Goal: Task Accomplishment & Management: Manage account settings

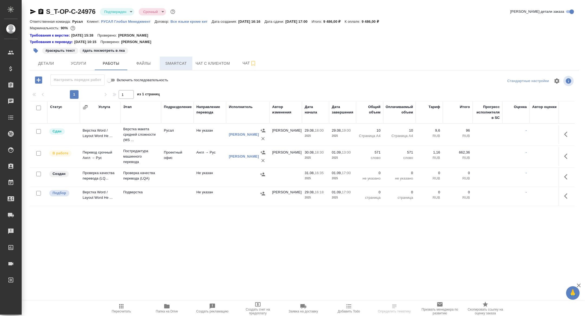
click at [172, 66] on span "Smartcat" at bounding box center [176, 63] width 26 height 7
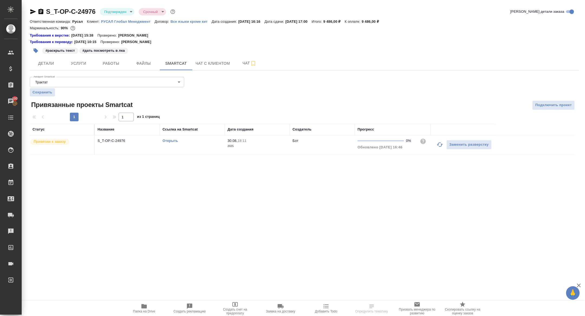
click at [167, 140] on link "Открыть" at bounding box center [170, 141] width 15 height 4
click at [121, 12] on body "🙏 .cls-1 fill:#fff; AWATERA Zhuravleva Alexandra Клиенты Спецификации Заказы 10…" at bounding box center [292, 158] width 585 height 316
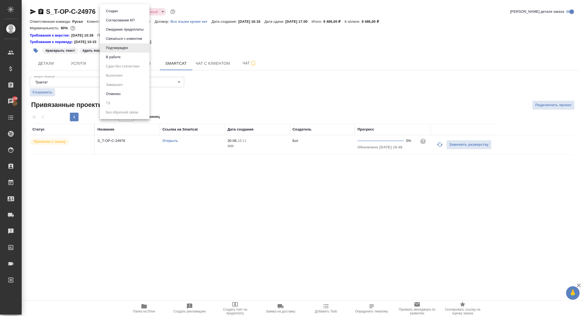
click at [113, 55] on button "В работе" at bounding box center [113, 57] width 18 height 6
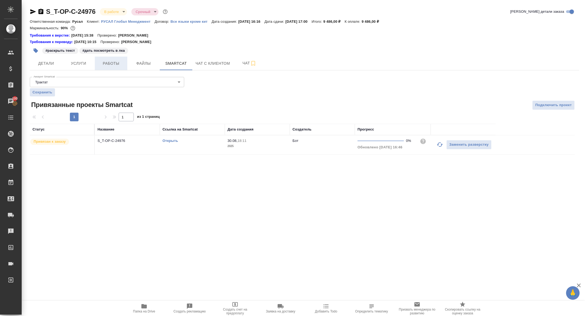
click at [108, 68] on button "Работы" at bounding box center [111, 64] width 33 height 14
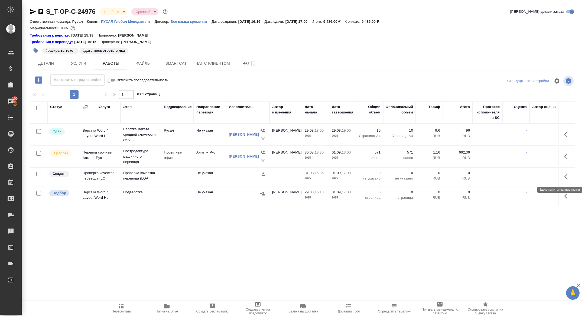
click at [567, 176] on icon "button" at bounding box center [567, 177] width 7 height 7
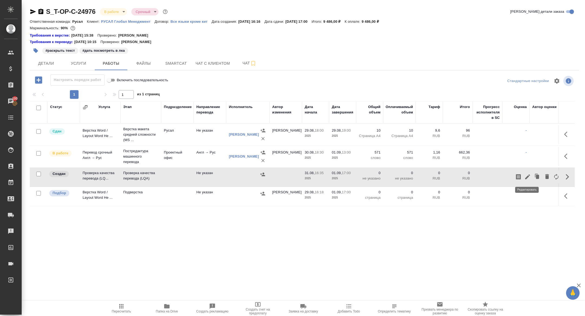
click at [527, 179] on icon "button" at bounding box center [527, 177] width 7 height 7
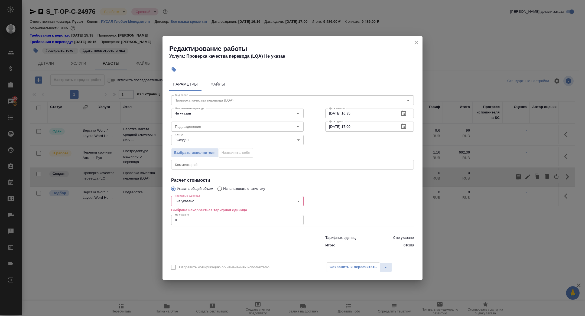
click at [406, 113] on icon "button" at bounding box center [403, 113] width 5 height 5
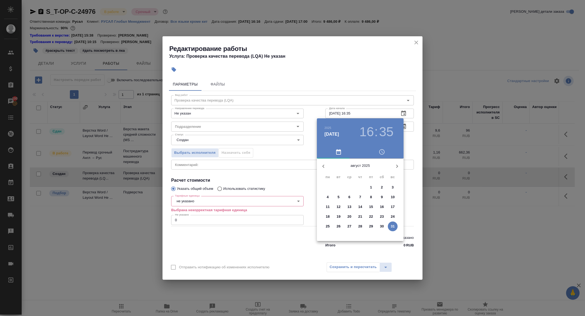
click at [393, 167] on button "button" at bounding box center [397, 166] width 13 height 13
click at [328, 187] on p "1" at bounding box center [328, 187] width 2 height 5
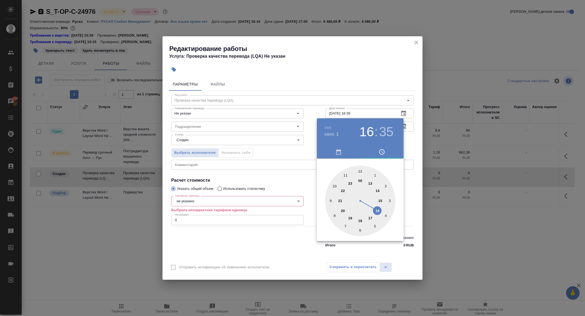
click at [370, 184] on div at bounding box center [360, 201] width 70 height 70
click at [360, 171] on div at bounding box center [360, 201] width 70 height 70
type input "01.09.2025 13:00"
click at [277, 133] on div at bounding box center [292, 158] width 585 height 316
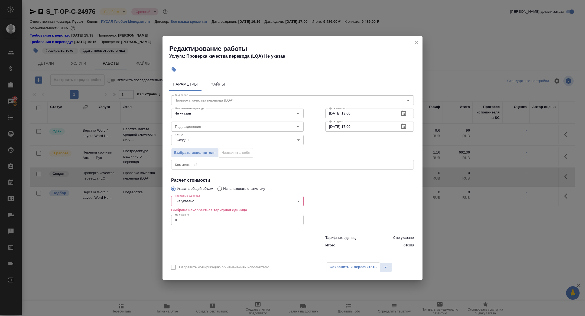
click at [402, 129] on icon "button" at bounding box center [403, 126] width 5 height 5
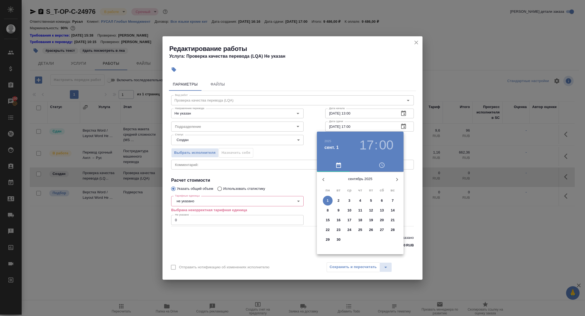
click at [370, 141] on h3 "17" at bounding box center [366, 145] width 14 height 15
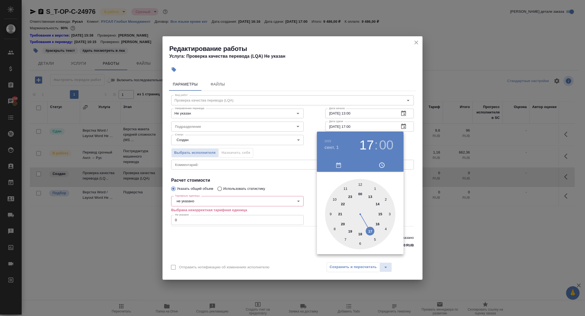
click at [380, 217] on div at bounding box center [360, 214] width 70 height 70
type input "01.09.2025 15:00"
click at [239, 193] on div at bounding box center [292, 158] width 585 height 316
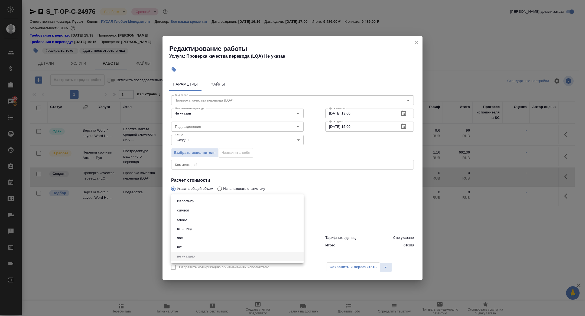
click at [193, 202] on body "🙏 .cls-1 fill:#fff; AWATERA Zhuravleva Alexandra Клиенты Спецификации Заказы 10…" at bounding box center [292, 158] width 585 height 316
click at [187, 237] on li "час" at bounding box center [237, 238] width 132 height 9
type input "5a8b1489cc6b4906c91bfd93"
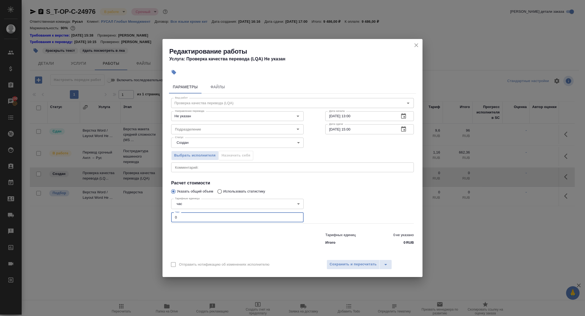
drag, startPoint x: 187, startPoint y: 218, endPoint x: 160, endPoint y: 218, distance: 27.1
click at [160, 218] on div "Редактирование работы Услуга: Проверка качества перевода (LQA) Не указан Параме…" at bounding box center [292, 158] width 585 height 316
type input "1"
click at [351, 265] on span "Сохранить и пересчитать" at bounding box center [353, 264] width 47 height 6
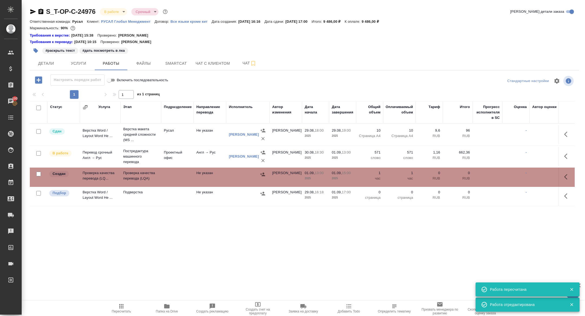
click at [98, 175] on td "Проверка качества перевода (LQ..." at bounding box center [100, 177] width 41 height 19
click at [46, 59] on button "Детали" at bounding box center [46, 64] width 33 height 14
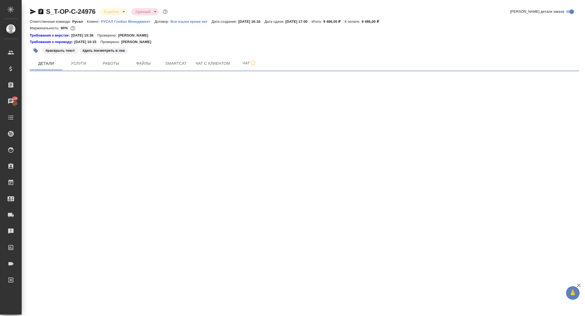
select select "RU"
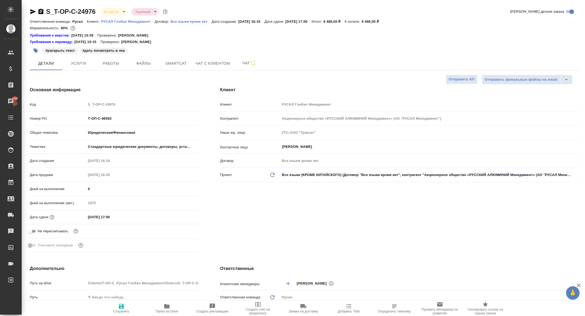
type textarea "x"
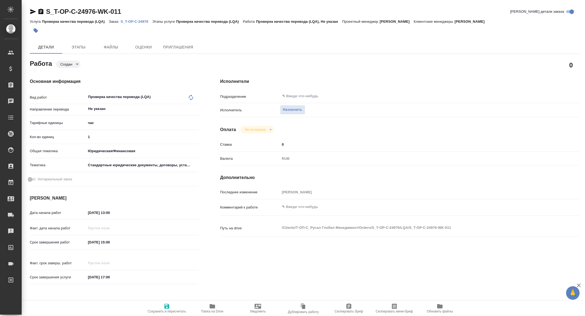
type textarea "x"
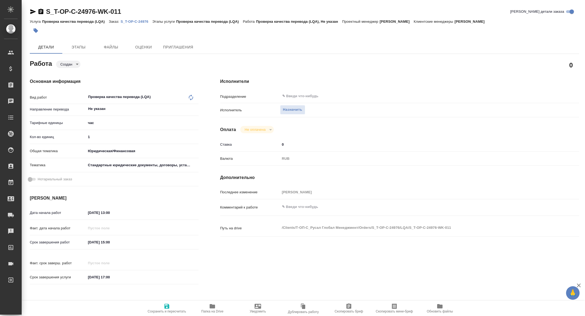
type textarea "x"
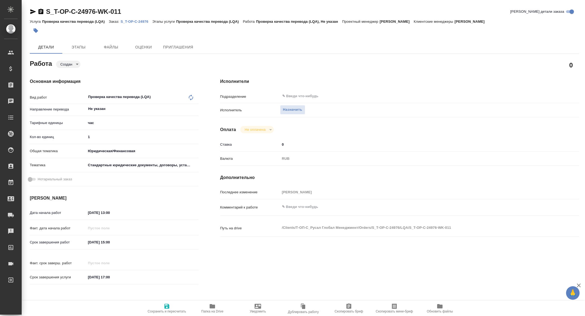
type textarea "x"
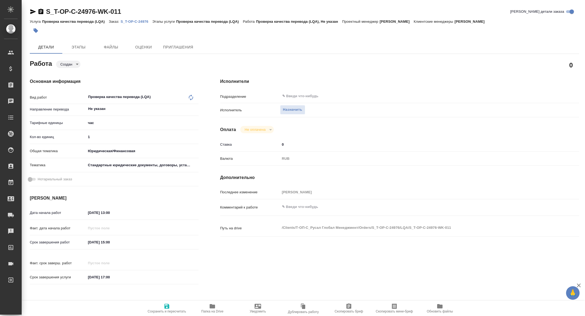
type textarea "x"
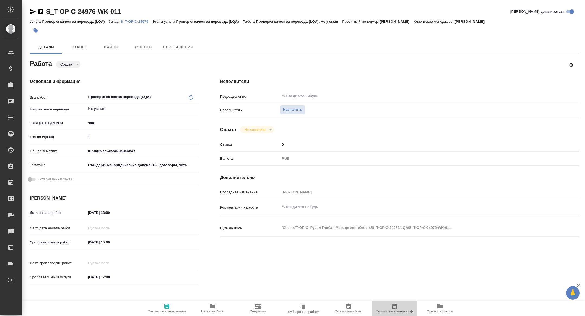
click at [393, 310] on span "Скопировать мини-бриф" at bounding box center [394, 312] width 37 height 4
type textarea "x"
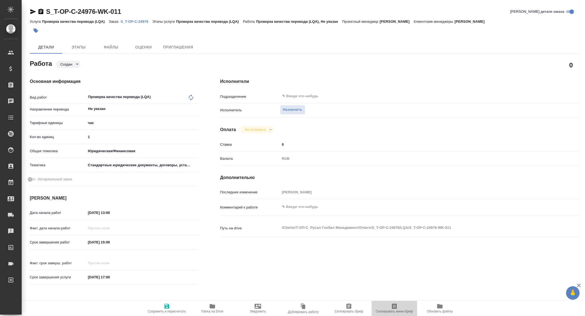
type textarea "x"
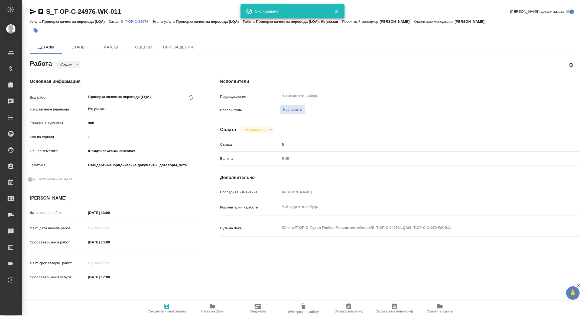
type textarea "x"
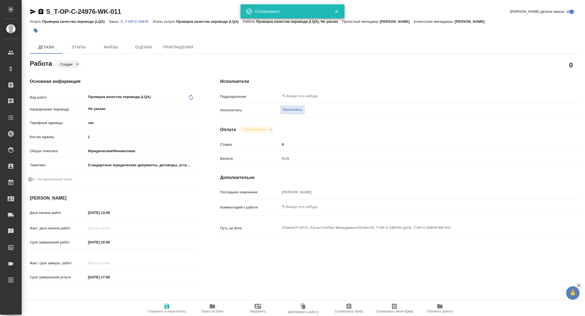
type textarea "x"
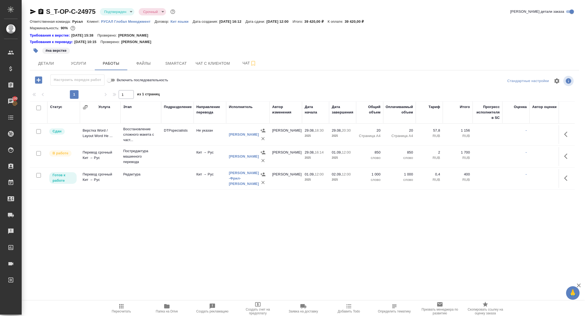
click at [99, 15] on div "S_T-OP-C-24975 Подтвержден confirmed Срочный urgent" at bounding box center [103, 11] width 147 height 9
click at [108, 14] on body "🙏 .cls-1 fill:#fff; AWATERA Zhuravleva Alexandra Клиенты Спецификации Заказы 10…" at bounding box center [292, 158] width 585 height 316
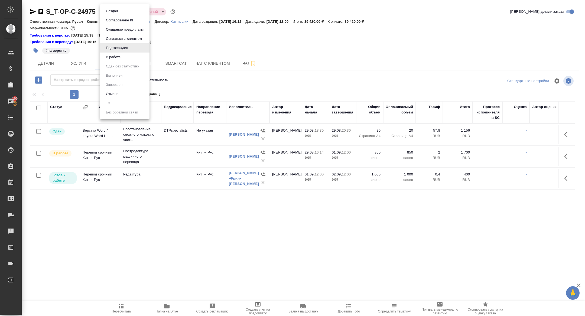
click at [110, 58] on button "В работе" at bounding box center [113, 57] width 18 height 6
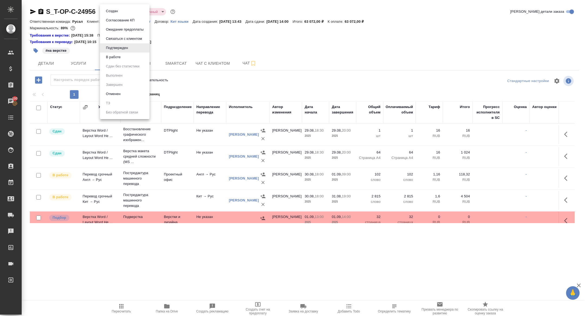
click at [121, 14] on body "🙏 .cls-1 fill:#fff; AWATERA [PERSON_NAME] Спецификации Заказы 100 Чаты Todo Про…" at bounding box center [292, 158] width 585 height 316
click at [118, 60] on button "В работе" at bounding box center [113, 57] width 18 height 6
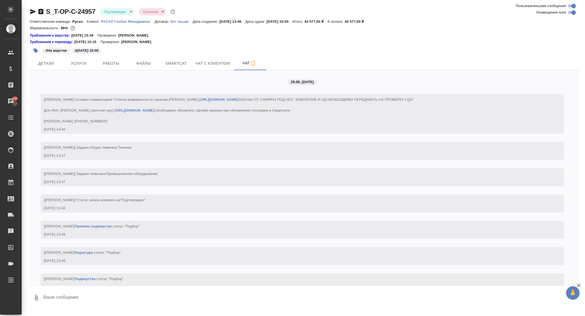
scroll to position [1109, 0]
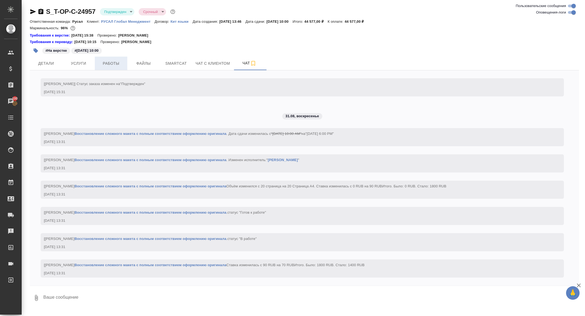
click at [108, 60] on span "Работы" at bounding box center [111, 63] width 26 height 7
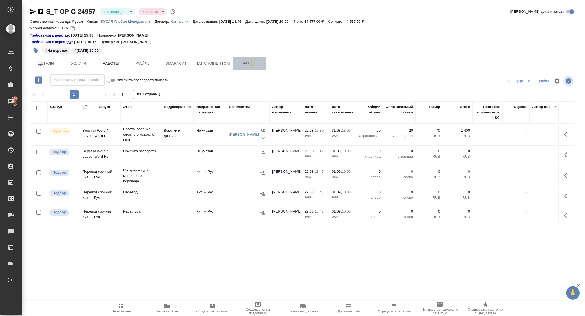
click at [243, 62] on span "Чат" at bounding box center [250, 63] width 26 height 7
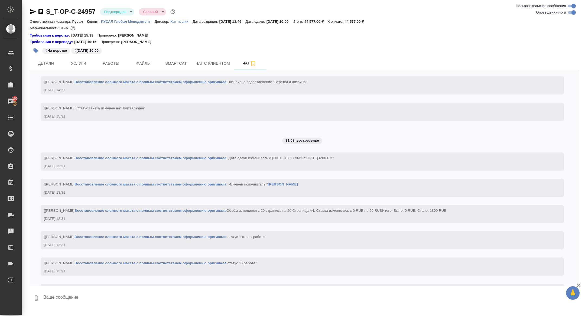
scroll to position [1109, 0]
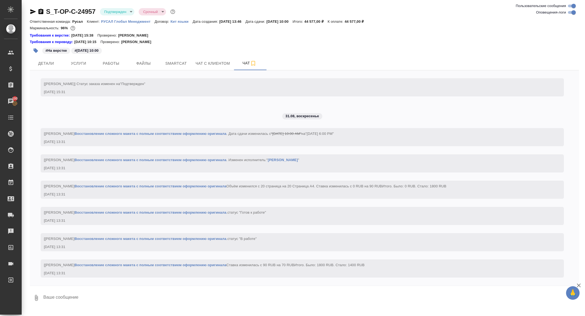
click at [33, 12] on icon "button" at bounding box center [33, 11] width 6 height 5
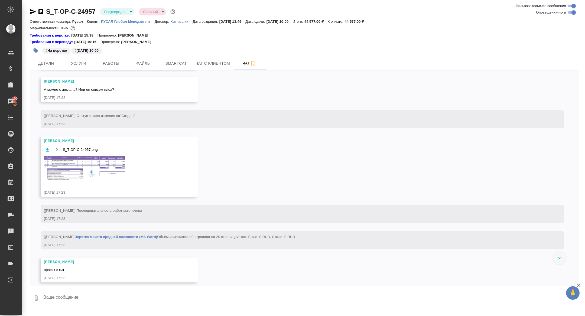
scroll to position [506, 0]
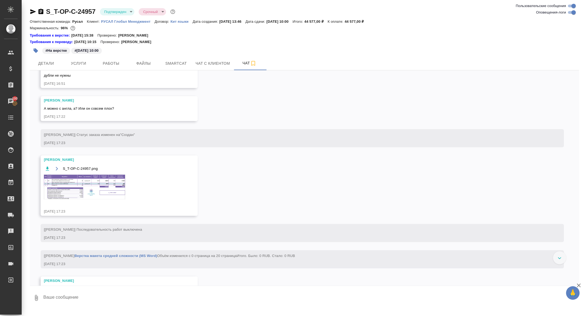
click at [98, 199] on img at bounding box center [84, 187] width 81 height 25
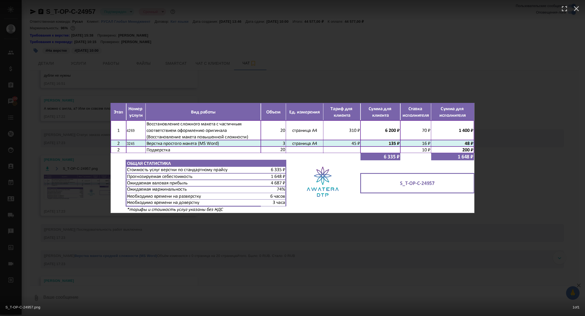
click at [80, 196] on div "S_T-OP-C-24957.png 1 of 1" at bounding box center [292, 158] width 585 height 316
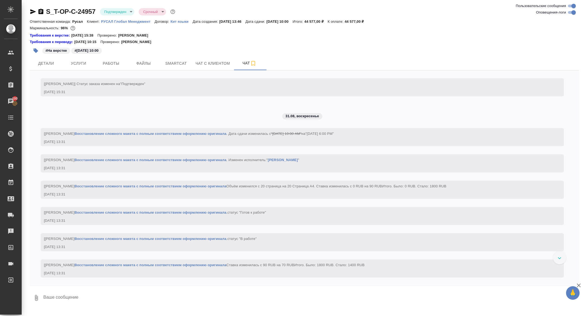
scroll to position [1109, 0]
click at [107, 60] on span "Работы" at bounding box center [111, 63] width 26 height 7
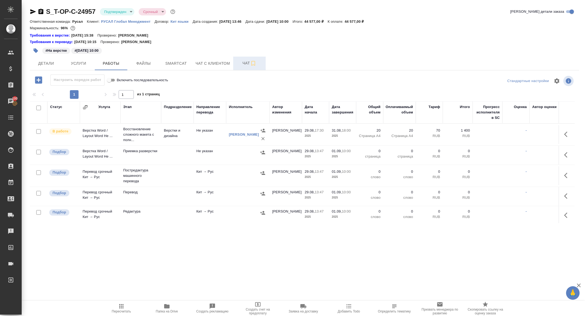
click at [241, 63] on span "Чат" at bounding box center [250, 63] width 26 height 7
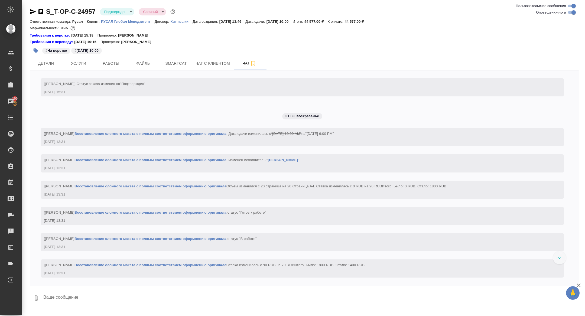
scroll to position [1109, 0]
click at [30, 10] on icon "button" at bounding box center [33, 11] width 6 height 5
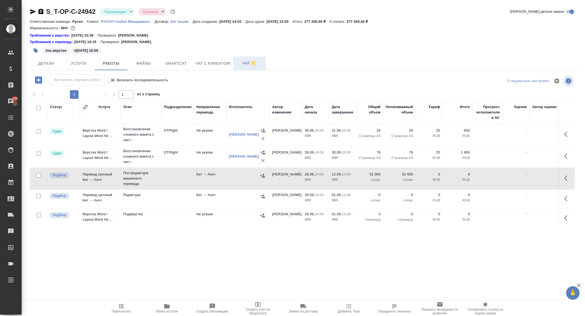
click at [246, 62] on span "Чат" at bounding box center [250, 63] width 26 height 7
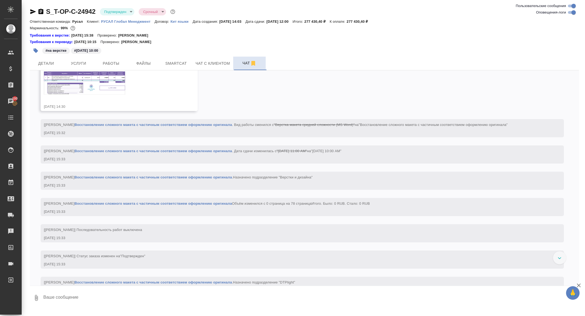
scroll to position [513, 0]
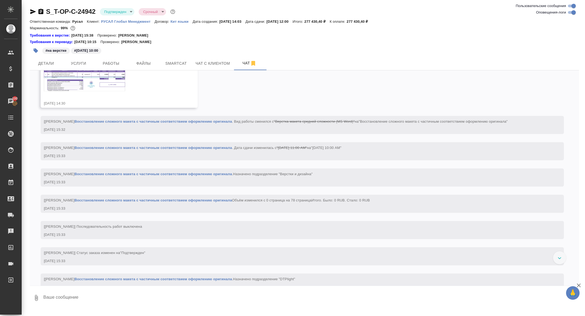
click at [95, 87] on img at bounding box center [84, 79] width 81 height 23
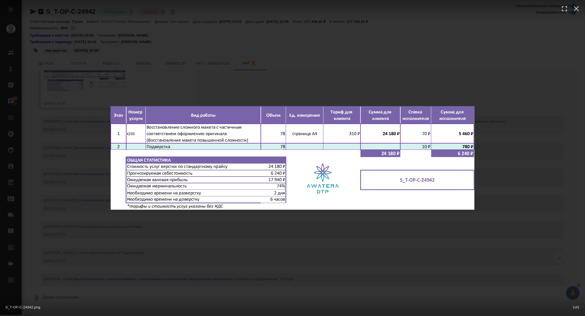
click at [56, 114] on div "S_T-OP-C-24942.png 1 of 1" at bounding box center [292, 158] width 585 height 316
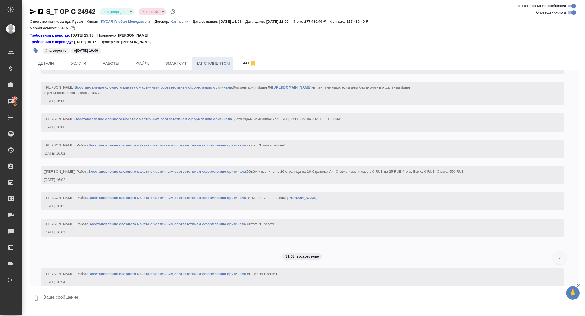
scroll to position [1162, 0]
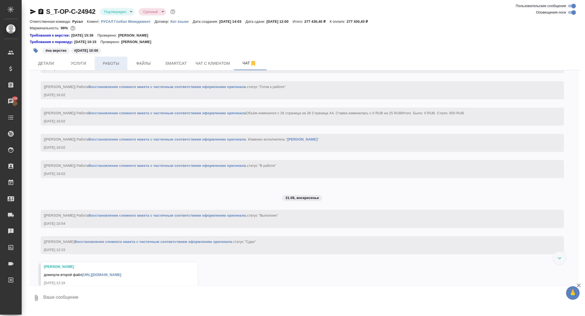
click at [120, 59] on button "Работы" at bounding box center [111, 64] width 33 height 14
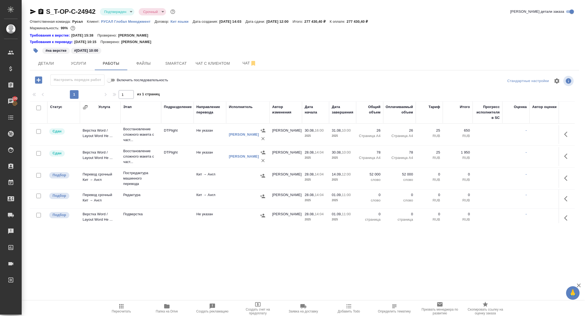
click at [40, 107] on input "checkbox" at bounding box center [38, 108] width 5 height 5
checkbox input "true"
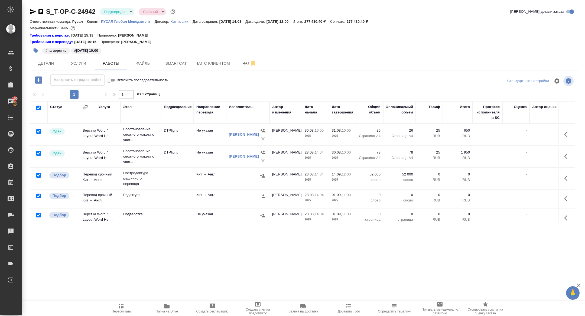
checkbox input "true"
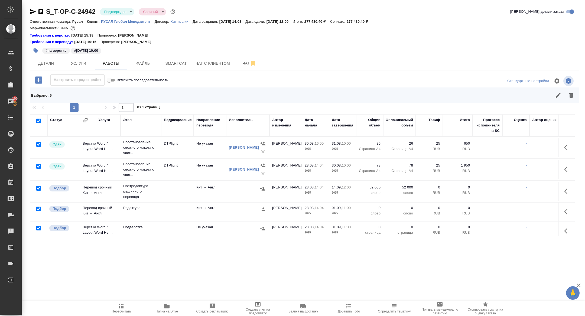
click at [40, 146] on input "checkbox" at bounding box center [38, 144] width 5 height 5
checkbox input "false"
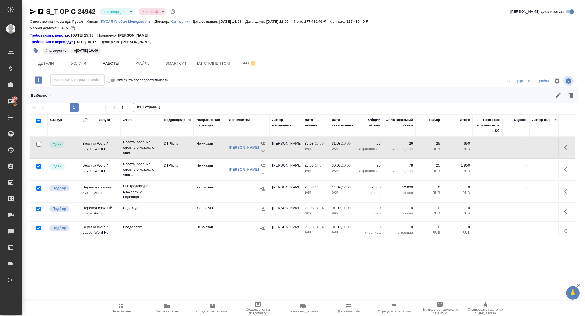
click at [39, 166] on input "checkbox" at bounding box center [38, 166] width 5 height 5
checkbox input "false"
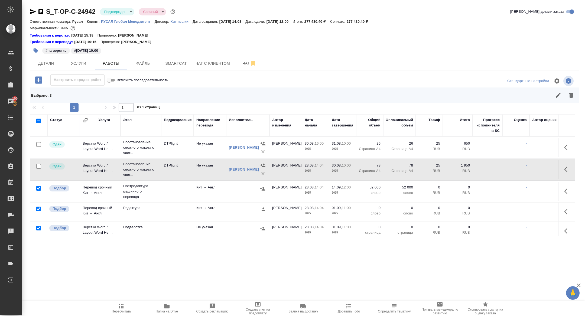
click at [39, 188] on input "checkbox" at bounding box center [38, 188] width 5 height 5
checkbox input "false"
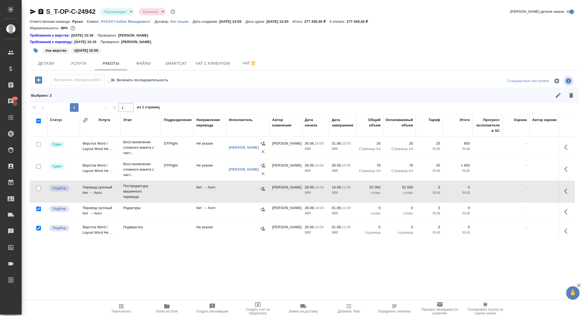
scroll to position [4, 0]
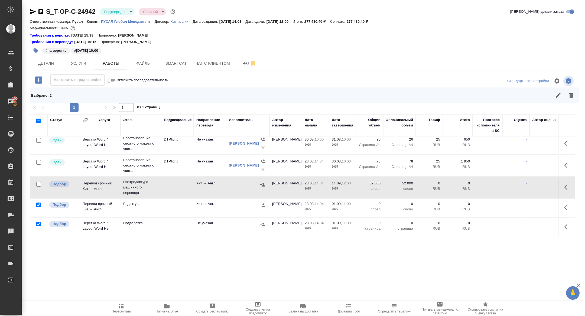
click at [38, 225] on input "checkbox" at bounding box center [38, 224] width 5 height 5
checkbox input "false"
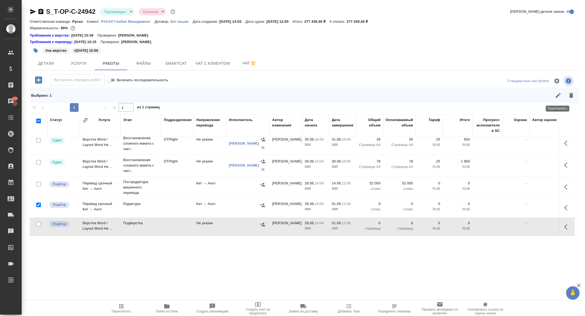
click at [569, 96] on icon "button" at bounding box center [571, 95] width 7 height 7
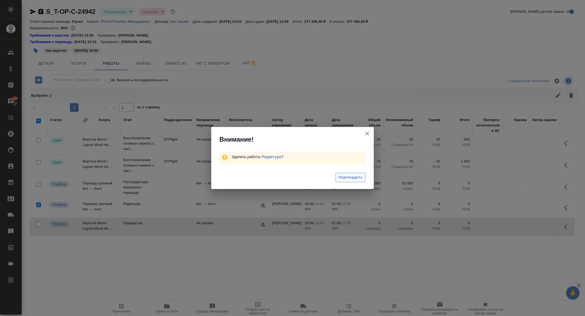
click at [345, 173] on button "Подтвердить" at bounding box center [351, 177] width 30 height 9
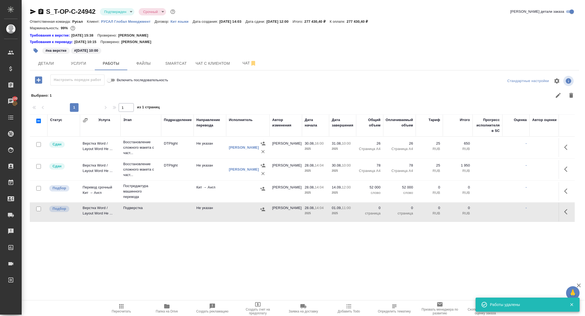
scroll to position [0, 0]
click at [263, 185] on button "button" at bounding box center [263, 189] width 8 height 8
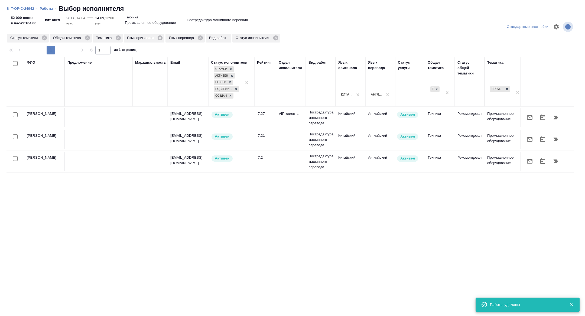
click at [44, 99] on input "text" at bounding box center [44, 96] width 35 height 7
click at [44, 40] on icon at bounding box center [44, 38] width 6 height 6
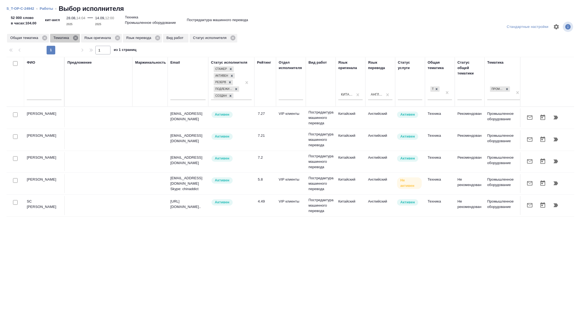
click at [77, 38] on icon at bounding box center [76, 38] width 6 height 6
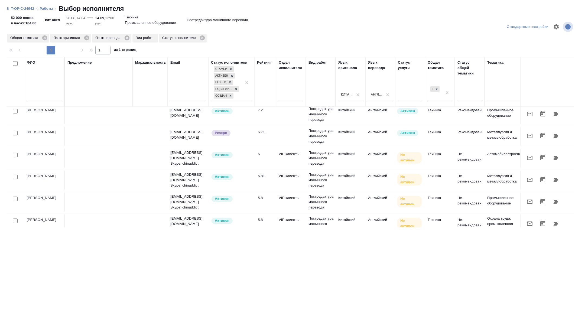
scroll to position [207, 0]
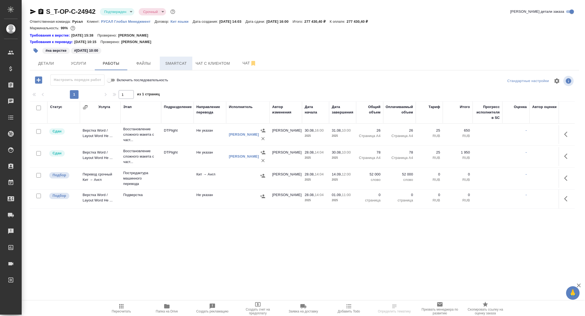
click at [176, 63] on span "Smartcat" at bounding box center [176, 63] width 26 height 7
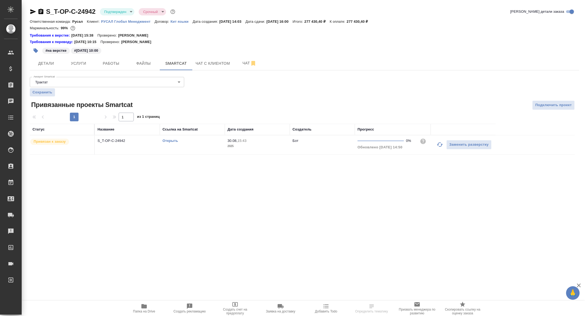
click at [168, 141] on link "Открыть" at bounding box center [170, 141] width 15 height 4
click at [114, 10] on body "🙏 .cls-1 fill:#fff; AWATERA [PERSON_NAME] Спецификации Заказы 100 Чаты Todo Про…" at bounding box center [292, 158] width 585 height 316
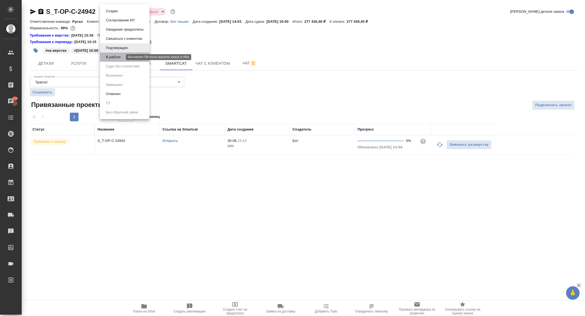
click at [112, 57] on button "В работе" at bounding box center [113, 57] width 18 height 6
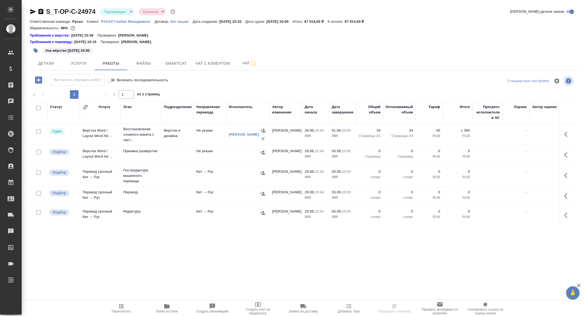
click at [239, 51] on div "#на вёрстке [DATE] 10:00" at bounding box center [213, 51] width 366 height 12
click at [239, 61] on span "Чат" at bounding box center [250, 63] width 26 height 7
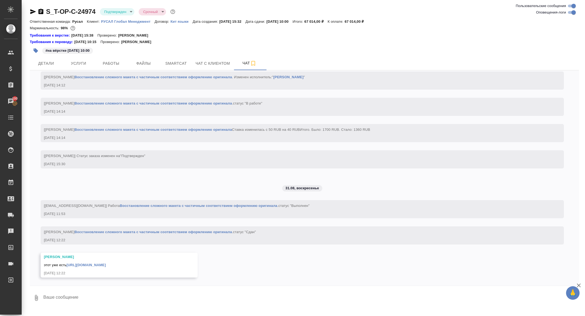
scroll to position [941, 0]
click at [97, 263] on link "[URL][DOMAIN_NAME]" at bounding box center [86, 265] width 39 height 4
click at [114, 62] on span "Работы" at bounding box center [111, 63] width 26 height 7
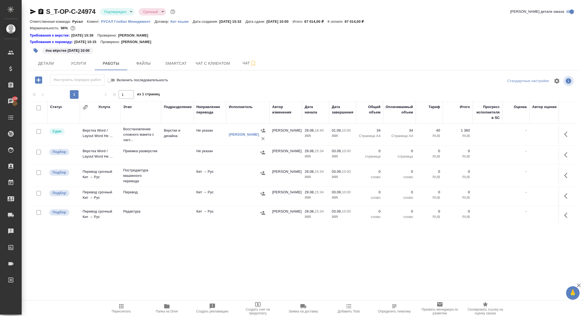
drag, startPoint x: 37, startPoint y: 108, endPoint x: 37, endPoint y: 123, distance: 14.6
click at [37, 108] on input "checkbox" at bounding box center [38, 108] width 5 height 5
checkbox input "true"
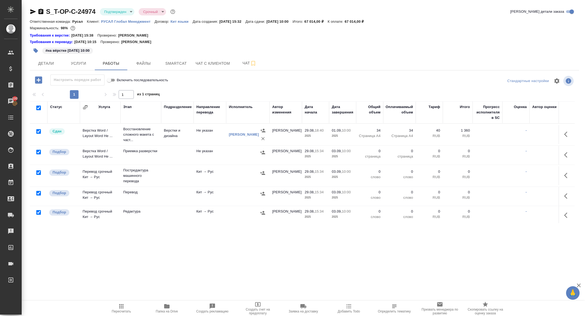
checkbox input "true"
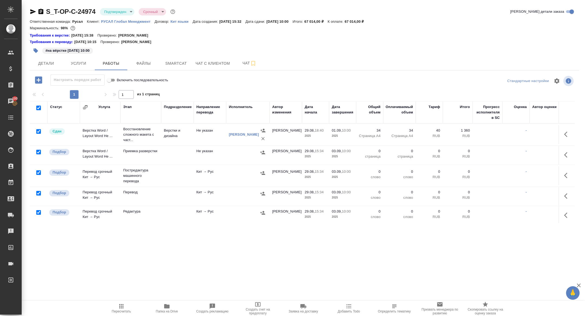
checkbox input "true"
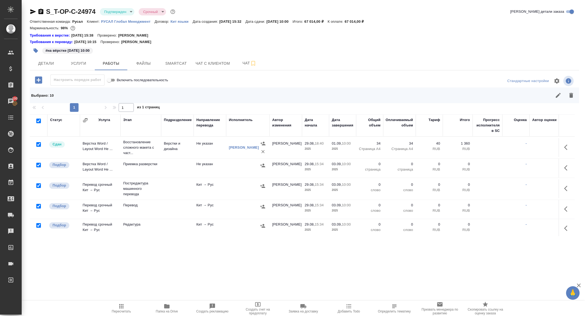
click at [38, 141] on div at bounding box center [39, 145] width 12 height 8
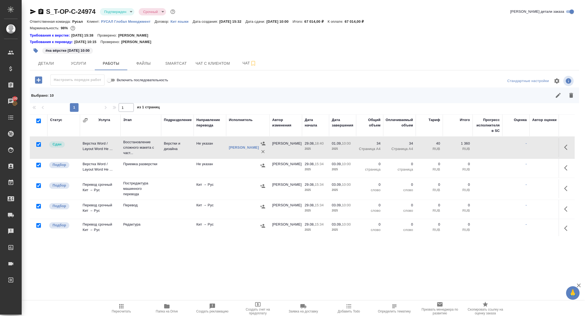
click at [38, 143] on input "checkbox" at bounding box center [38, 144] width 5 height 5
checkbox input "false"
click at [39, 186] on input "checkbox" at bounding box center [38, 185] width 5 height 5
checkbox input "false"
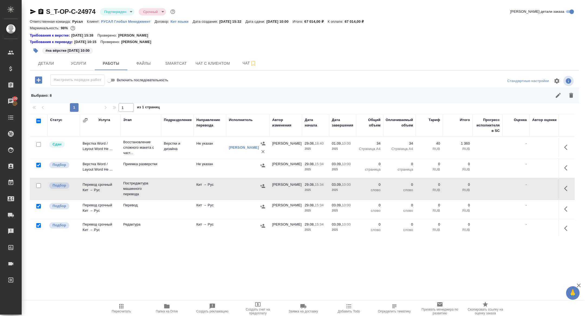
click at [38, 228] on div at bounding box center [39, 226] width 12 height 8
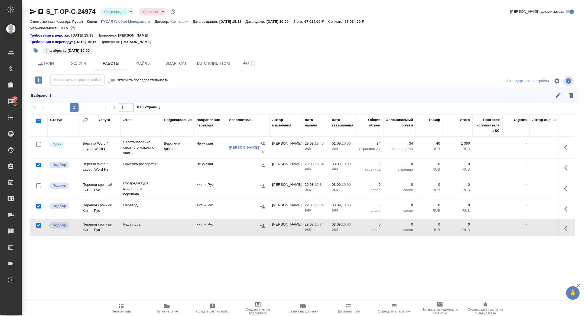
click at [38, 227] on input "checkbox" at bounding box center [38, 225] width 5 height 5
checkbox input "false"
click at [573, 97] on icon "button" at bounding box center [571, 95] width 4 height 5
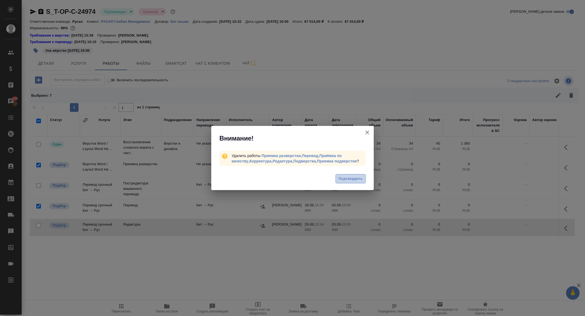
click at [346, 175] on button "Подтвердить" at bounding box center [351, 178] width 30 height 9
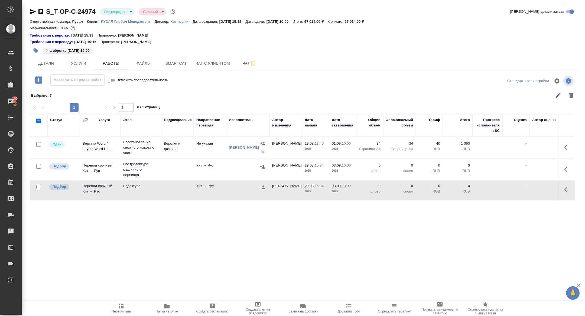
click at [40, 8] on div "S_T-OP-C-24974 Подтвержден confirmed Срочный urgent" at bounding box center [103, 11] width 147 height 9
click at [40, 14] on icon "button" at bounding box center [40, 11] width 5 height 5
click at [83, 65] on span "Услуги" at bounding box center [79, 63] width 26 height 7
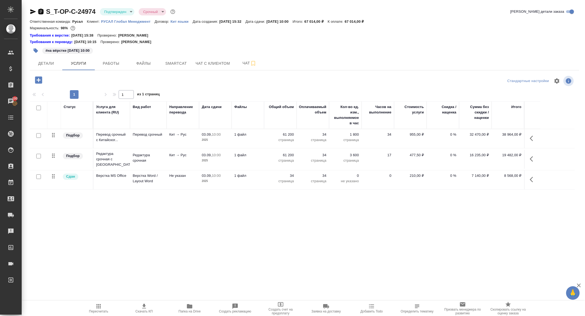
click at [41, 9] on icon "button" at bounding box center [41, 11] width 7 height 7
click at [117, 63] on span "Работы" at bounding box center [111, 63] width 26 height 7
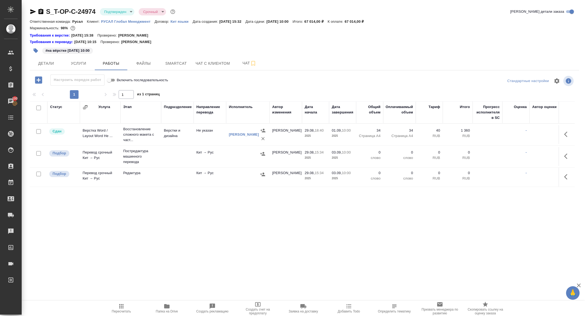
click at [568, 154] on icon "button" at bounding box center [567, 156] width 7 height 7
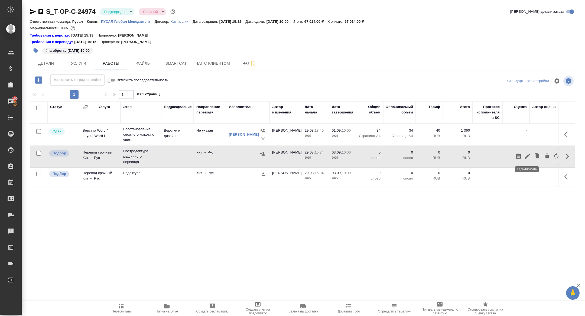
click at [527, 155] on icon "button" at bounding box center [527, 156] width 7 height 7
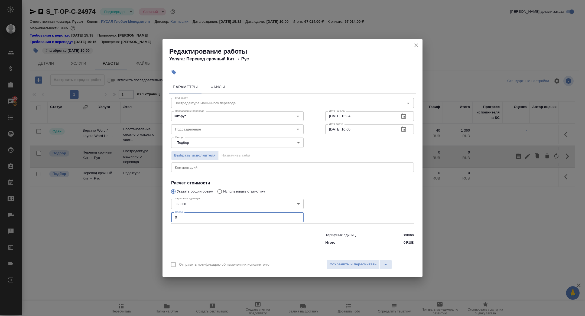
drag, startPoint x: 187, startPoint y: 219, endPoint x: 133, endPoint y: 214, distance: 54.7
click at [133, 214] on div "Редактирование работы Услуга: Перевод срочный Кит → Рус Параметры Файлы Вид раб…" at bounding box center [292, 158] width 585 height 316
type input "3100"
click at [404, 127] on icon "button" at bounding box center [403, 128] width 5 height 5
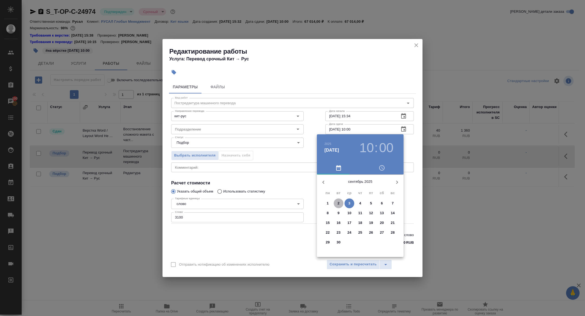
click at [336, 204] on span "2" at bounding box center [339, 203] width 10 height 5
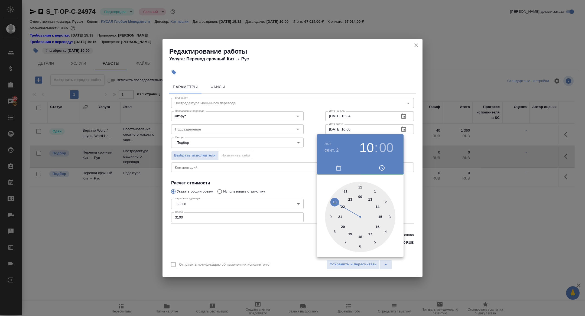
click at [378, 205] on div at bounding box center [360, 217] width 70 height 70
type input "02.09.2025 14:00"
click at [267, 166] on div at bounding box center [292, 158] width 585 height 316
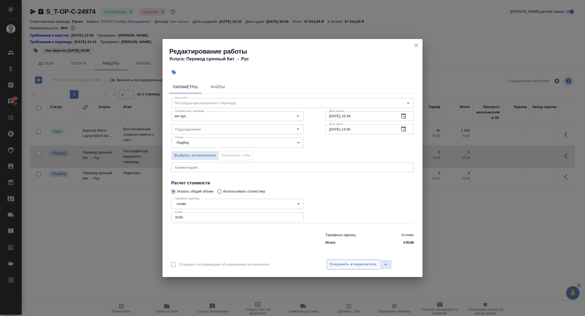
click at [361, 268] on button "Сохранить и пересчитать" at bounding box center [353, 265] width 53 height 10
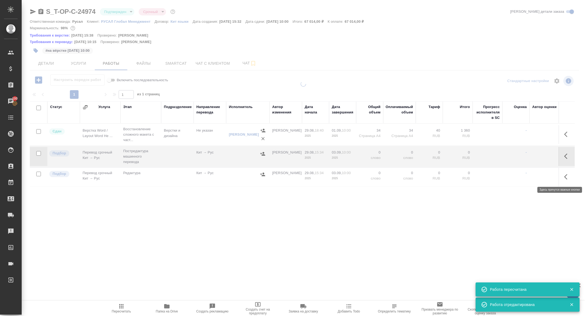
click at [566, 177] on icon "button" at bounding box center [567, 177] width 7 height 7
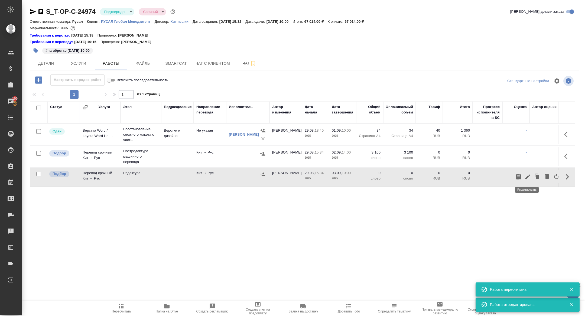
click at [526, 176] on icon "button" at bounding box center [527, 177] width 7 height 7
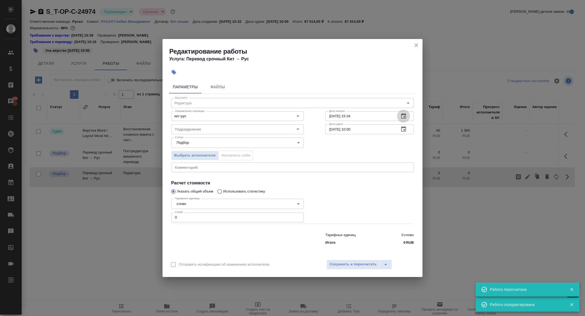
click at [405, 113] on icon "button" at bounding box center [403, 115] width 5 height 5
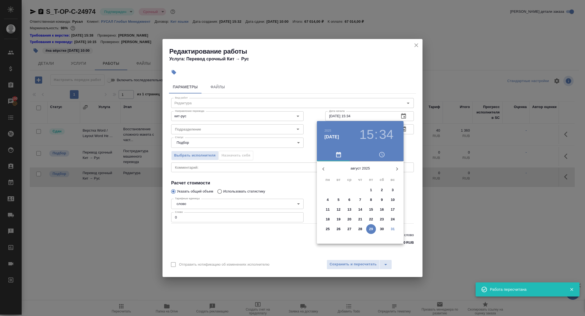
click at [395, 165] on button "button" at bounding box center [397, 169] width 13 height 13
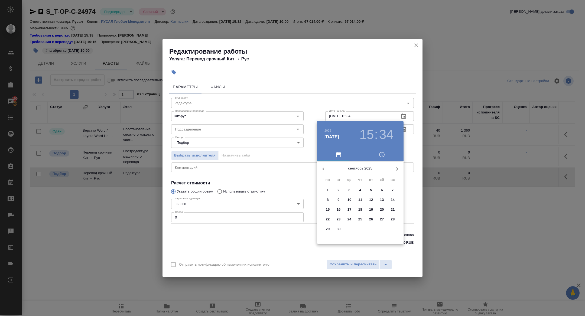
click at [338, 190] on p "2" at bounding box center [339, 189] width 2 height 5
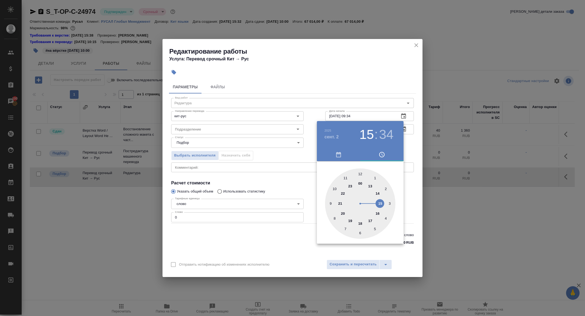
click at [331, 203] on div at bounding box center [360, 204] width 70 height 70
click at [360, 173] on div at bounding box center [360, 204] width 70 height 70
type input "02.09.2025 09:00"
click at [259, 156] on div at bounding box center [292, 158] width 585 height 316
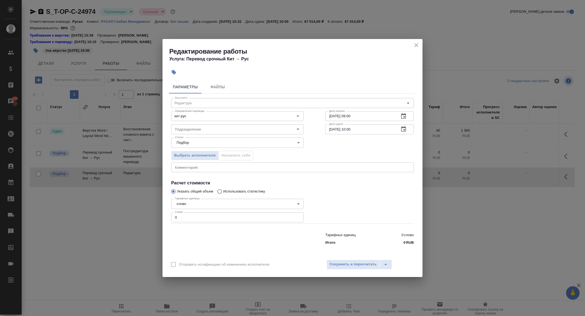
click at [404, 131] on icon "button" at bounding box center [403, 129] width 7 height 7
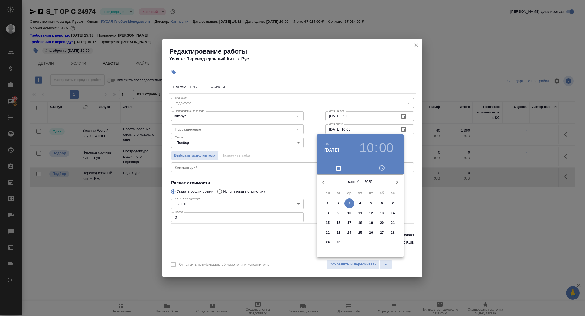
click at [338, 203] on p "2" at bounding box center [339, 203] width 2 height 5
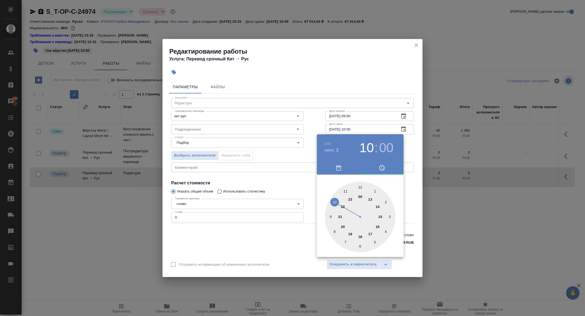
click at [370, 233] on div at bounding box center [360, 217] width 70 height 70
type input "02.09.2025 17:00"
click at [274, 180] on div at bounding box center [292, 158] width 585 height 316
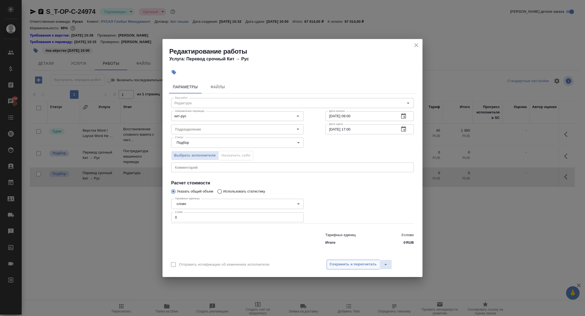
click at [353, 266] on span "Сохранить и пересчитать" at bounding box center [353, 264] width 47 height 6
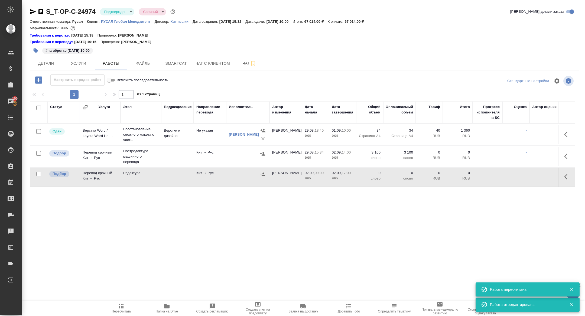
click at [567, 180] on icon "button" at bounding box center [567, 177] width 7 height 7
click at [530, 177] on icon "button" at bounding box center [527, 177] width 7 height 7
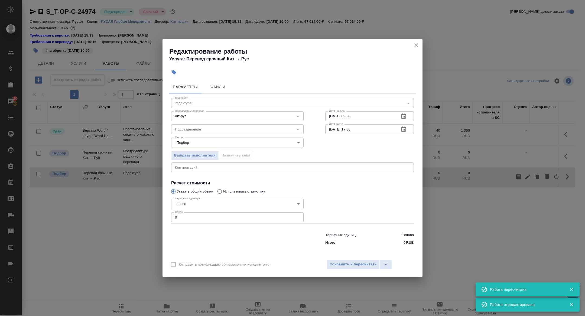
click at [179, 223] on div "Тарифных единиц 0 слово Итого 0 RUB" at bounding box center [292, 237] width 264 height 37
drag, startPoint x: 187, startPoint y: 218, endPoint x: 155, endPoint y: 210, distance: 33.1
click at [155, 211] on div "Редактирование работы Услуга: Перевод срочный Кит → Рус Параметры Файлы Вид раб…" at bounding box center [292, 158] width 585 height 316
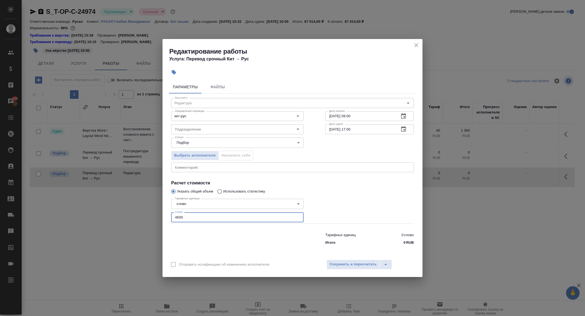
type input "4600"
click at [353, 270] on div "Отправить нотификацию об изменениях исполнителю Сохранить и пересчитать" at bounding box center [293, 266] width 260 height 21
click at [350, 265] on span "Сохранить и пересчитать" at bounding box center [353, 264] width 47 height 6
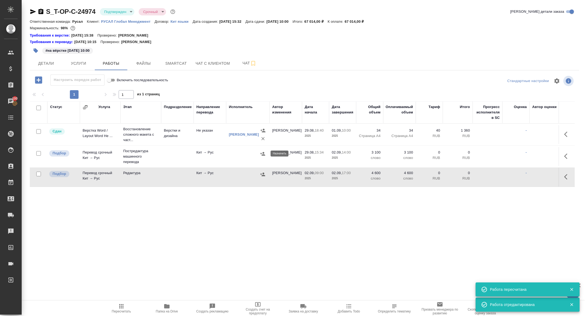
click at [265, 154] on icon "button" at bounding box center [262, 153] width 5 height 5
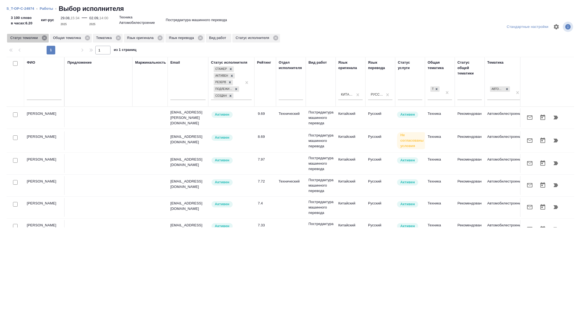
click at [46, 37] on icon at bounding box center [44, 37] width 5 height 5
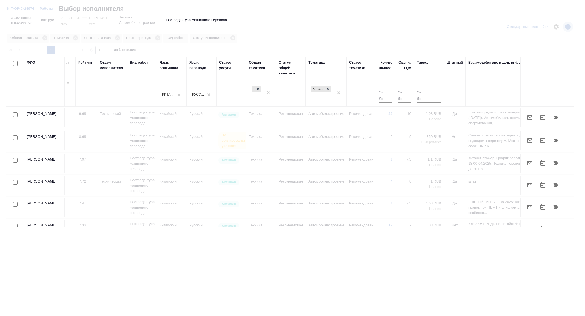
scroll to position [0, 219]
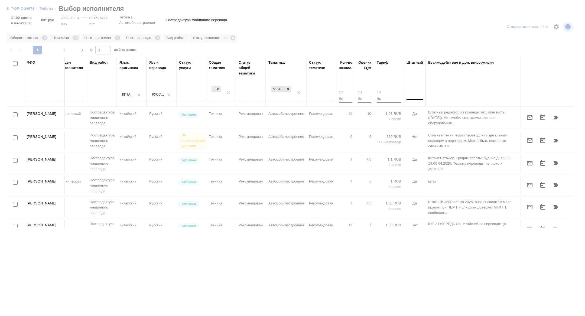
click at [414, 99] on div at bounding box center [415, 95] width 16 height 10
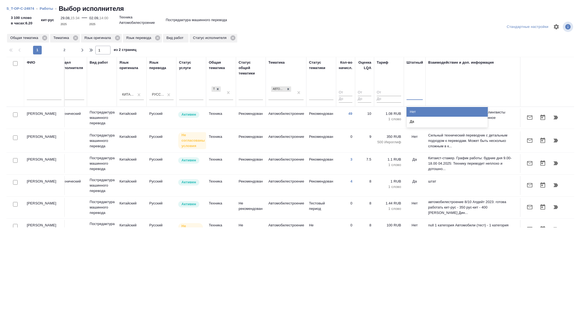
click at [414, 114] on div "Нет" at bounding box center [447, 112] width 81 height 10
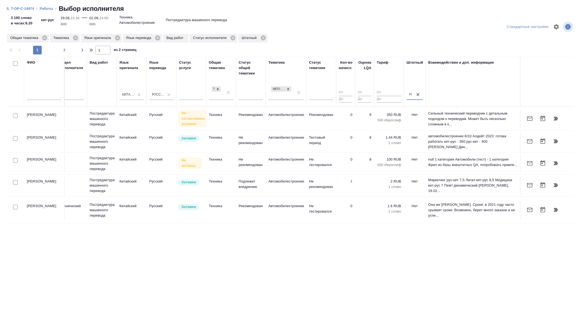
scroll to position [0, 0]
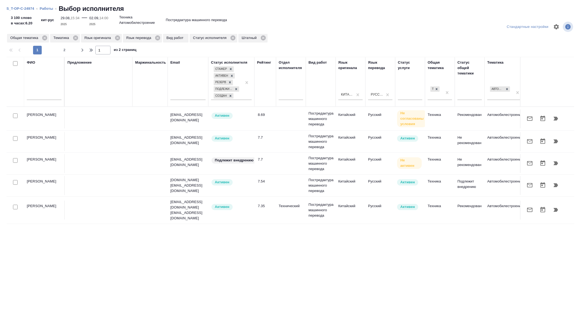
click at [14, 163] on div at bounding box center [15, 161] width 12 height 8
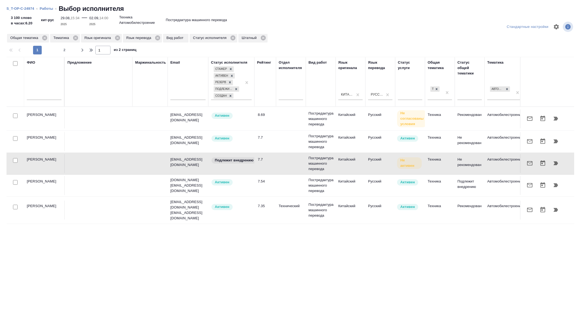
click at [15, 161] on input "checkbox" at bounding box center [15, 160] width 5 height 5
checkbox input "true"
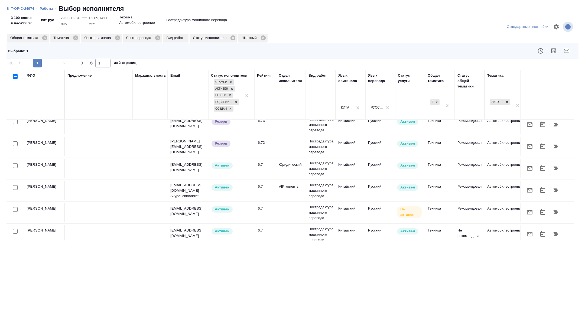
scroll to position [379, 0]
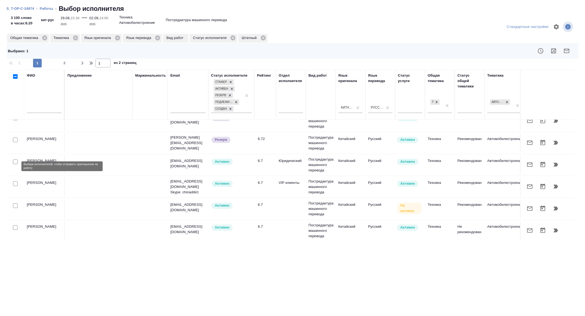
click at [16, 203] on input "checkbox" at bounding box center [15, 205] width 5 height 5
checkbox input "true"
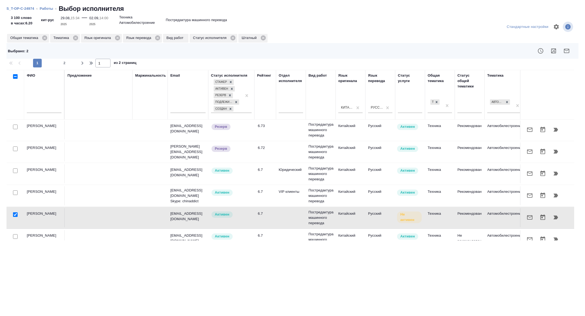
scroll to position [368, 0]
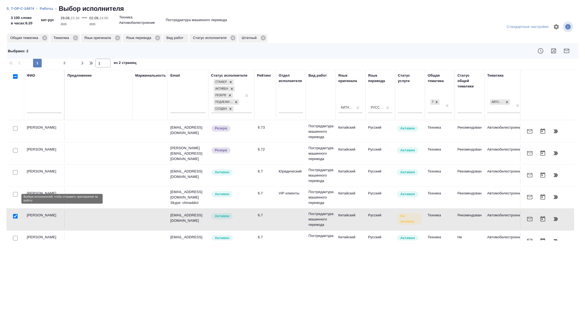
click at [16, 236] on input "checkbox" at bounding box center [15, 238] width 5 height 5
checkbox input "true"
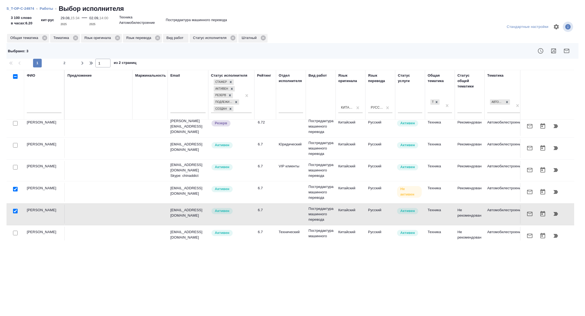
scroll to position [428, 0]
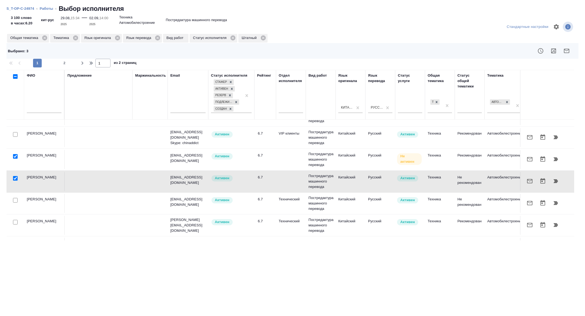
drag, startPoint x: 14, startPoint y: 225, endPoint x: 463, endPoint y: 90, distance: 468.9
click at [14, 264] on input "checkbox" at bounding box center [15, 266] width 5 height 5
checkbox input "true"
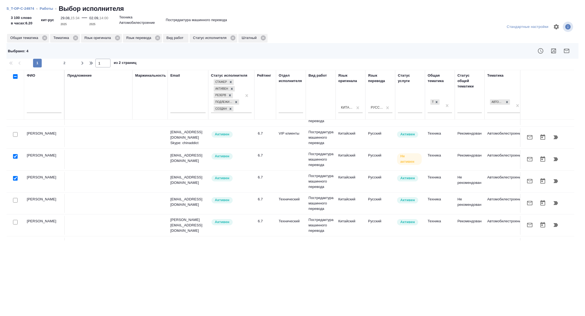
click at [568, 52] on icon "button" at bounding box center [566, 51] width 7 height 7
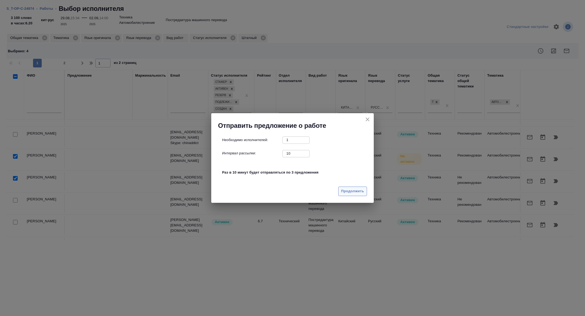
click at [350, 195] on button "Продолжить" at bounding box center [352, 191] width 29 height 9
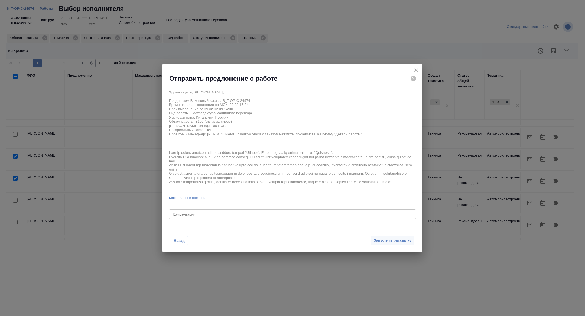
click at [381, 238] on span "Запустить рассылку" at bounding box center [393, 241] width 38 height 6
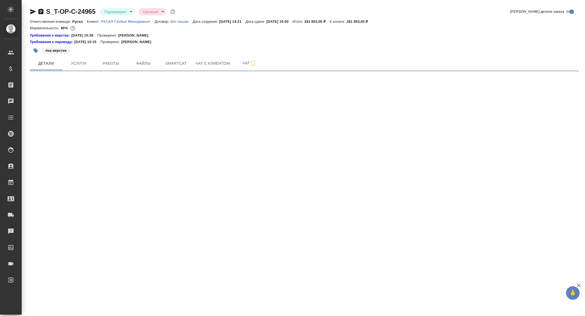
select select "RU"
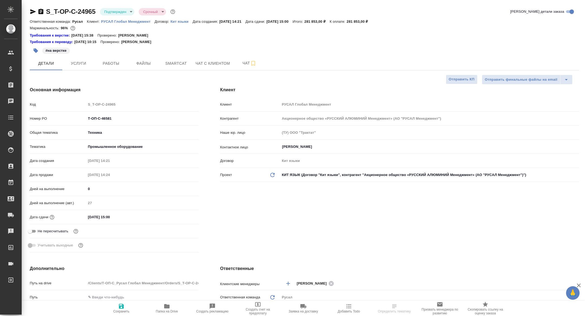
type textarea "x"
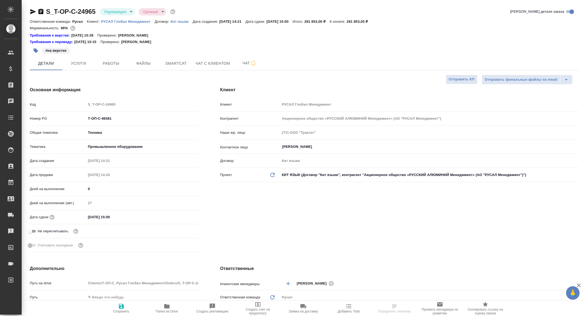
type textarea "x"
click at [240, 63] on span "Чат" at bounding box center [250, 63] width 26 height 7
click at [114, 64] on span "Работы" at bounding box center [111, 63] width 26 height 7
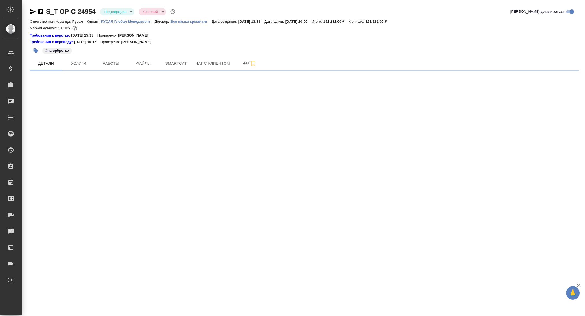
select select "RU"
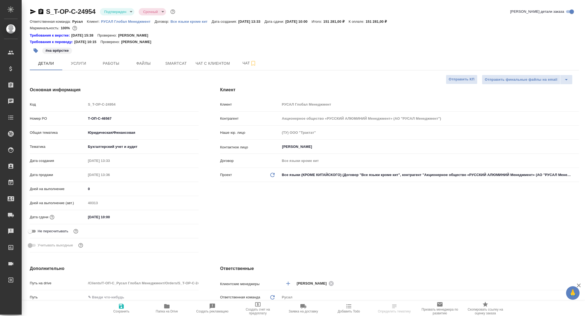
type textarea "x"
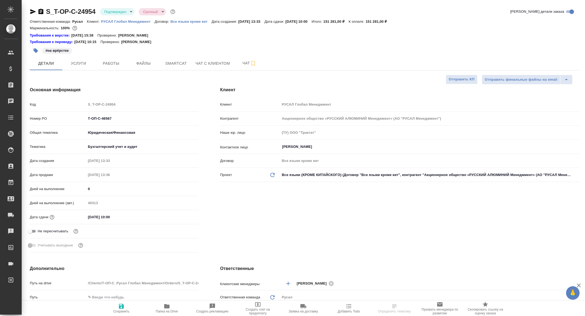
type textarea "x"
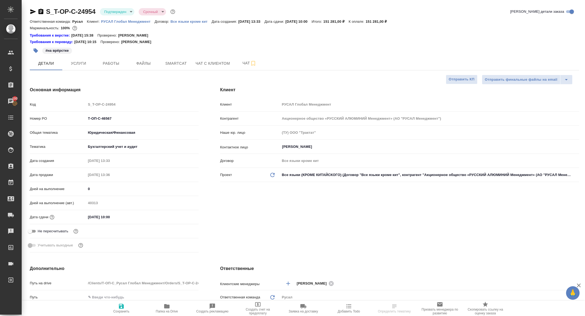
type textarea "x"
click at [107, 73] on div "S_T-OP-C-24954 Подтвержден confirmed Срочный urgent Кратко детали заказа Ответс…" at bounding box center [304, 292] width 555 height 585
click at [107, 67] on button "Работы" at bounding box center [111, 64] width 33 height 14
type textarea "x"
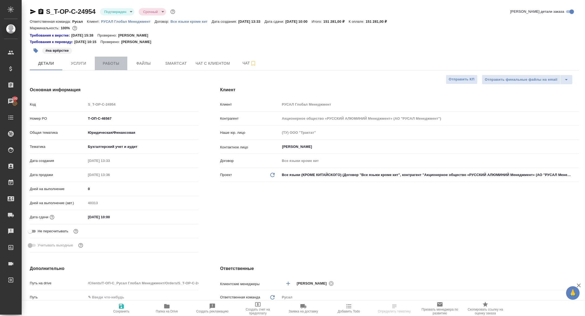
type textarea "x"
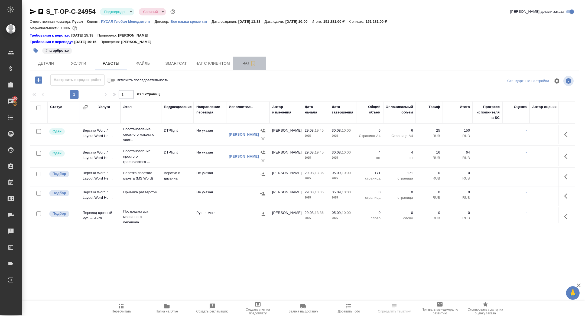
click at [240, 63] on span "Чат" at bounding box center [250, 63] width 26 height 7
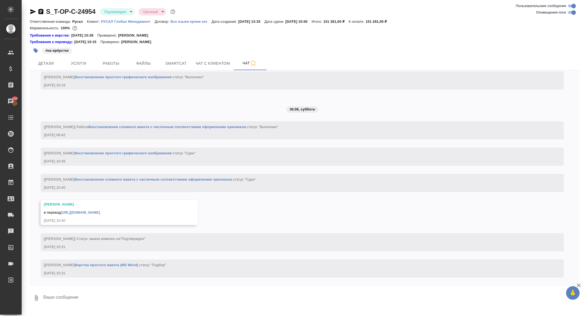
scroll to position [1338, 0]
click at [87, 211] on link "https://drive.awatera.com/apps/files/files/10241736?dir=/Shares/%D0%A2-%D0%9E%D…" at bounding box center [80, 212] width 39 height 4
click at [70, 60] on span "Услуги" at bounding box center [79, 63] width 26 height 7
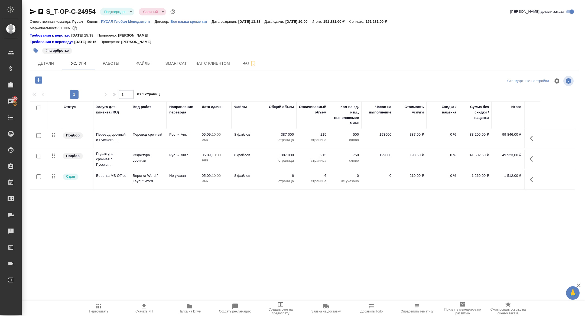
click at [41, 12] on icon "button" at bounding box center [40, 11] width 5 height 5
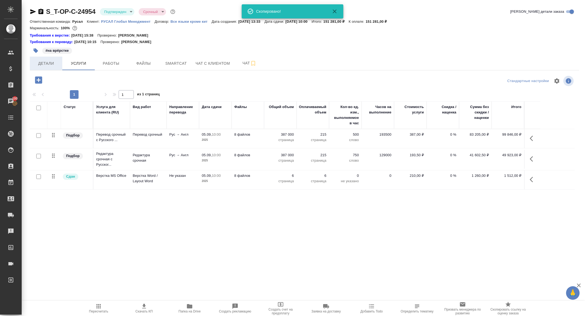
click at [51, 60] on span "Детали" at bounding box center [46, 63] width 26 height 7
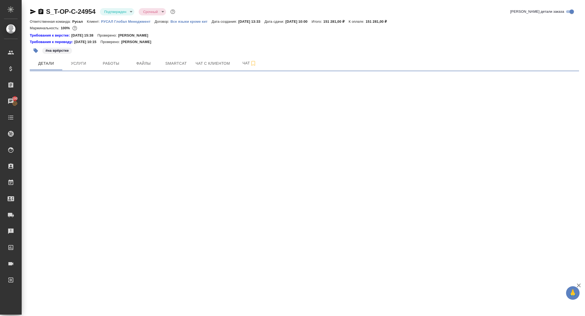
select select "RU"
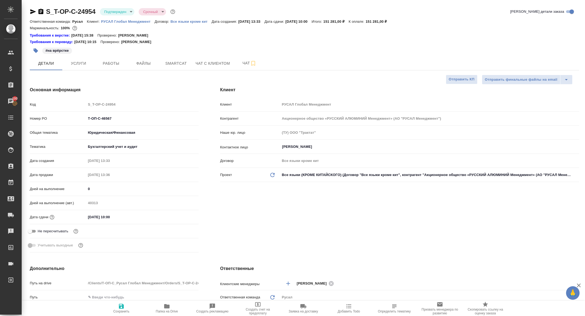
type textarea "x"
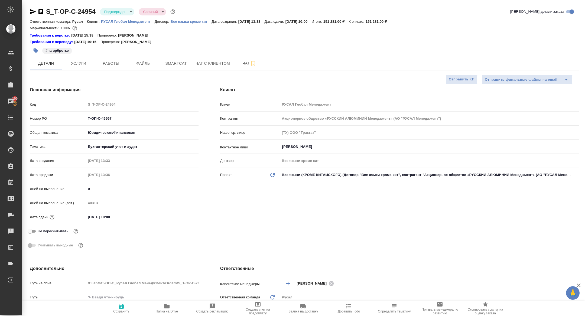
type textarea "x"
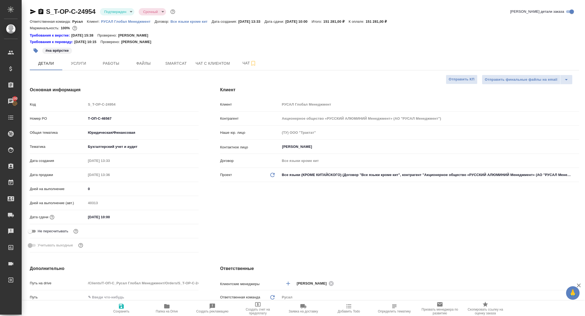
type textarea "x"
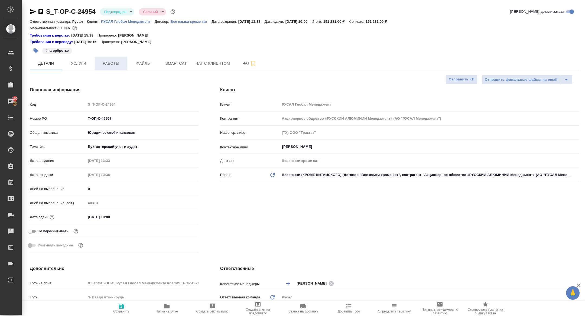
click at [110, 61] on span "Работы" at bounding box center [111, 63] width 26 height 7
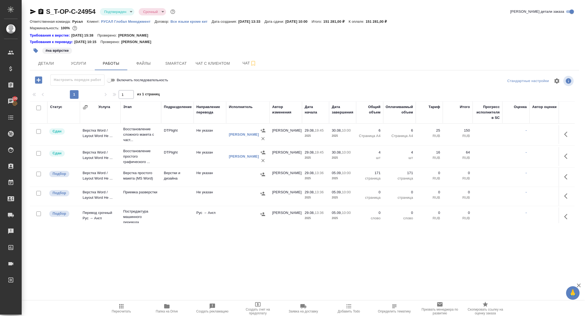
click at [173, 312] on span "Папка на Drive" at bounding box center [167, 312] width 22 height 4
click at [38, 106] on input "checkbox" at bounding box center [38, 108] width 5 height 5
checkbox input "true"
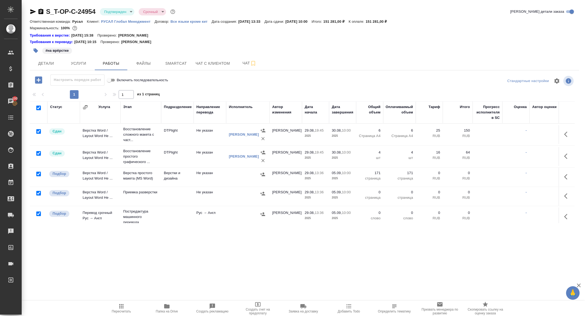
checkbox input "true"
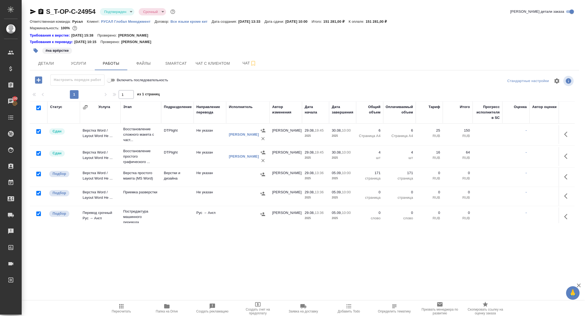
checkbox input "true"
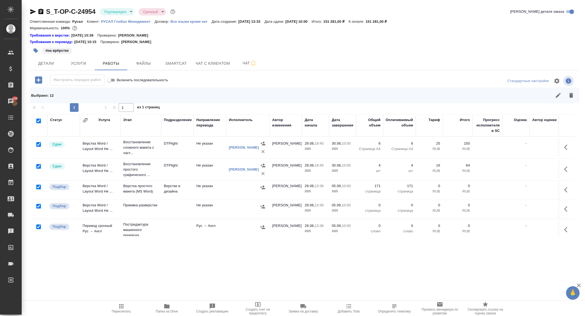
click at [37, 145] on input "checkbox" at bounding box center [38, 144] width 5 height 5
checkbox input "false"
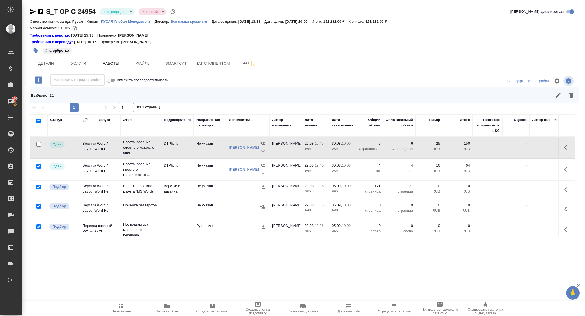
click at [37, 164] on input "checkbox" at bounding box center [38, 166] width 5 height 5
checkbox input "false"
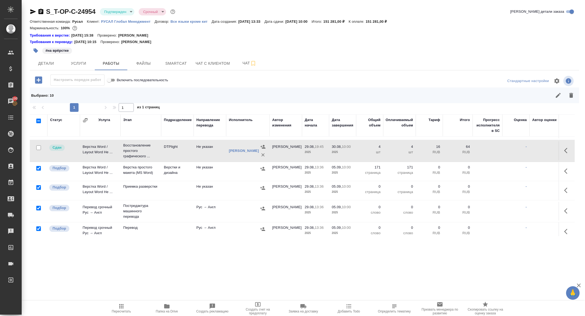
scroll to position [20, 0]
click at [39, 206] on input "checkbox" at bounding box center [38, 206] width 5 height 5
checkbox input "false"
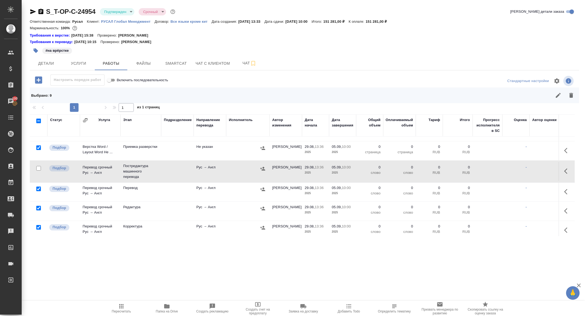
scroll to position [59, 0]
click at [38, 206] on input "checkbox" at bounding box center [38, 208] width 5 height 5
checkbox input "false"
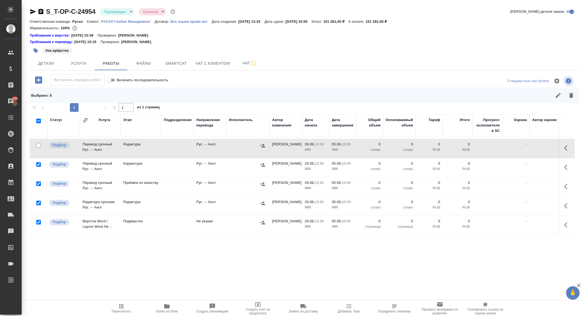
scroll to position [123, 0]
click at [39, 220] on input "checkbox" at bounding box center [38, 220] width 5 height 5
checkbox input "false"
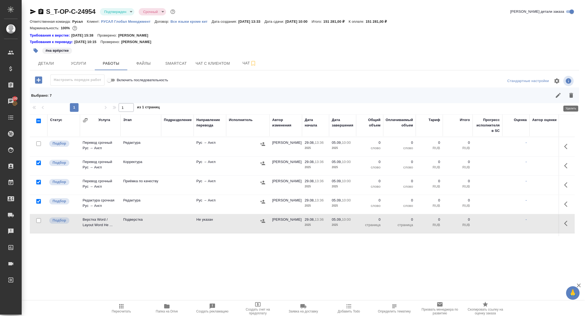
click at [575, 97] on button "button" at bounding box center [571, 95] width 13 height 13
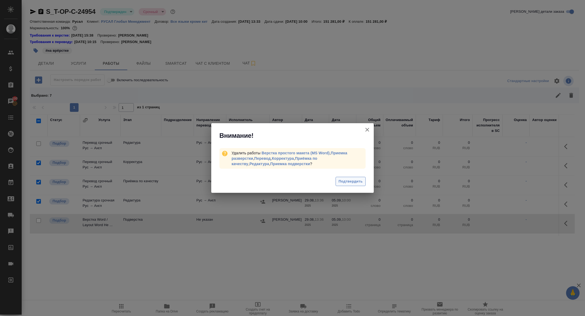
click at [356, 184] on span "Подтвердить" at bounding box center [351, 182] width 24 height 6
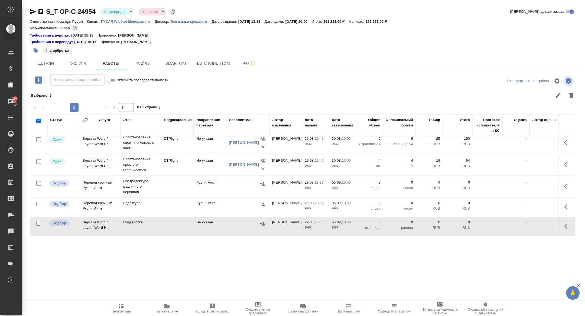
scroll to position [4, 0]
click at [566, 186] on icon "button" at bounding box center [567, 187] width 7 height 7
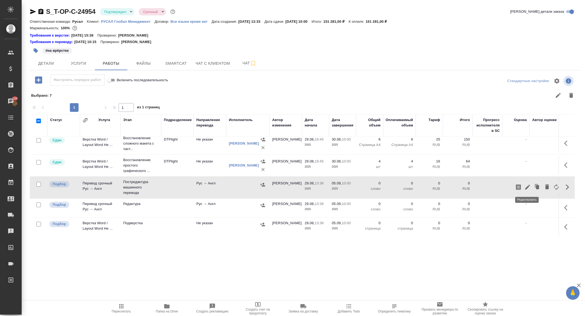
click at [526, 186] on icon "button" at bounding box center [527, 187] width 7 height 7
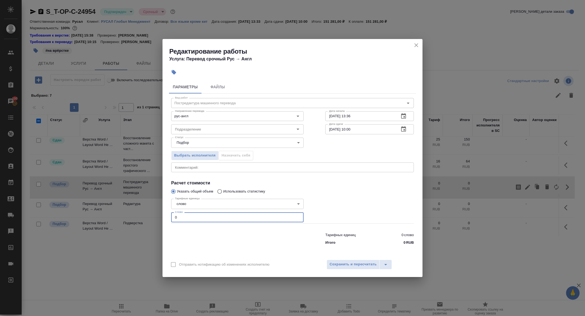
drag, startPoint x: 184, startPoint y: 219, endPoint x: 152, endPoint y: 215, distance: 32.0
click at [153, 215] on div "Редактирование работы Услуга: Перевод срочный Рус → Англ Параметры Файлы Вид ра…" at bounding box center [292, 158] width 585 height 316
type input "9000"
click at [408, 128] on button "button" at bounding box center [403, 129] width 13 height 13
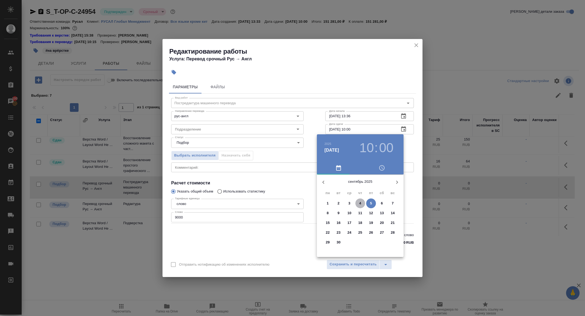
click at [361, 205] on span "4" at bounding box center [360, 203] width 10 height 5
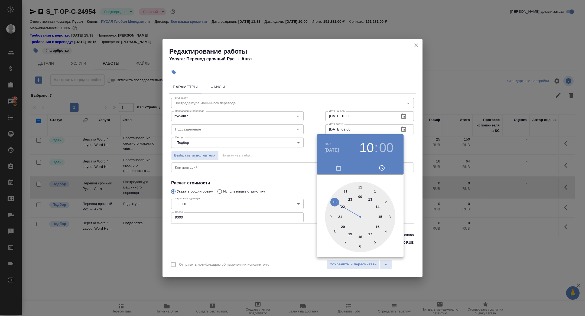
click at [330, 215] on div at bounding box center [360, 217] width 70 height 70
click at [265, 186] on div at bounding box center [292, 158] width 585 height 316
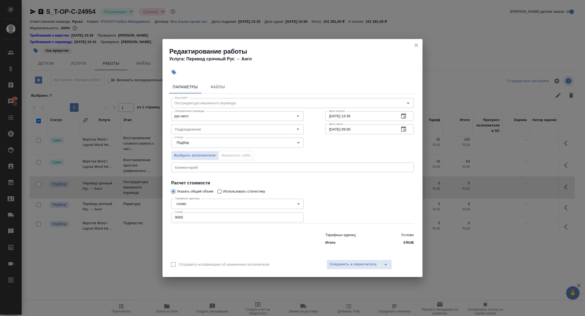
click at [403, 133] on button "button" at bounding box center [403, 129] width 13 height 13
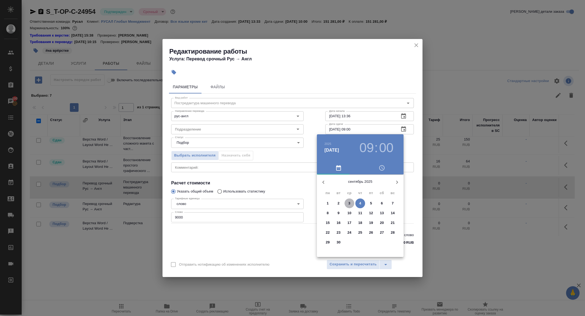
click at [349, 204] on p "3" at bounding box center [349, 203] width 2 height 5
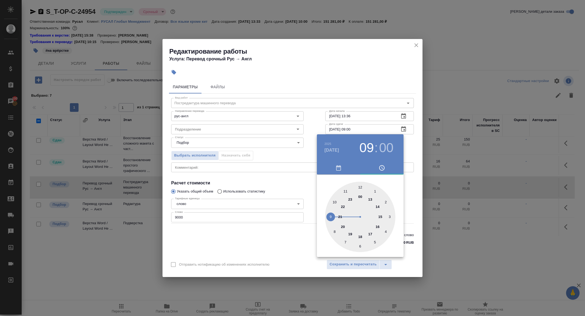
click at [360, 237] on div at bounding box center [360, 217] width 70 height 70
type input "03.09.2025 18:00"
click at [271, 186] on div at bounding box center [292, 158] width 585 height 316
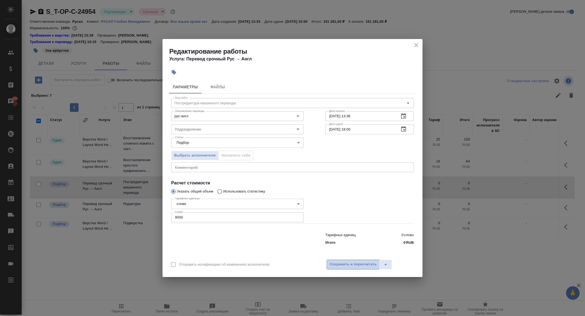
click at [357, 266] on span "Сохранить и пересчитать" at bounding box center [353, 264] width 47 height 6
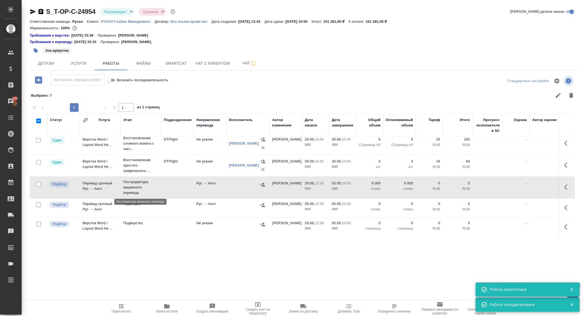
click at [133, 190] on p "Постредактура машинного перевода" at bounding box center [140, 187] width 35 height 16
click at [174, 67] on button "Smartcat" at bounding box center [176, 64] width 33 height 14
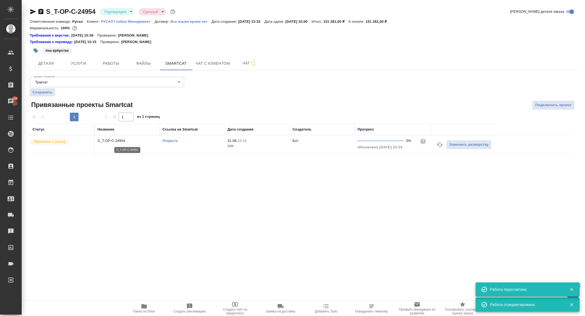
click at [111, 137] on td "S_T-OP-C-24954" at bounding box center [127, 144] width 65 height 19
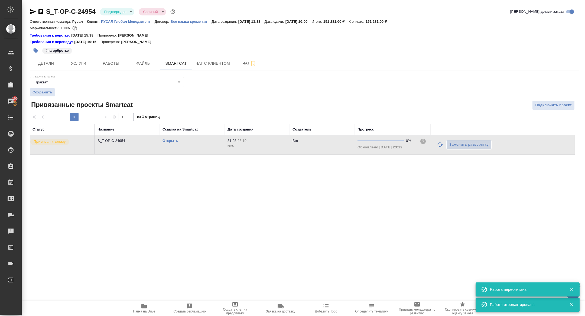
click at [111, 137] on td "S_T-OP-C-24954" at bounding box center [127, 144] width 65 height 19
click at [83, 64] on span "Услуги" at bounding box center [79, 63] width 26 height 7
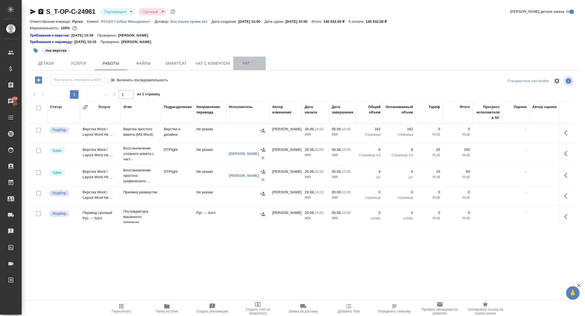
click at [237, 62] on button "Чат" at bounding box center [249, 64] width 33 height 14
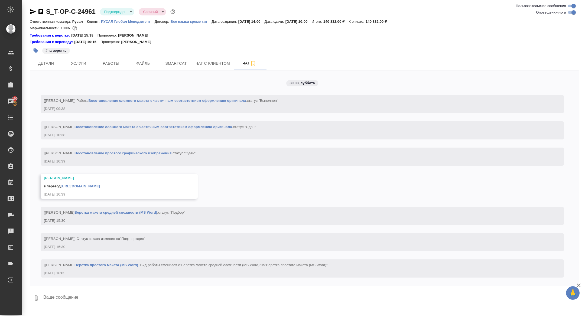
scroll to position [1363, 0]
click at [100, 186] on link "[URL][DOMAIN_NAME]" at bounding box center [80, 186] width 39 height 4
click at [41, 7] on div "S_T-OP-C-24961 Подтвержден confirmed Срочный urgent Ответственная команда: [PER…" at bounding box center [304, 155] width 555 height 310
click at [41, 9] on icon "button" at bounding box center [40, 11] width 5 height 5
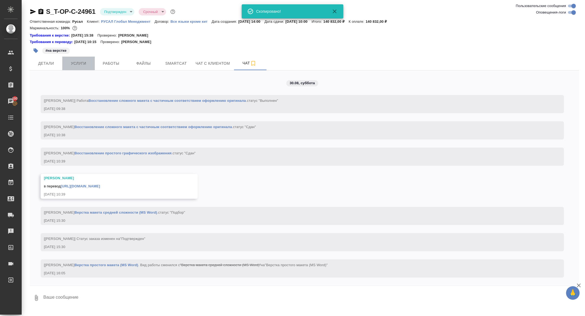
click at [74, 66] on span "Услуги" at bounding box center [79, 63] width 26 height 7
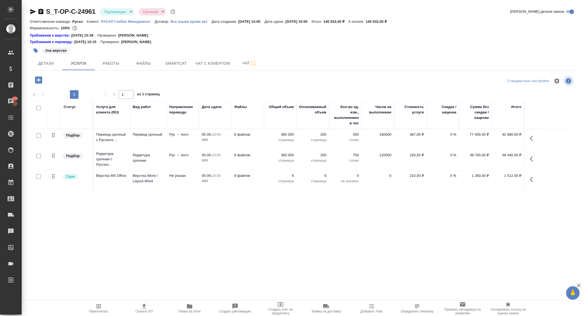
click at [53, 70] on hr at bounding box center [304, 70] width 549 height 0
click at [48, 64] on span "Детали" at bounding box center [46, 63] width 26 height 7
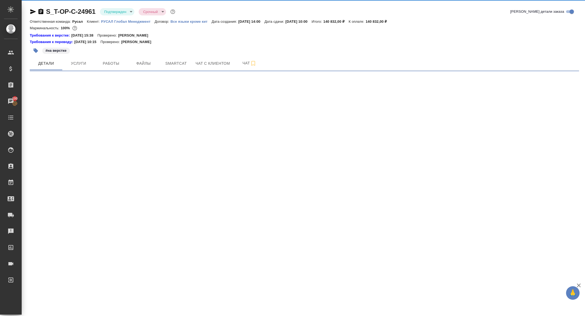
select select "RU"
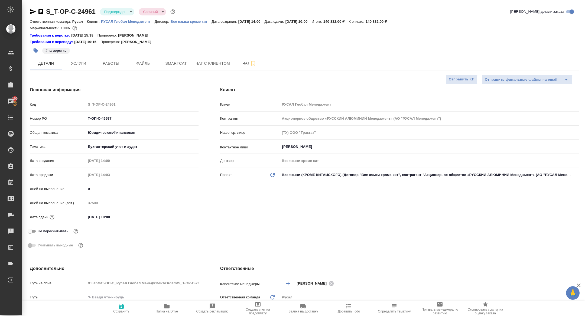
type textarea "x"
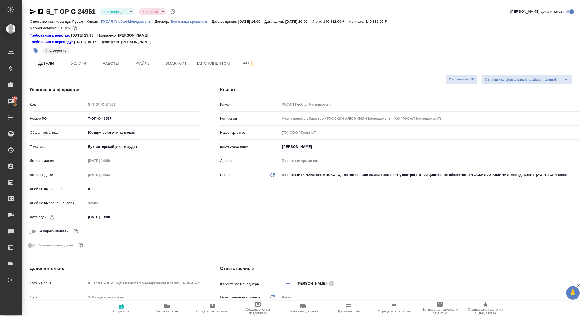
type textarea "x"
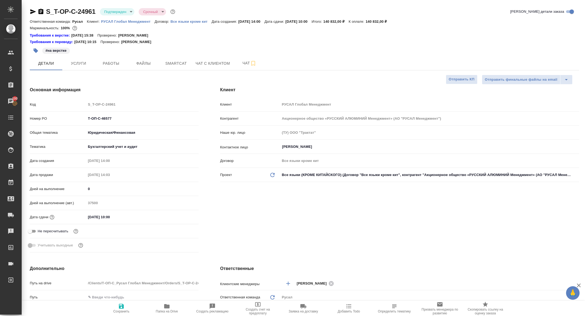
type textarea "x"
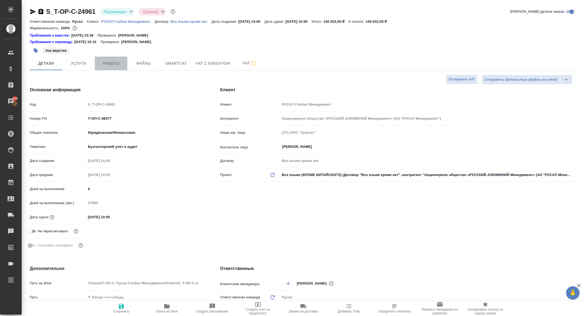
click at [115, 67] on button "Работы" at bounding box center [111, 64] width 33 height 14
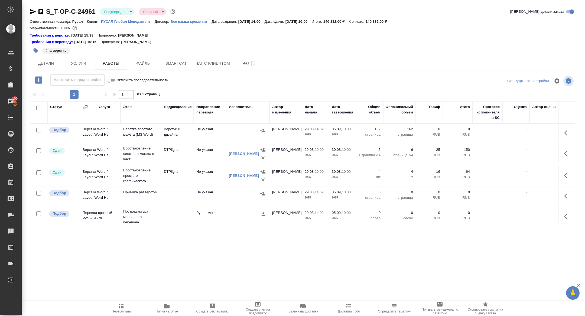
click at [38, 107] on input "checkbox" at bounding box center [38, 108] width 5 height 5
checkbox input "true"
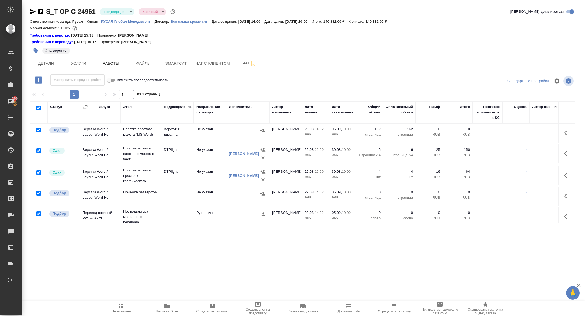
checkbox input "true"
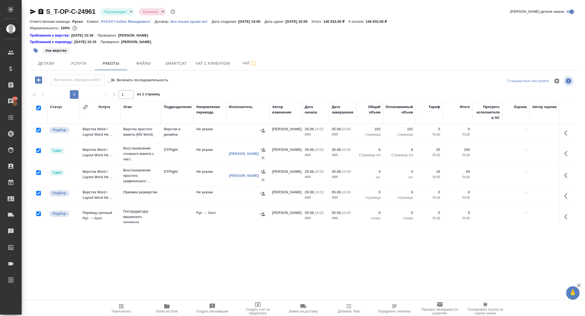
checkbox input "true"
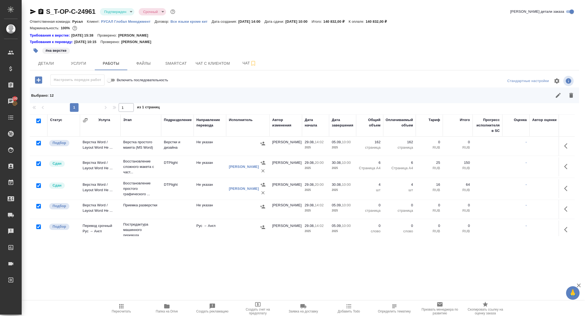
click at [40, 186] on input "checkbox" at bounding box center [38, 185] width 5 height 5
checkbox input "false"
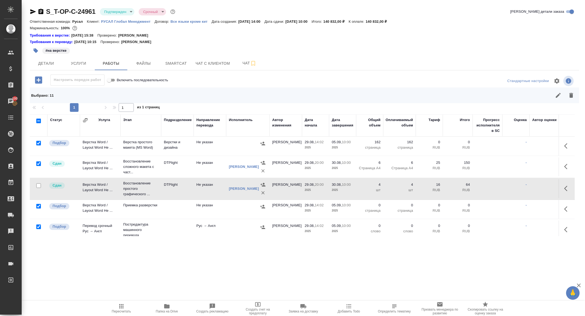
click at [40, 162] on input "checkbox" at bounding box center [38, 163] width 5 height 5
checkbox input "false"
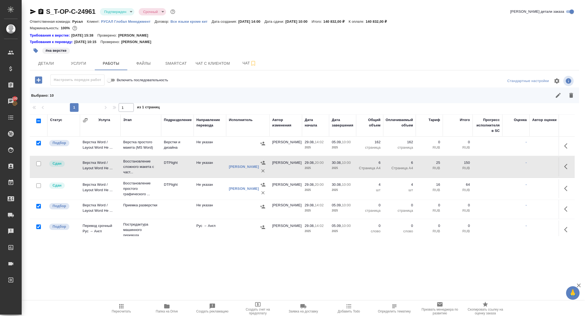
click at [38, 227] on input "checkbox" at bounding box center [38, 227] width 5 height 5
checkbox input "false"
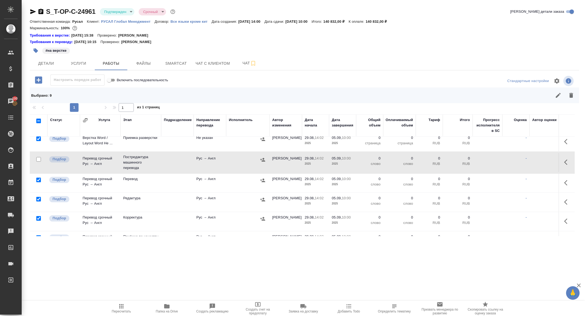
scroll to position [68, 0]
click at [37, 197] on input "checkbox" at bounding box center [38, 198] width 5 height 5
checkbox input "false"
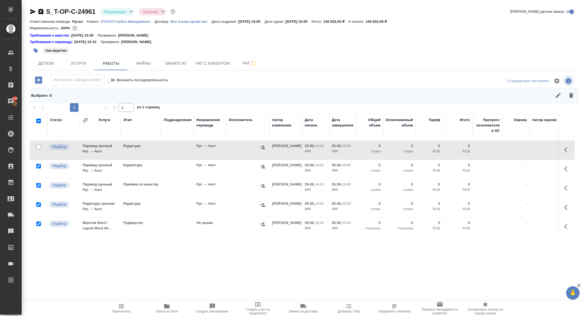
click at [40, 222] on input "checkbox" at bounding box center [38, 224] width 5 height 5
checkbox input "false"
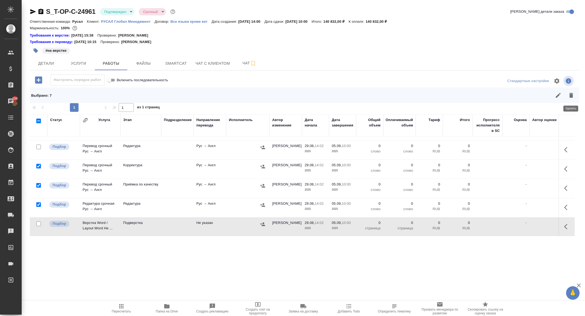
click at [571, 98] on icon "button" at bounding box center [571, 95] width 7 height 7
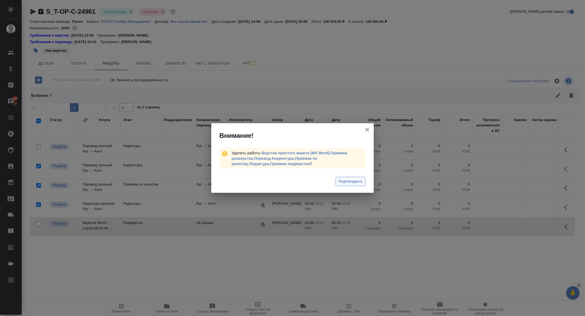
click at [352, 181] on span "Подтвердить" at bounding box center [351, 182] width 24 height 6
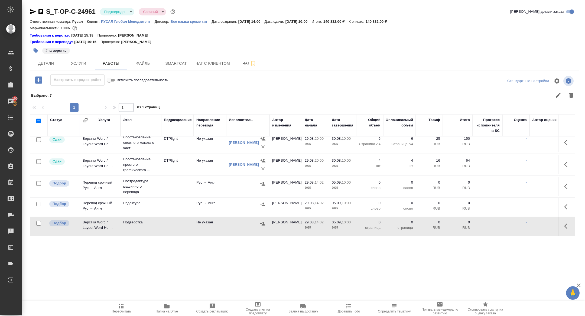
scroll to position [4, 0]
click at [566, 185] on icon "button" at bounding box center [565, 186] width 3 height 5
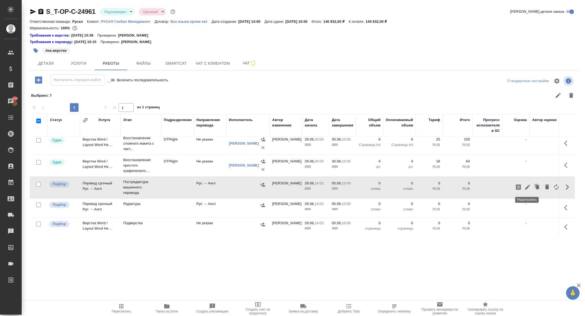
click at [527, 184] on icon "button" at bounding box center [527, 187] width 7 height 7
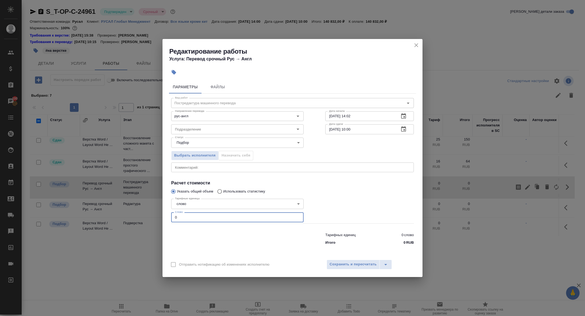
drag, startPoint x: 191, startPoint y: 221, endPoint x: 140, endPoint y: 218, distance: 51.0
click at [140, 218] on div "Редактирование работы Услуга: Перевод срочный Рус → Англ Параметры Файлы Вид ра…" at bounding box center [292, 158] width 585 height 316
type input "7500"
click at [403, 130] on icon "button" at bounding box center [403, 129] width 7 height 7
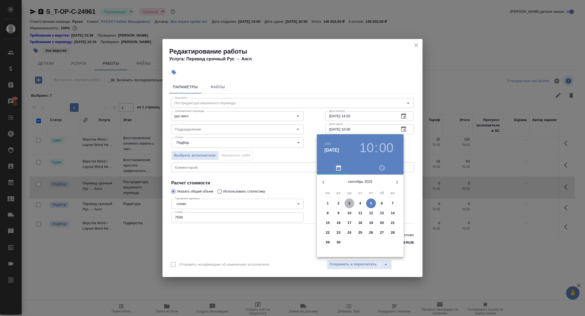
click at [350, 203] on p "3" at bounding box center [349, 203] width 2 height 5
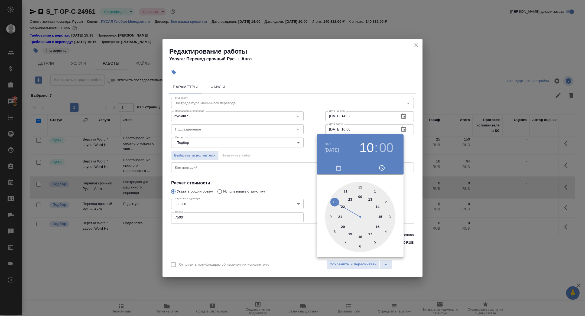
click at [359, 234] on div at bounding box center [360, 217] width 70 height 70
type input "03.09.2025 18:00"
click at [255, 181] on div at bounding box center [292, 158] width 585 height 316
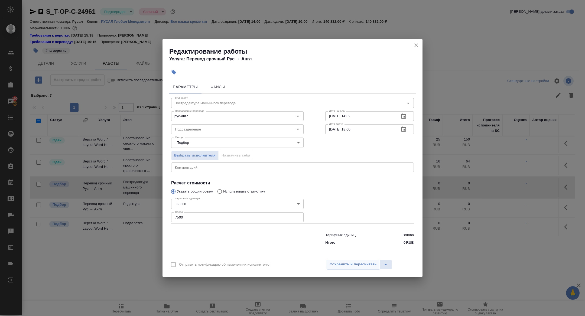
click at [342, 267] on span "Сохранить и пересчитать" at bounding box center [353, 264] width 47 height 6
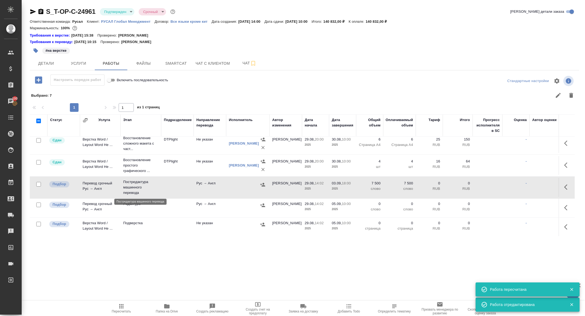
click at [135, 189] on p "Постредактура машинного перевода" at bounding box center [140, 187] width 35 height 16
click at [170, 63] on span "Smartcat" at bounding box center [176, 63] width 26 height 7
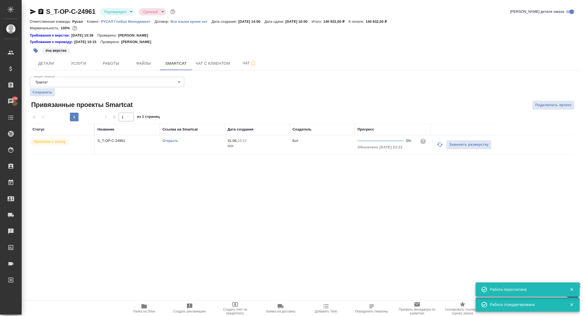
click at [114, 144] on td "S_T-OP-C-24961" at bounding box center [127, 144] width 65 height 19
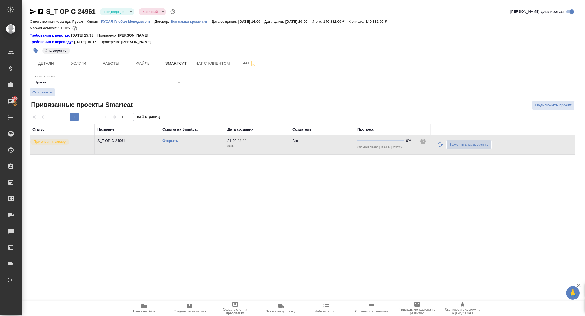
click at [114, 144] on td "S_T-OP-C-24961" at bounding box center [127, 144] width 65 height 19
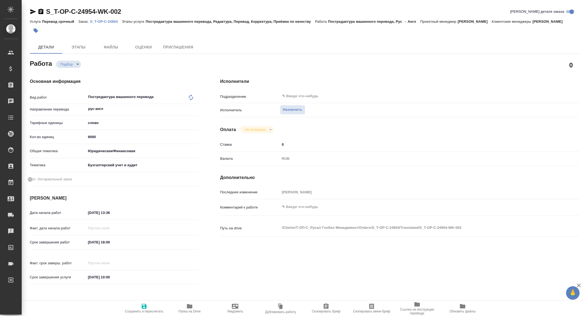
type textarea "x"
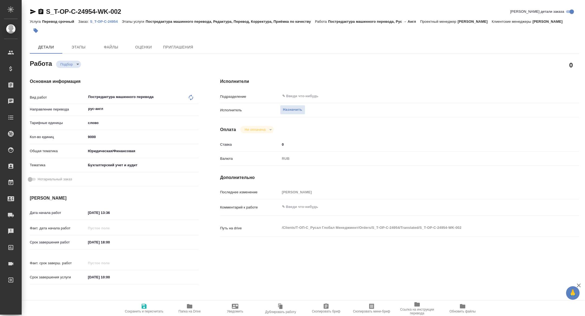
type textarea "x"
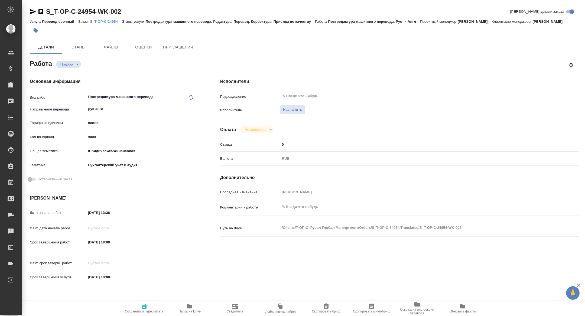
type textarea "x"
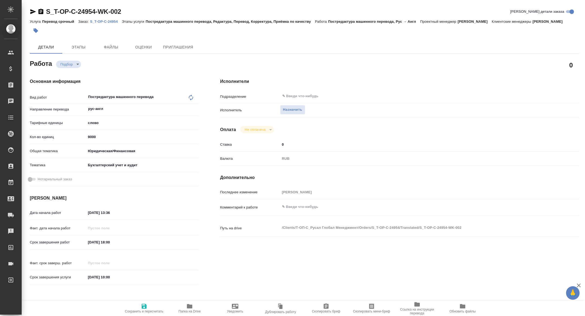
type textarea "x"
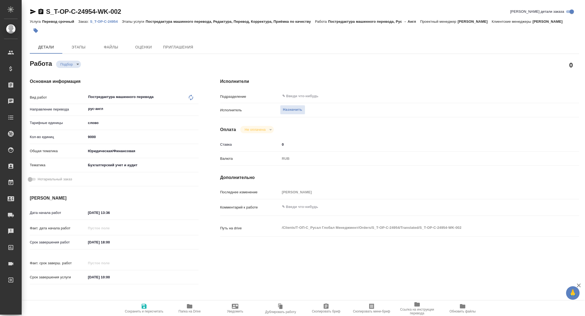
click at [370, 310] on span "Скопировать мини-бриф" at bounding box center [371, 312] width 37 height 4
type textarea "x"
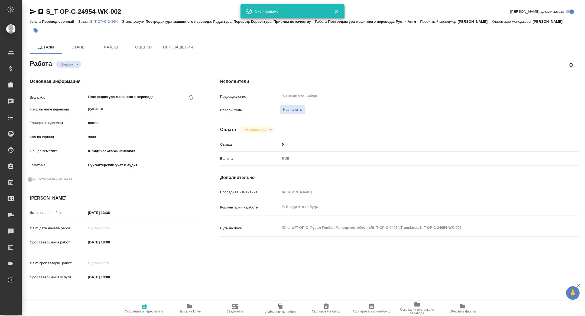
type textarea "x"
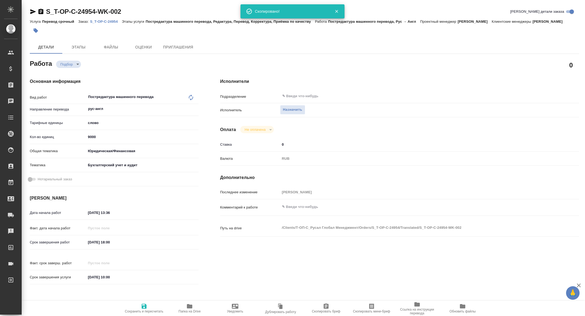
type textarea "x"
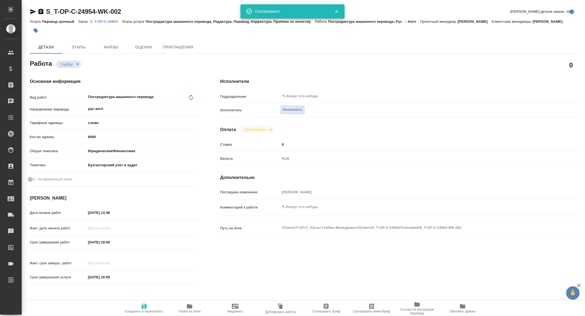
type textarea "x"
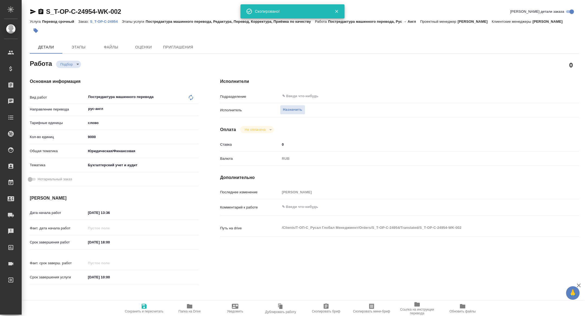
type textarea "x"
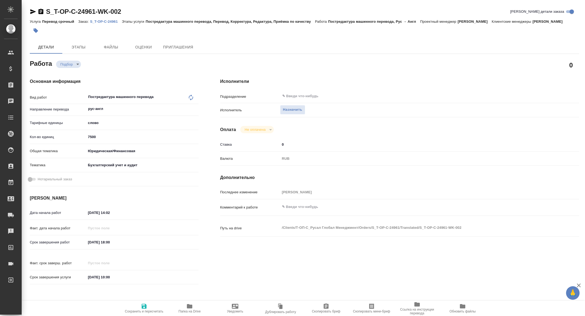
type textarea "x"
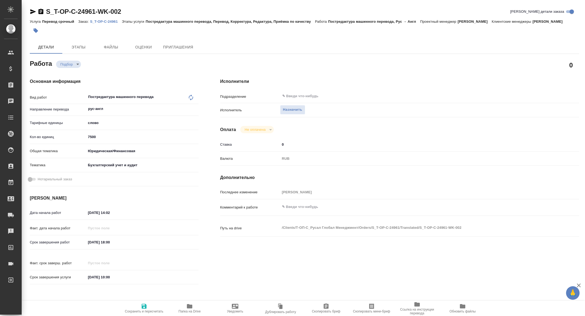
type textarea "x"
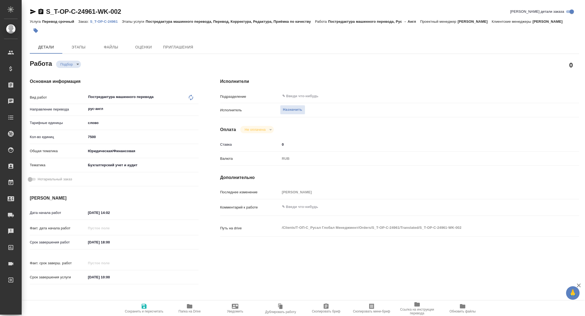
type textarea "x"
click at [379, 310] on span "Скопировать мини-бриф" at bounding box center [371, 312] width 37 height 4
type textarea "x"
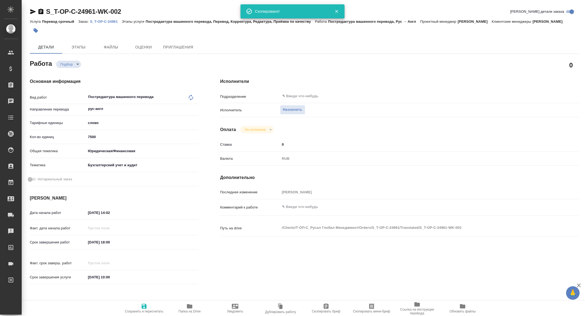
type textarea "x"
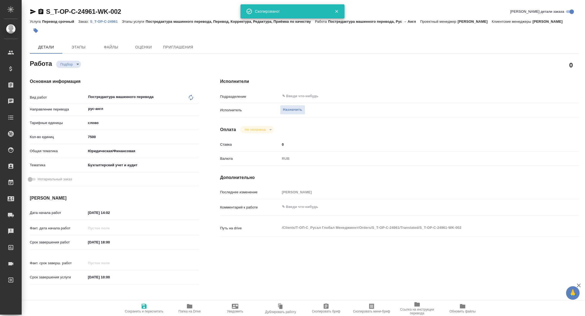
type textarea "x"
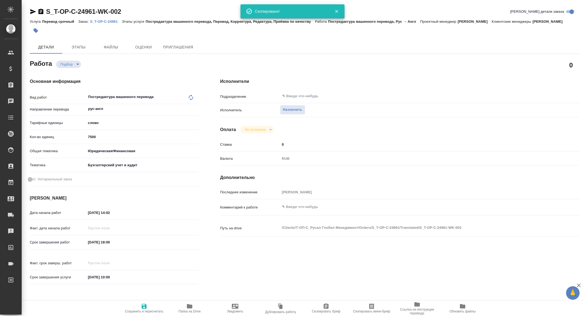
type textarea "x"
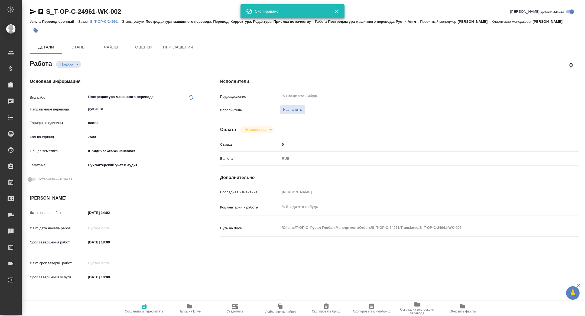
type textarea "x"
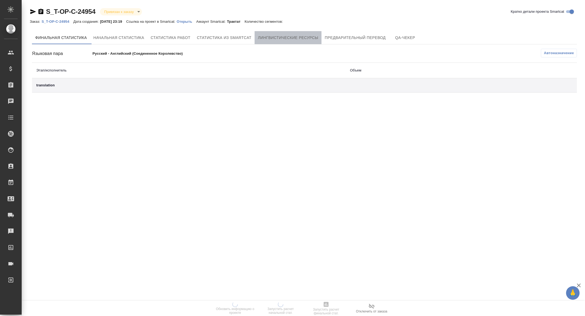
click at [299, 35] on span "Лингвистические ресурсы" at bounding box center [288, 37] width 60 height 7
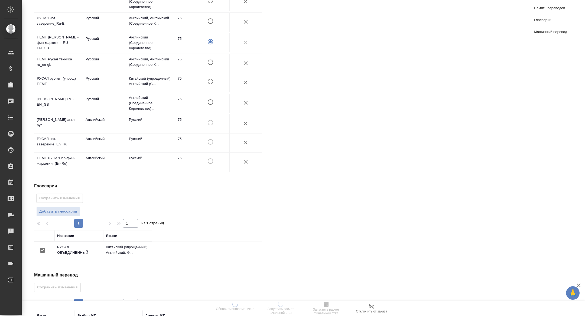
scroll to position [199, 0]
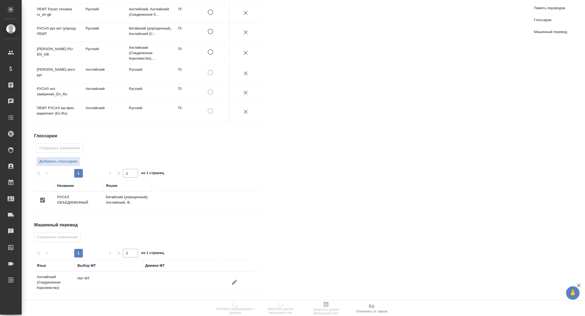
click at [231, 281] on icon "button" at bounding box center [234, 282] width 7 height 7
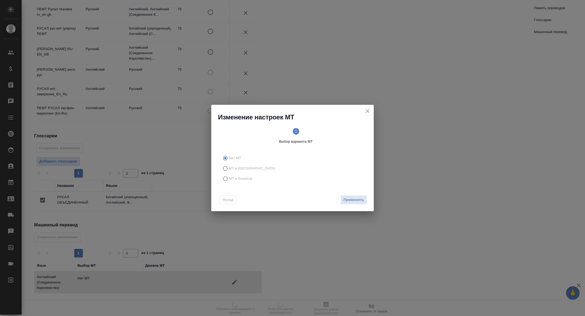
click at [248, 179] on span "МТ в Smartcat" at bounding box center [241, 178] width 24 height 5
click at [229, 179] on input "МТ в Smartcat" at bounding box center [224, 179] width 9 height 10
radio input "true"
click at [361, 199] on span "Вперед" at bounding box center [358, 200] width 14 height 6
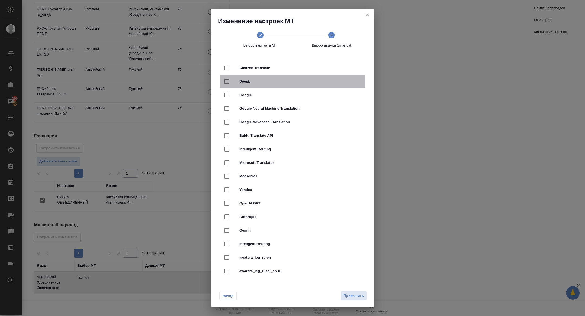
click at [237, 82] on div at bounding box center [231, 81] width 15 height 11
checkbox input "true"
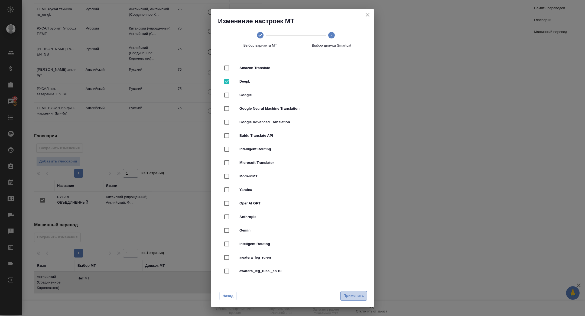
click at [350, 296] on span "Применить" at bounding box center [354, 296] width 21 height 6
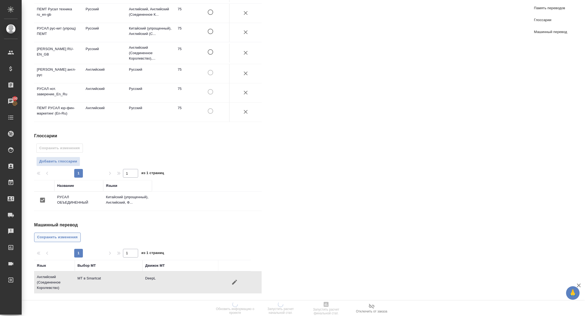
click at [71, 235] on span "Сохранить изменения" at bounding box center [57, 237] width 41 height 6
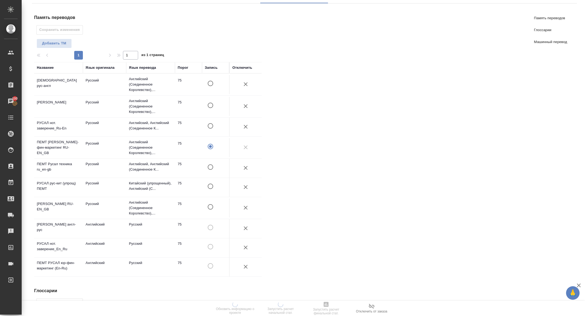
scroll to position [0, 0]
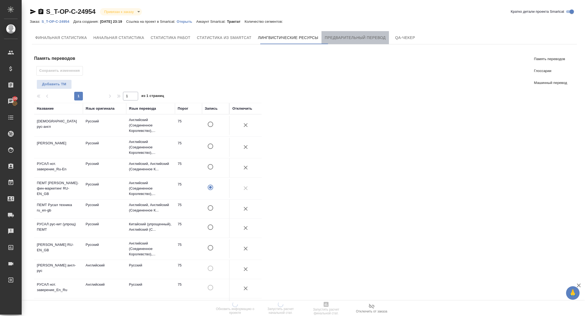
click at [348, 38] on span "Предварительный перевод" at bounding box center [355, 37] width 61 height 7
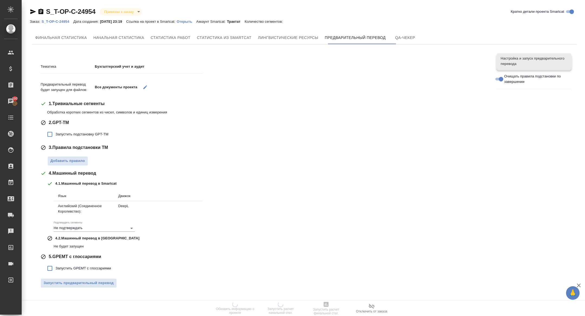
click at [78, 137] on span "Запустить подстановку GPT-TM" at bounding box center [82, 134] width 53 height 5
click at [56, 137] on input "Запустить подстановку GPT-TM" at bounding box center [49, 134] width 11 height 11
checkbox input "true"
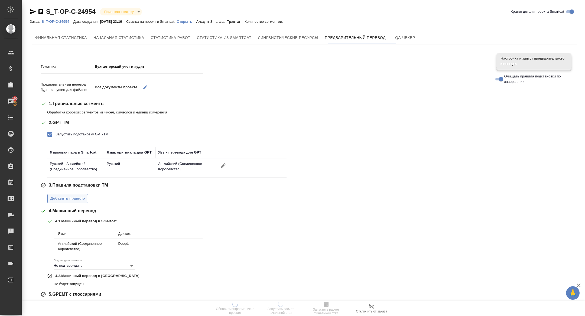
click at [77, 197] on span "Добавить правило" at bounding box center [67, 199] width 35 height 6
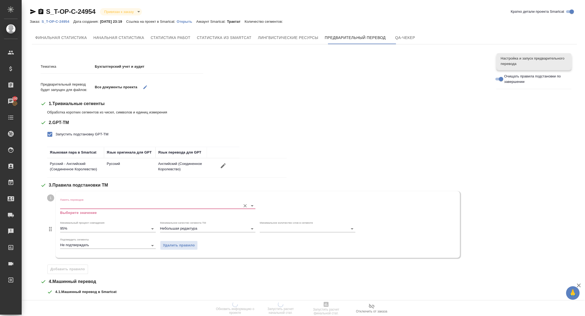
click at [99, 202] on input "Память переводов" at bounding box center [149, 205] width 178 height 7
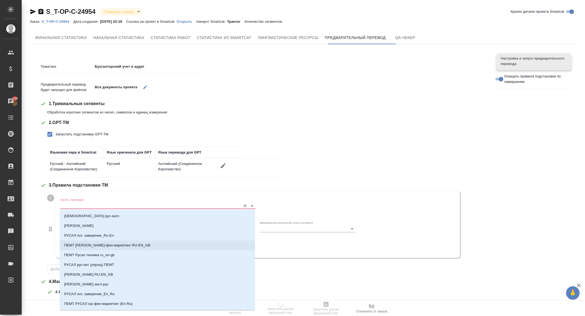
click at [133, 242] on li "ПЕМТ Русал юридич-фин-маркетинг RU-EN_GB" at bounding box center [157, 246] width 195 height 10
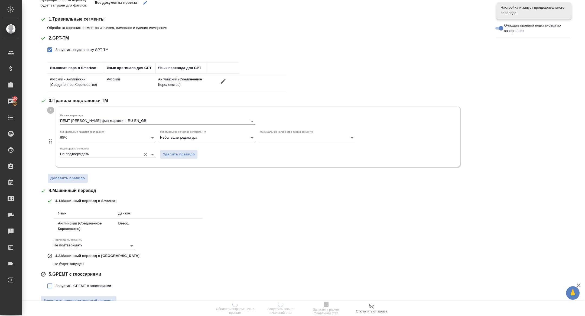
scroll to position [86, 0]
click at [72, 283] on span "Запустить GPEMT с глоссариями" at bounding box center [84, 284] width 56 height 5
click at [56, 283] on input "Запустить GPEMT с глоссариями" at bounding box center [49, 284] width 11 height 11
checkbox input "true"
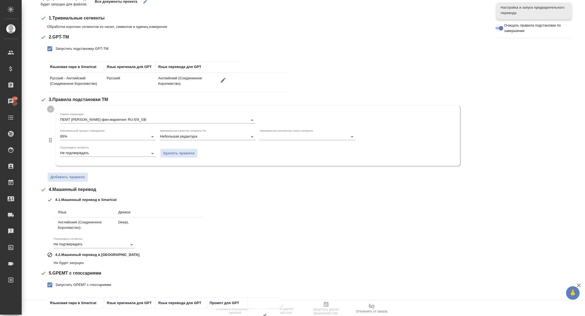
scroll to position [132, 0]
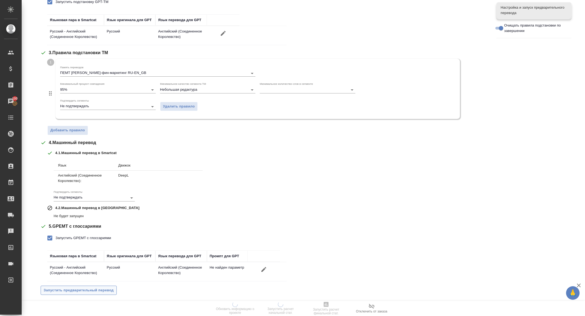
click at [71, 291] on span "Запустить предварительный перевод" at bounding box center [79, 290] width 70 height 6
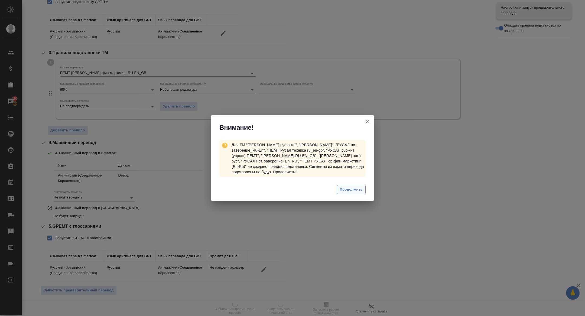
click at [349, 192] on span "Продолжить" at bounding box center [351, 190] width 23 height 6
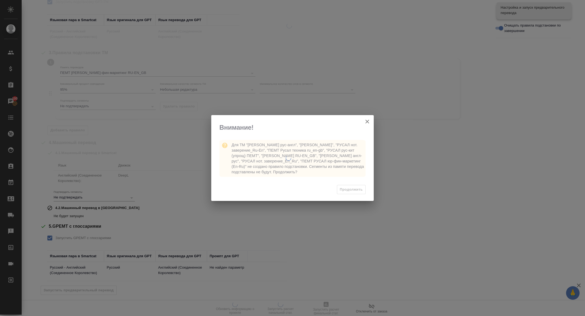
scroll to position [0, 0]
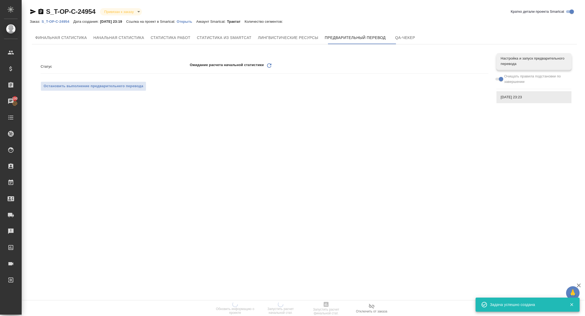
click at [270, 65] on icon "Обновить" at bounding box center [269, 65] width 7 height 7
click at [272, 64] on icon "Обновить" at bounding box center [269, 65] width 7 height 7
click at [272, 66] on icon "Обновить" at bounding box center [269, 65] width 7 height 7
click at [268, 64] on icon "Обновить" at bounding box center [269, 65] width 7 height 7
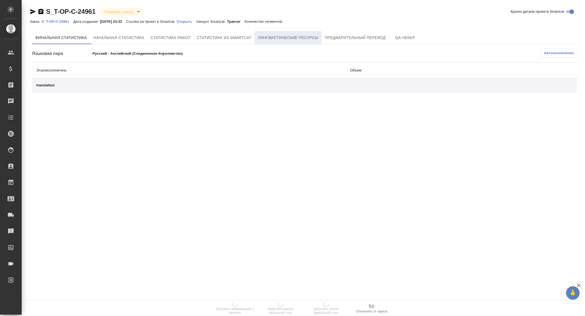
click at [283, 40] on span "Лингвистические ресурсы" at bounding box center [288, 37] width 60 height 7
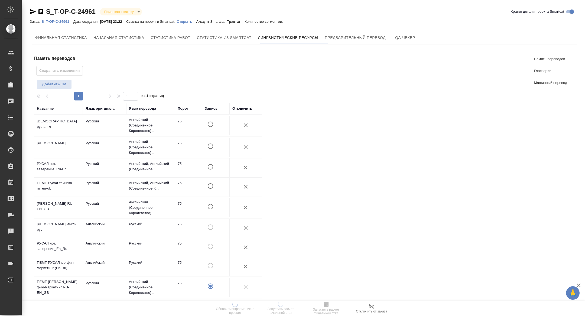
scroll to position [177, 0]
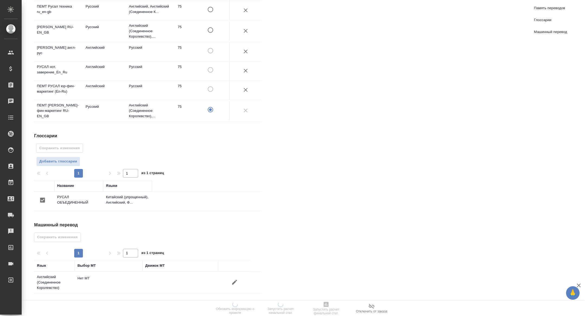
click at [232, 284] on icon "button" at bounding box center [234, 282] width 7 height 7
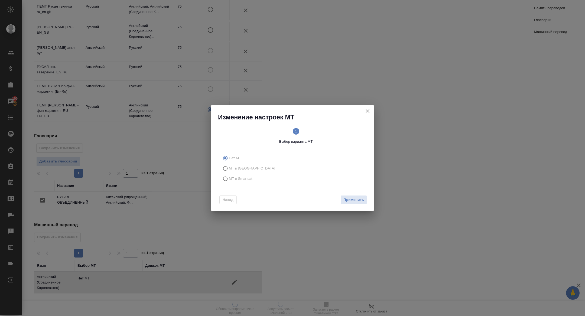
click at [233, 181] on span "МТ в Smartcat" at bounding box center [241, 178] width 24 height 5
click at [229, 181] on input "МТ в Smartcat" at bounding box center [224, 179] width 9 height 10
radio input "true"
click at [361, 203] on button "Вперед" at bounding box center [358, 199] width 20 height 9
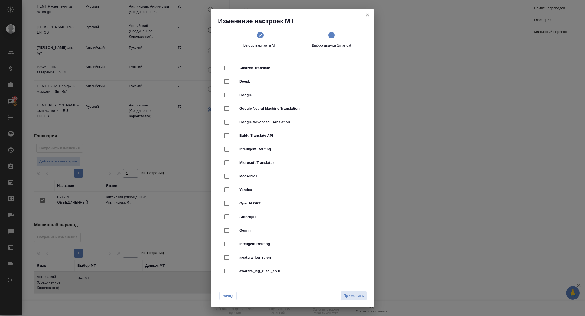
click at [247, 86] on div "DeepL" at bounding box center [292, 82] width 145 height 14
checkbox input "true"
click at [359, 294] on span "Применить" at bounding box center [354, 296] width 21 height 6
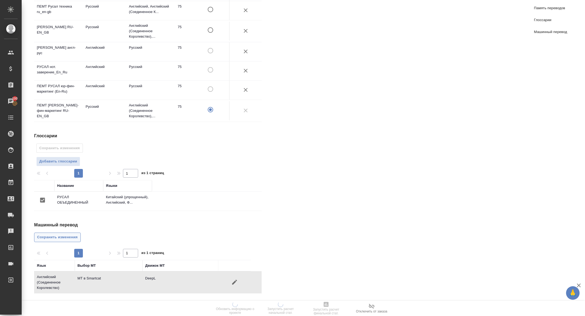
click at [66, 234] on button "Сохранить изменения" at bounding box center [57, 237] width 47 height 9
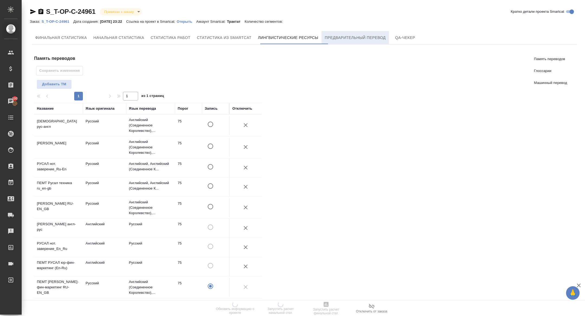
click at [368, 37] on span "Предварительный перевод" at bounding box center [355, 37] width 61 height 7
click at [365, 38] on span "Предварительный перевод" at bounding box center [355, 37] width 61 height 7
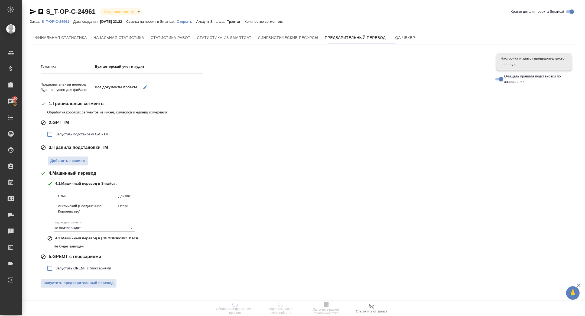
click at [88, 137] on span "Запустить подстановку GPT-TM" at bounding box center [82, 134] width 53 height 5
click at [56, 137] on input "Запустить подстановку GPT-TM" at bounding box center [49, 134] width 11 height 11
checkbox input "true"
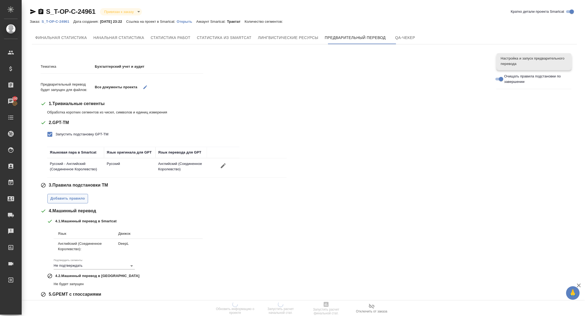
click at [68, 197] on span "Добавить правило" at bounding box center [67, 199] width 35 height 6
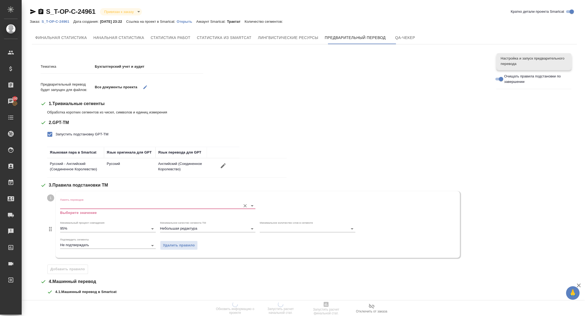
click at [80, 202] on input "Память переводов" at bounding box center [149, 205] width 178 height 7
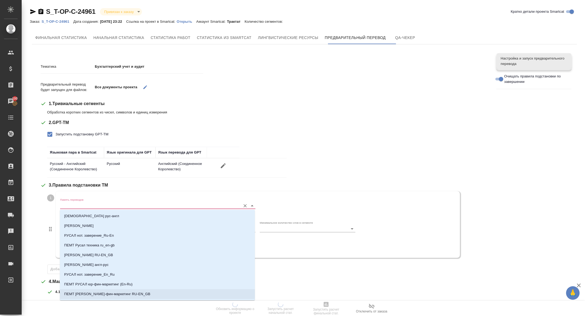
click at [116, 294] on p "ПЕМТ Русал юридич-фин-маркетинг RU-EN_GB" at bounding box center [107, 293] width 86 height 5
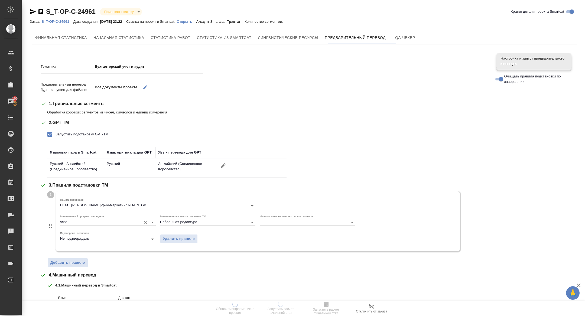
scroll to position [95, 0]
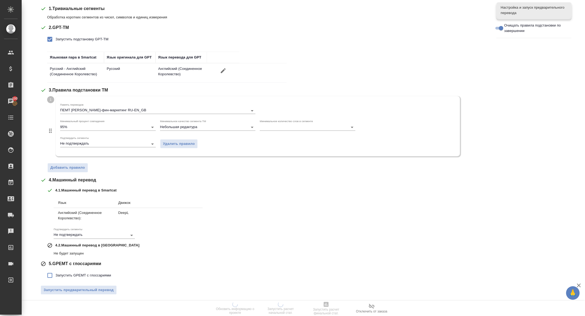
click at [67, 274] on span "Запустить GPEMT с глоссариями" at bounding box center [84, 275] width 56 height 5
click at [56, 274] on input "Запустить GPEMT с глоссариями" at bounding box center [49, 275] width 11 height 11
checkbox input "true"
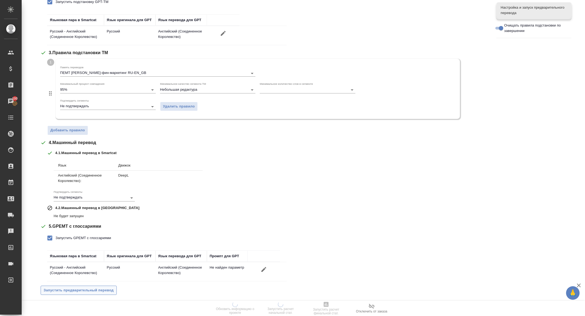
click at [70, 287] on span "Запустить предварительный перевод" at bounding box center [79, 290] width 70 height 6
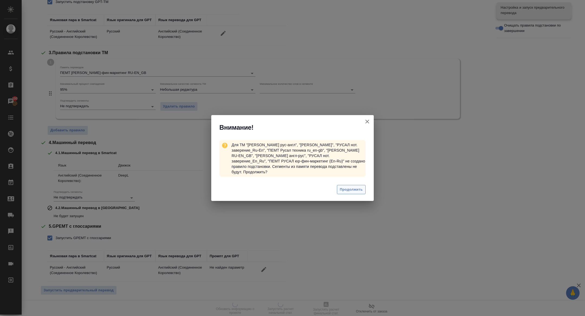
click at [342, 187] on span "Продолжить" at bounding box center [351, 190] width 23 height 6
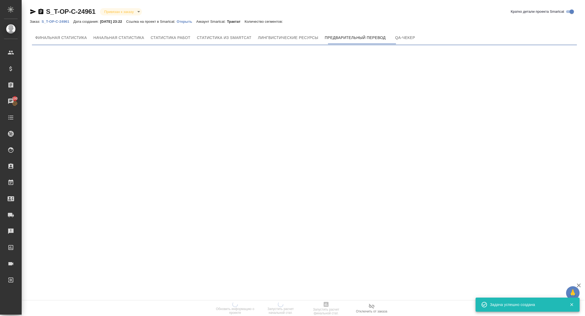
scroll to position [0, 0]
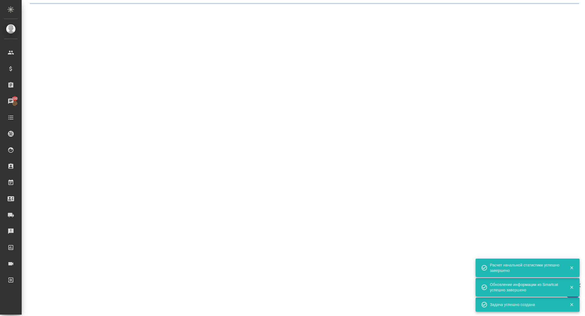
click at [267, 67] on div ".cls-1 fill:#fff; AWATERA Zhuravleva Alexandra Клиенты Спецификации Заказы 100 …" at bounding box center [292, 158] width 585 height 316
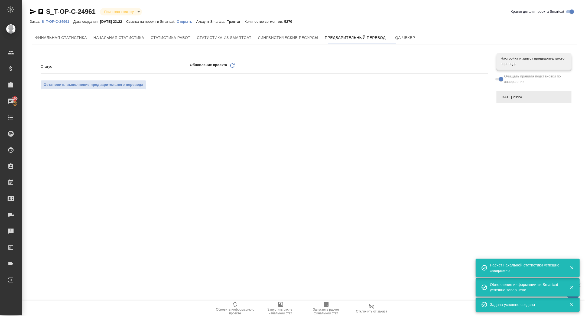
click at [233, 65] on icon "Обновить" at bounding box center [232, 65] width 7 height 7
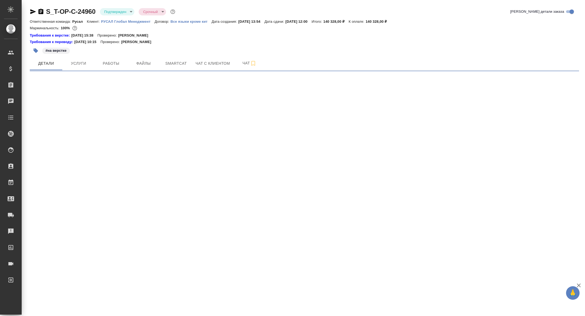
select select "RU"
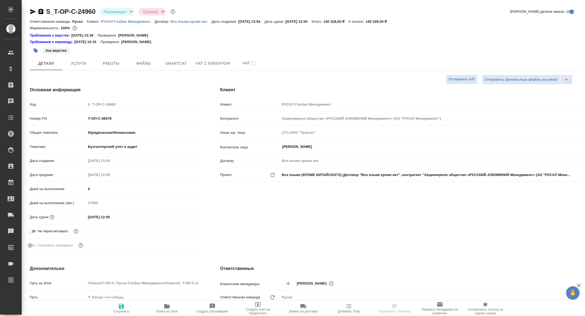
type textarea "x"
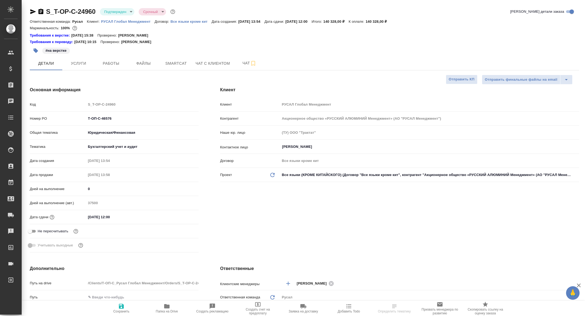
type textarea "x"
click at [112, 60] on button "Работы" at bounding box center [111, 64] width 33 height 14
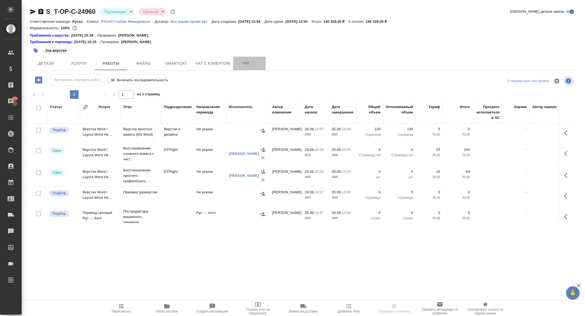
click at [242, 65] on span "Чат" at bounding box center [250, 63] width 26 height 7
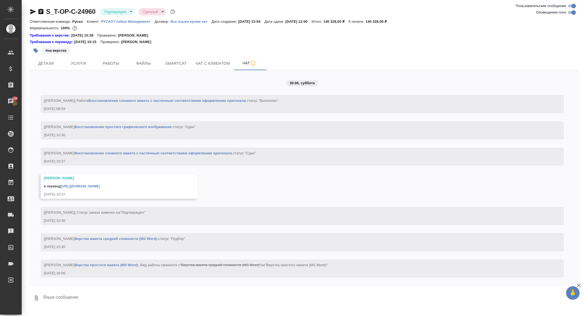
scroll to position [1284, 0]
click at [89, 187] on link "[URL][DOMAIN_NAME]" at bounding box center [80, 186] width 39 height 4
click at [51, 60] on button "Детали" at bounding box center [46, 64] width 33 height 14
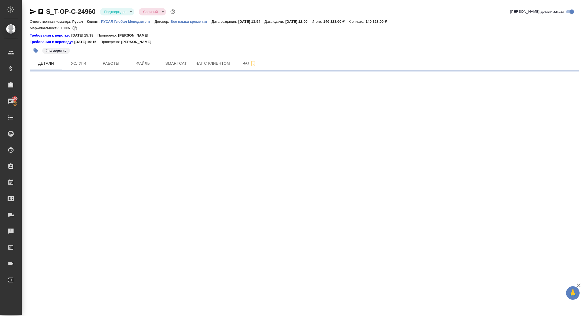
select select "RU"
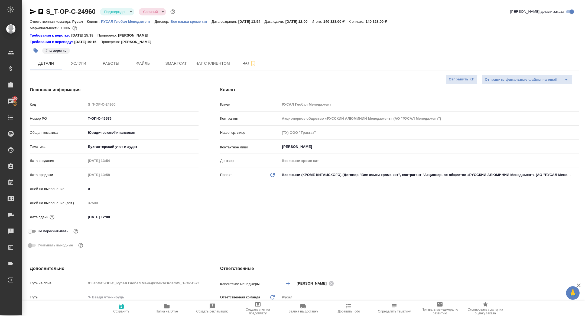
type textarea "x"
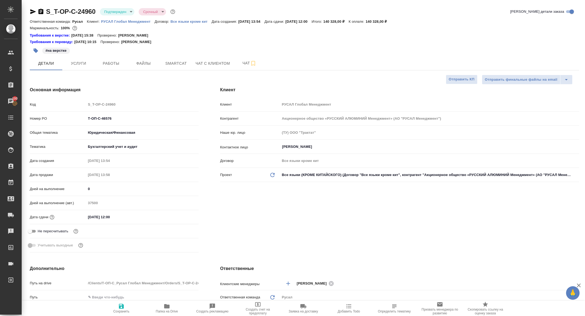
type textarea "x"
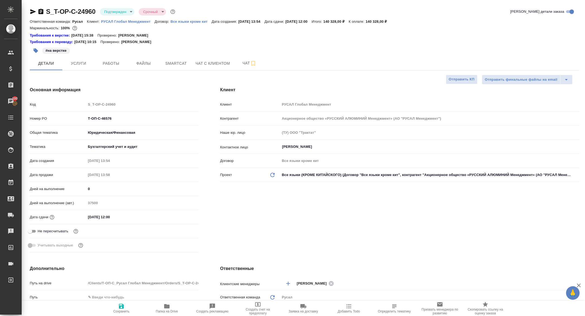
type textarea "x"
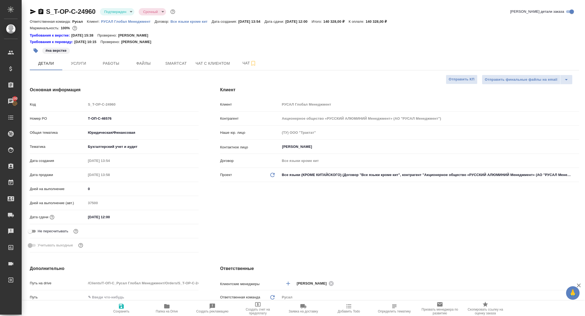
type textarea "x"
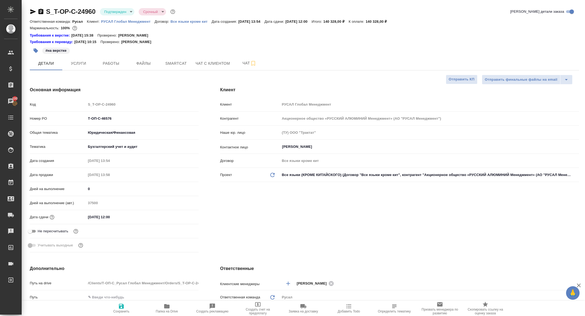
type textarea "x"
click at [42, 13] on icon "button" at bounding box center [40, 11] width 5 height 5
type textarea "x"
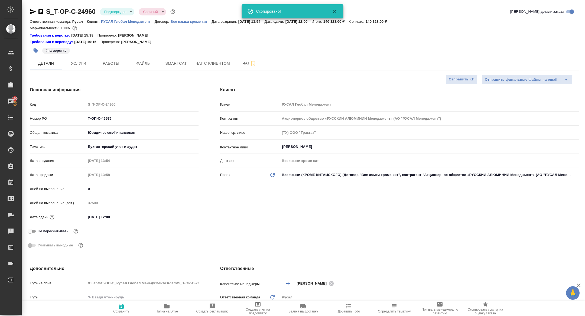
type textarea "x"
click at [74, 61] on span "Услуги" at bounding box center [79, 63] width 26 height 7
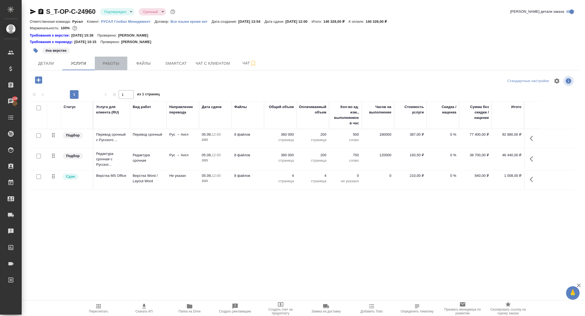
click at [114, 63] on span "Работы" at bounding box center [111, 63] width 26 height 7
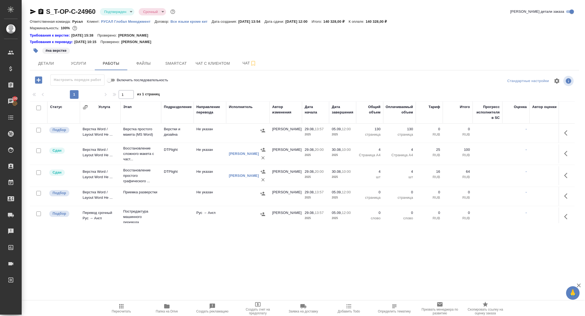
click at [38, 107] on input "checkbox" at bounding box center [38, 108] width 5 height 5
checkbox input "true"
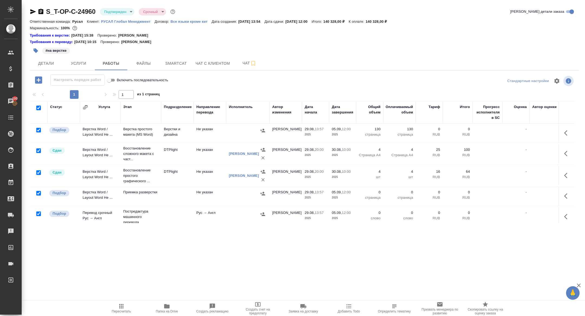
checkbox input "true"
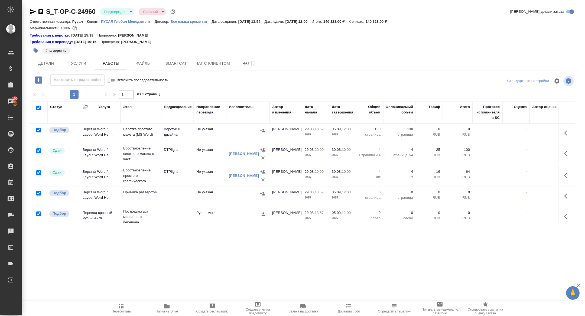
checkbox input "true"
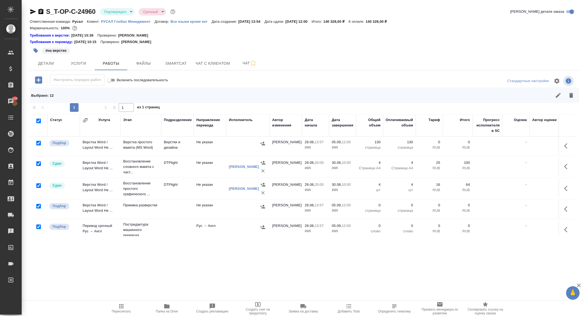
click at [37, 122] on input "checkbox" at bounding box center [38, 121] width 5 height 5
checkbox input "false"
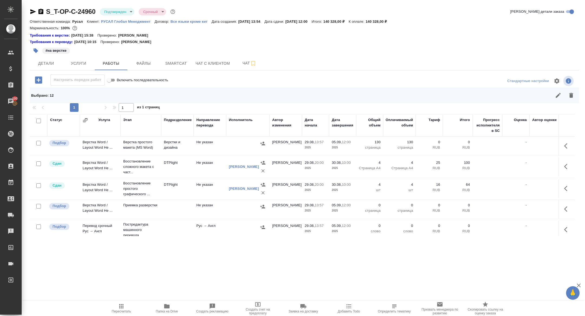
checkbox input "false"
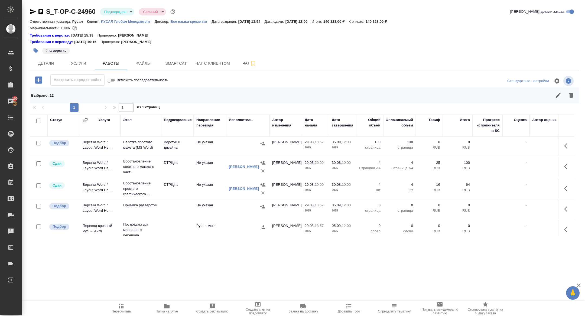
checkbox input "false"
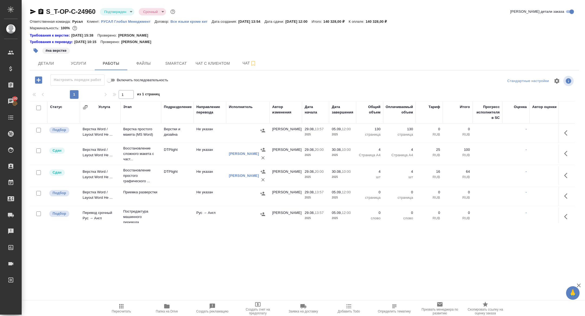
click at [564, 217] on icon "button" at bounding box center [567, 216] width 7 height 7
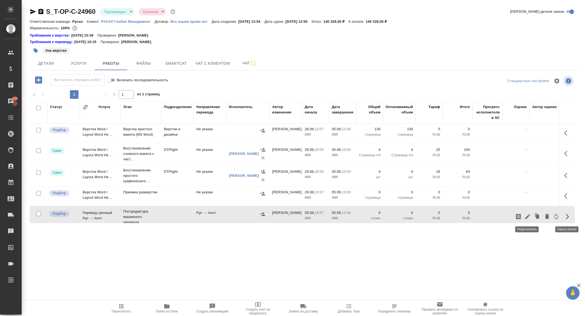
click at [529, 215] on icon "button" at bounding box center [527, 216] width 7 height 7
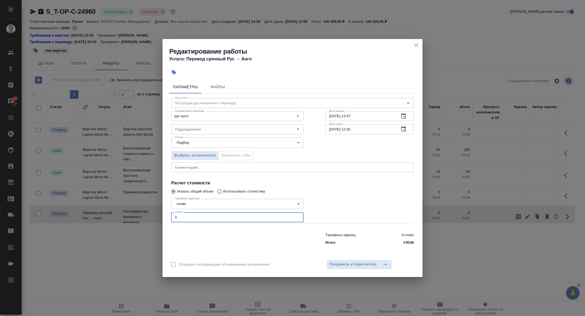
drag, startPoint x: 179, startPoint y: 219, endPoint x: 147, endPoint y: 211, distance: 33.2
click at [147, 211] on div "Редактирование работы Услуга: Перевод срочный Рус → Англ Параметры Файлы Вид ра…" at bounding box center [292, 158] width 585 height 316
type input "7300"
click at [405, 128] on icon "button" at bounding box center [403, 128] width 5 height 5
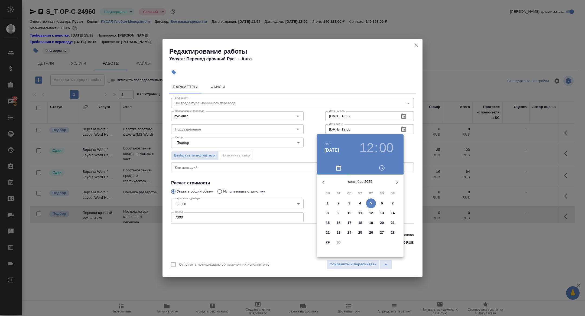
click at [351, 203] on span "3" at bounding box center [350, 203] width 10 height 5
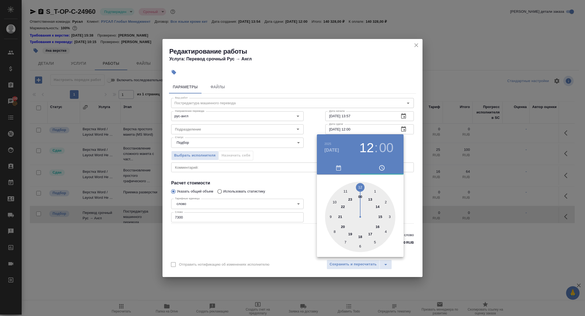
click at [370, 234] on div at bounding box center [360, 217] width 70 height 70
type input "03.09.2025 17:00"
click at [297, 171] on div at bounding box center [292, 158] width 585 height 316
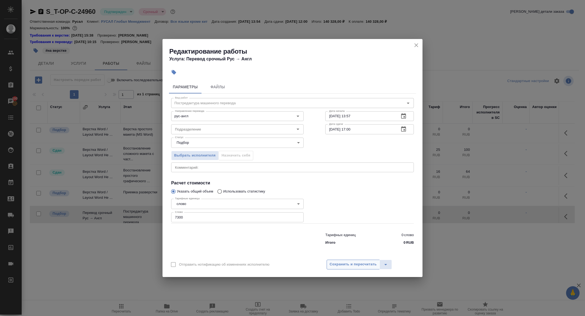
click at [345, 264] on span "Сохранить и пересчитать" at bounding box center [353, 264] width 47 height 6
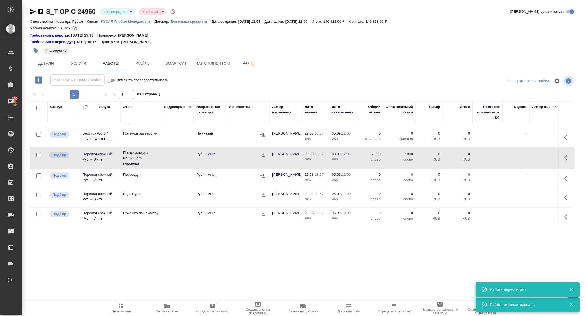
scroll to position [25, 0]
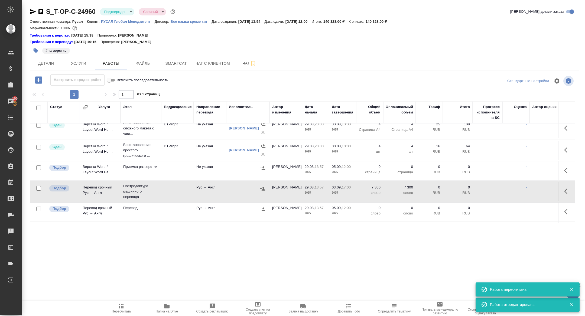
click at [38, 107] on input "checkbox" at bounding box center [38, 108] width 5 height 5
checkbox input "true"
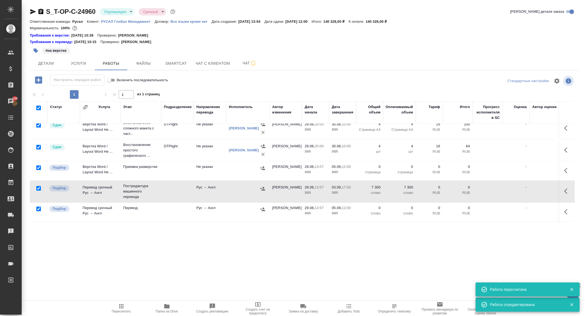
checkbox input "true"
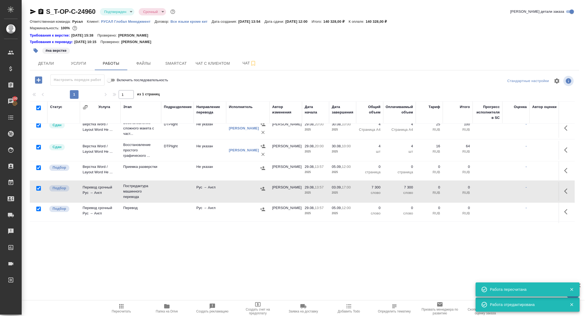
checkbox input "true"
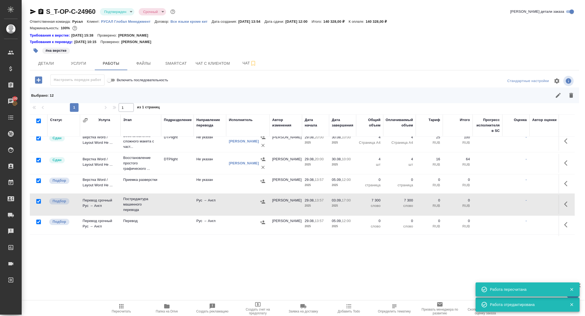
click at [39, 203] on input "checkbox" at bounding box center [38, 201] width 5 height 5
checkbox input "false"
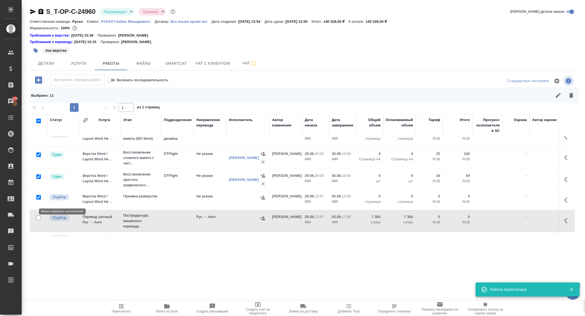
scroll to position [0, 0]
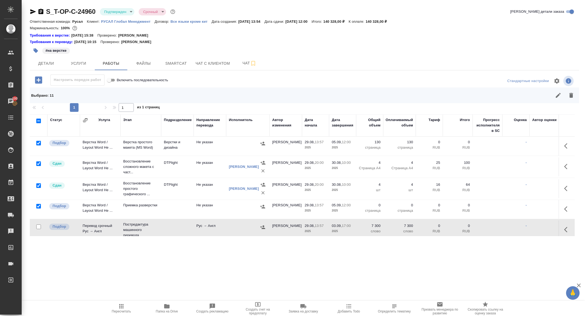
click at [39, 186] on input "checkbox" at bounding box center [38, 185] width 5 height 5
checkbox input "false"
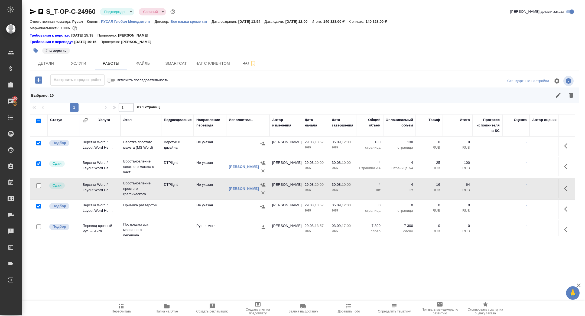
click at [38, 162] on input "checkbox" at bounding box center [38, 163] width 5 height 5
checkbox input "false"
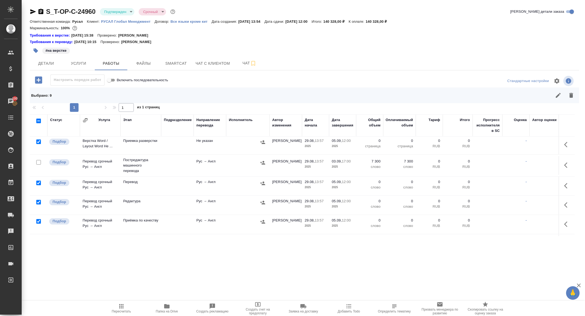
scroll to position [80, 0]
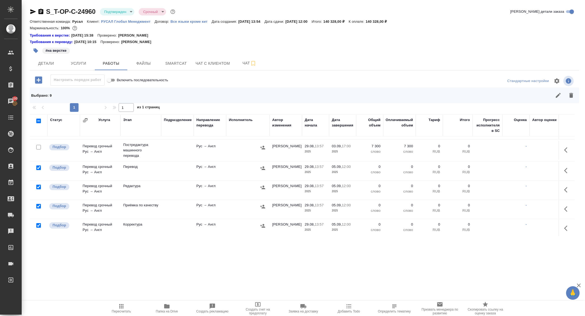
click at [38, 187] on input "checkbox" at bounding box center [38, 187] width 5 height 5
checkbox input "false"
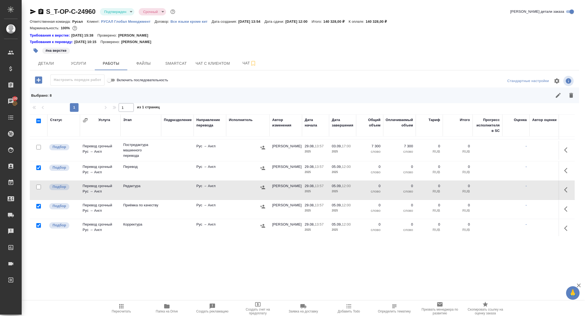
scroll to position [138, 0]
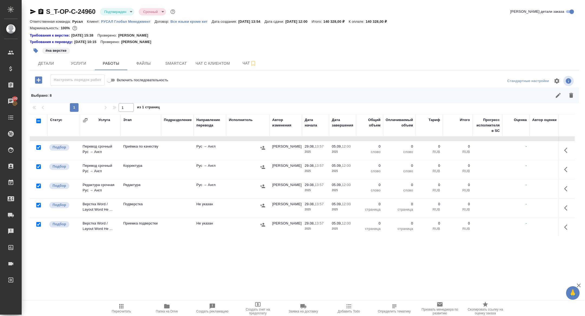
click at [37, 203] on input "checkbox" at bounding box center [38, 205] width 5 height 5
checkbox input "false"
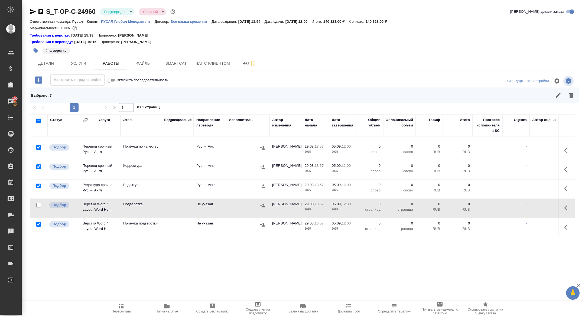
click at [572, 93] on icon "button" at bounding box center [571, 95] width 4 height 5
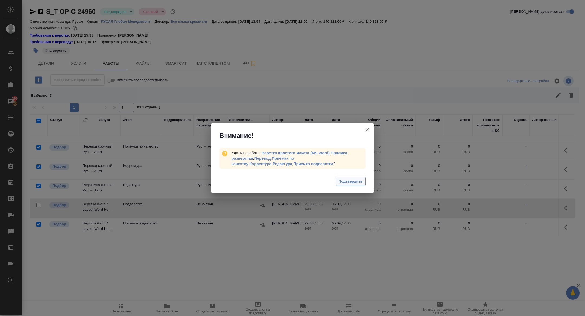
click at [352, 182] on span "Подтвердить" at bounding box center [351, 182] width 24 height 6
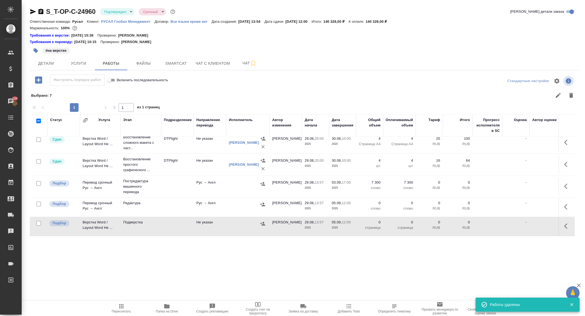
scroll to position [4, 0]
click at [572, 186] on button "button" at bounding box center [567, 187] width 13 height 13
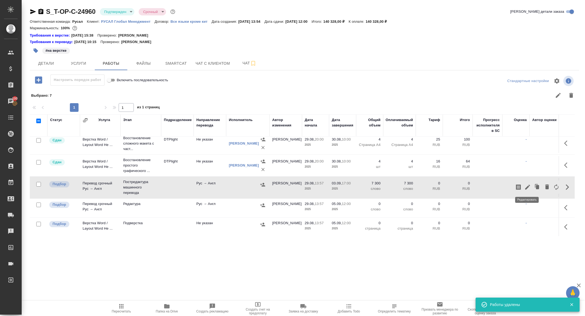
click at [528, 186] on icon "button" at bounding box center [527, 187] width 5 height 5
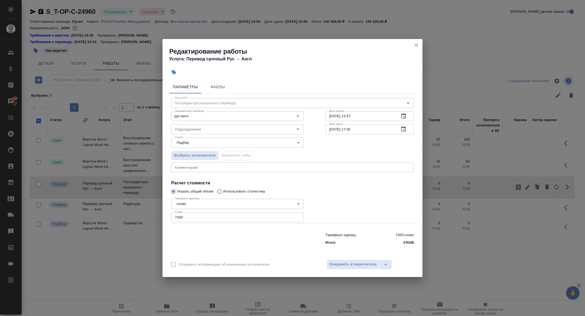
click at [416, 43] on icon "close" at bounding box center [416, 45] width 7 height 7
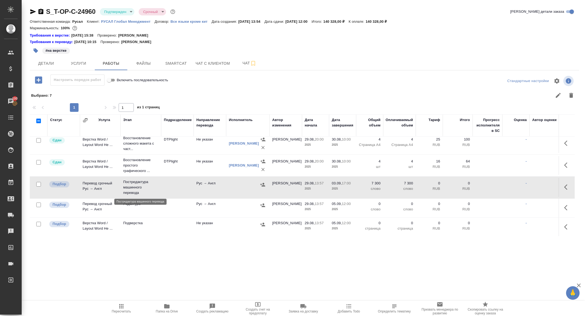
click at [136, 186] on p "Постредактура машинного перевода" at bounding box center [140, 187] width 35 height 16
click at [176, 63] on span "Smartcat" at bounding box center [176, 63] width 26 height 7
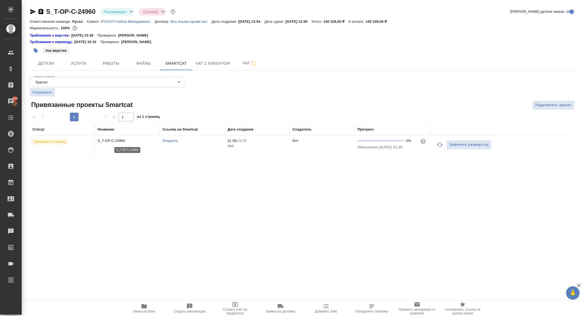
click at [118, 141] on p "S_T-OP-C-24960" at bounding box center [128, 140] width 60 height 5
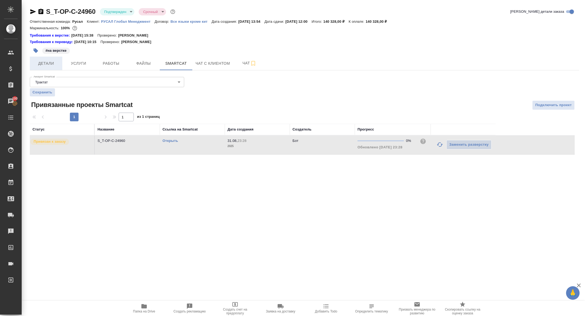
click at [48, 62] on span "Детали" at bounding box center [46, 63] width 26 height 7
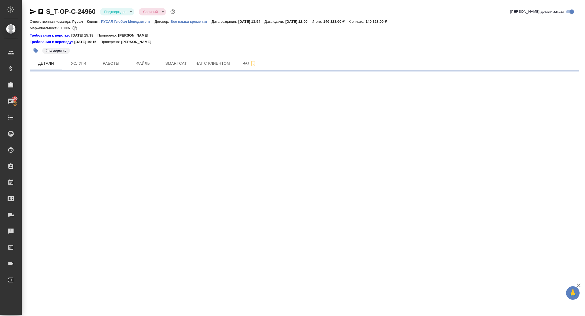
select select "RU"
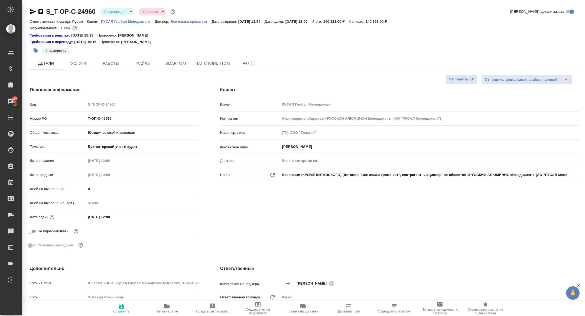
type textarea "x"
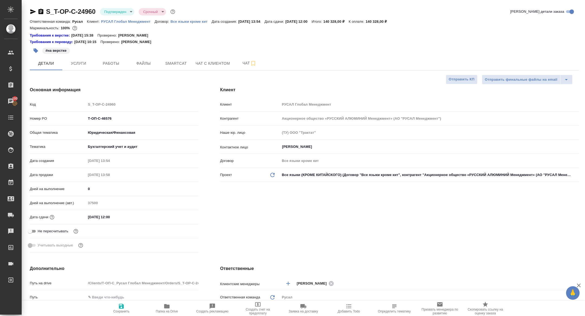
type textarea "x"
click at [129, 11] on body "🙏 .cls-1 fill:#fff; AWATERA Zhuravleva Alexandra Клиенты Спецификации Заказы 10…" at bounding box center [292, 158] width 585 height 316
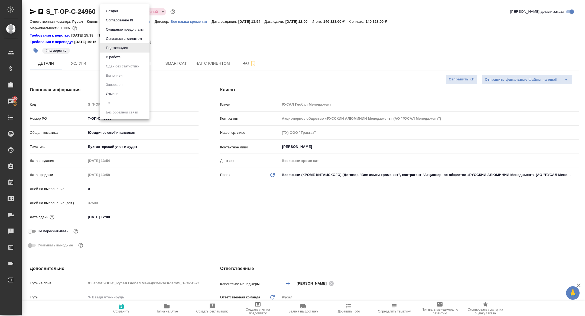
type textarea "x"
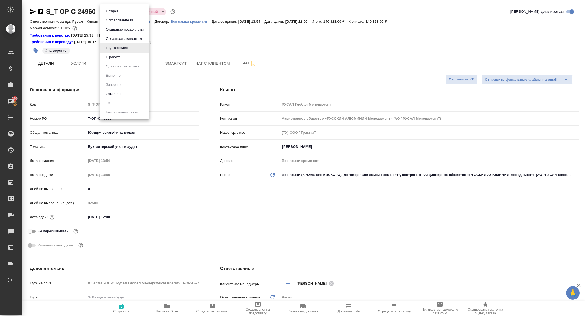
type textarea "x"
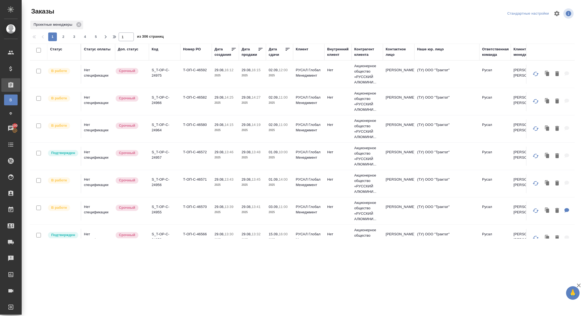
click at [57, 48] on div "Статус" at bounding box center [56, 49] width 12 height 5
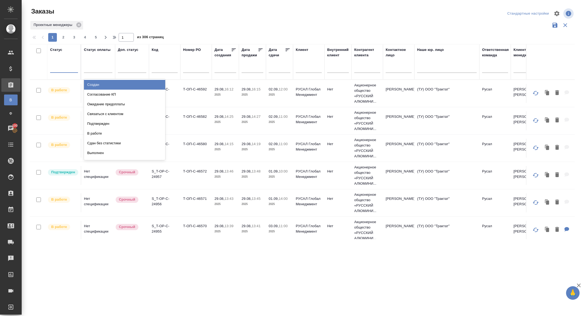
click at [70, 70] on div at bounding box center [64, 67] width 28 height 8
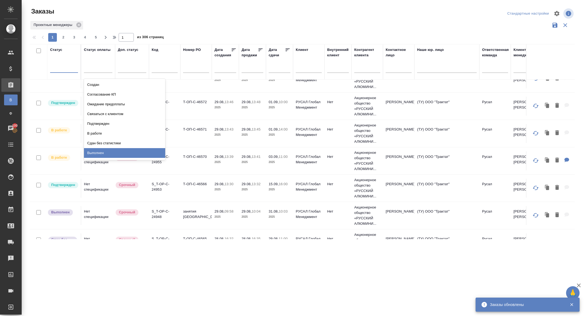
scroll to position [74, 0]
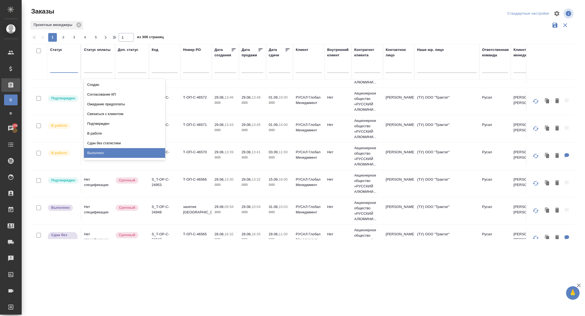
click at [148, 184] on td "Срочный" at bounding box center [132, 183] width 34 height 19
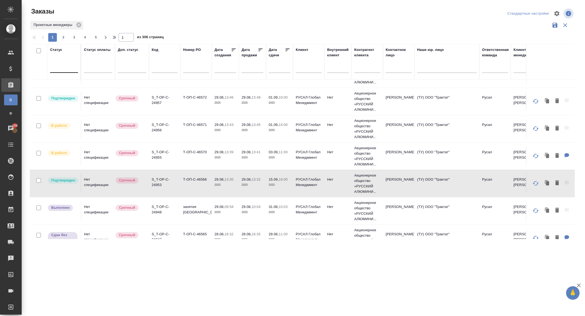
click at [64, 65] on div at bounding box center [64, 67] width 28 height 8
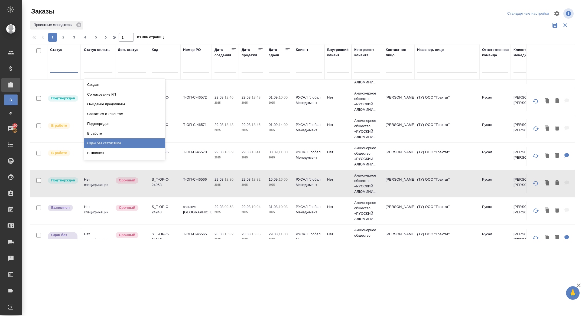
click at [108, 147] on div "Сдан без статистики" at bounding box center [124, 143] width 81 height 10
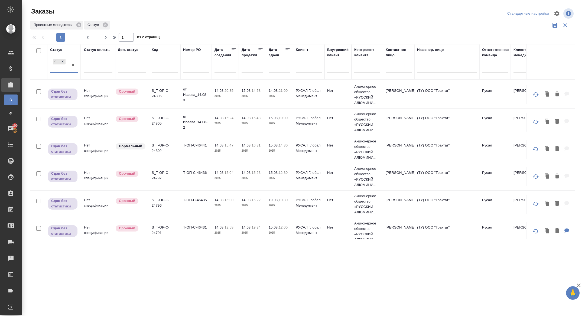
scroll to position [526, 0]
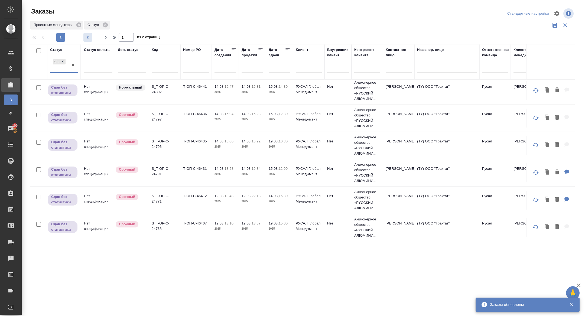
click at [88, 35] on span "2" at bounding box center [87, 37] width 9 height 5
click at [88, 39] on div "1 2" at bounding box center [74, 37] width 54 height 9
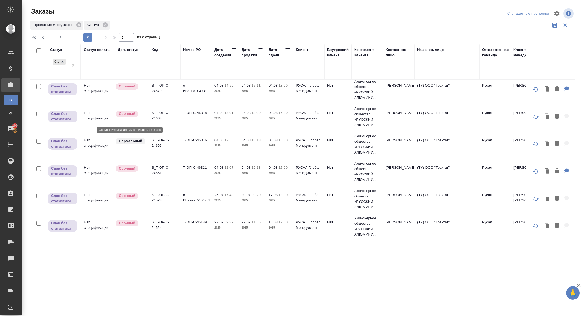
scroll to position [0, 0]
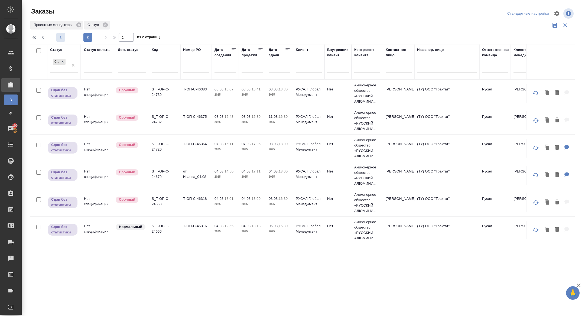
click at [62, 37] on span "1" at bounding box center [60, 37] width 9 height 5
type input "1"
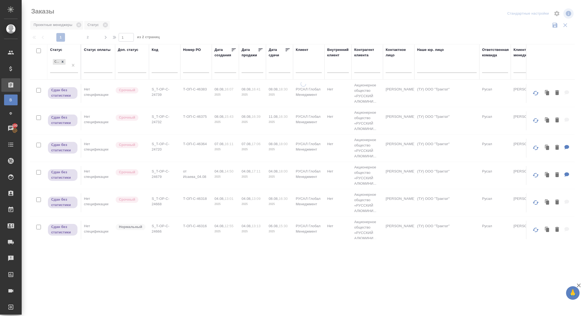
click at [287, 50] on icon at bounding box center [287, 49] width 5 height 5
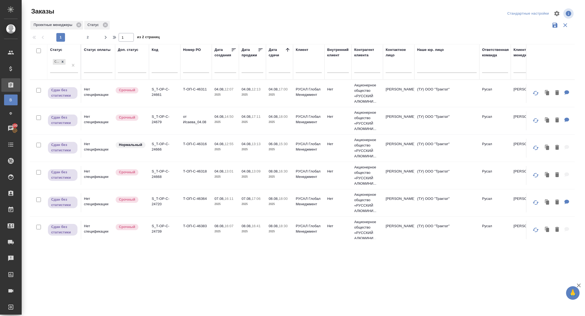
click at [157, 96] on p "S_T-OP-C-24661" at bounding box center [165, 92] width 26 height 11
click at [157, 121] on p "S_T-OP-C-24679" at bounding box center [165, 119] width 26 height 11
click at [160, 145] on p "S_T-OP-C-24666" at bounding box center [165, 146] width 26 height 11
click at [161, 177] on p "S_T-OP-C-24668" at bounding box center [165, 174] width 26 height 11
click at [159, 206] on p "S_T-OP-C-24720" at bounding box center [165, 201] width 26 height 11
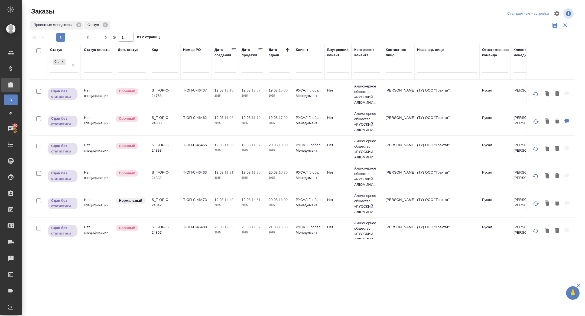
scroll to position [523, 0]
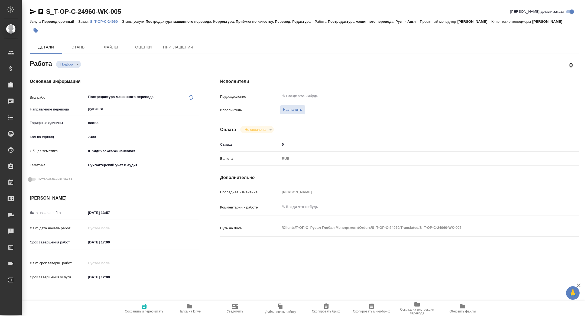
type textarea "x"
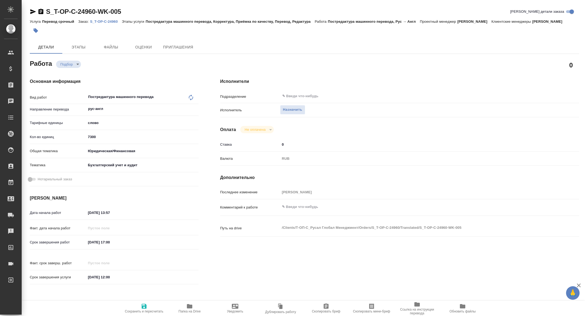
type textarea "x"
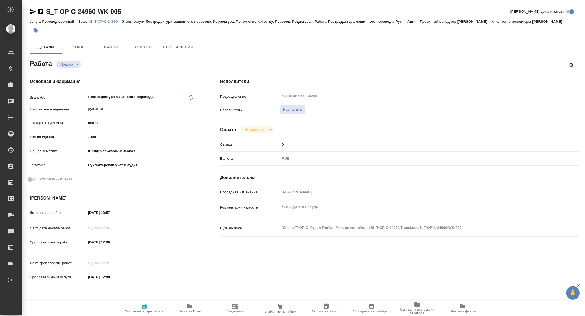
type textarea "x"
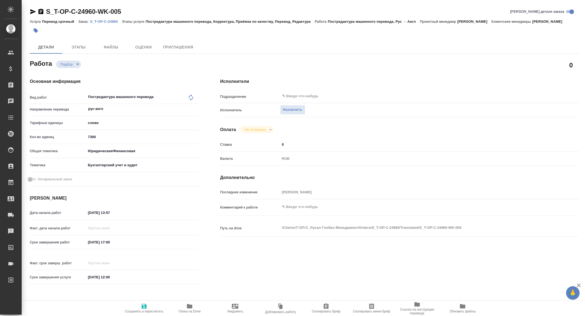
type textarea "x"
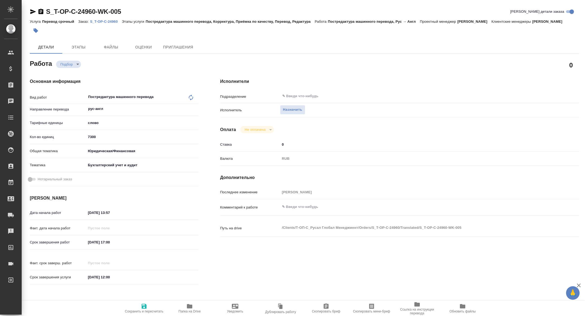
type textarea "x"
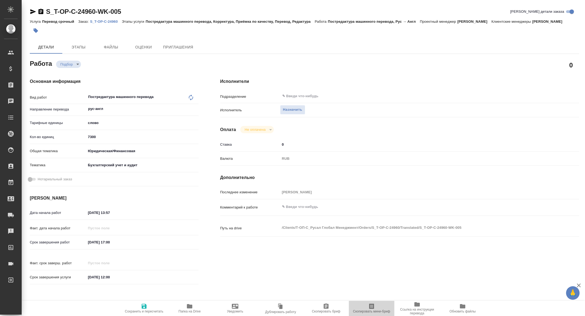
click at [381, 310] on span "Скопировать мини-бриф" at bounding box center [371, 312] width 37 height 4
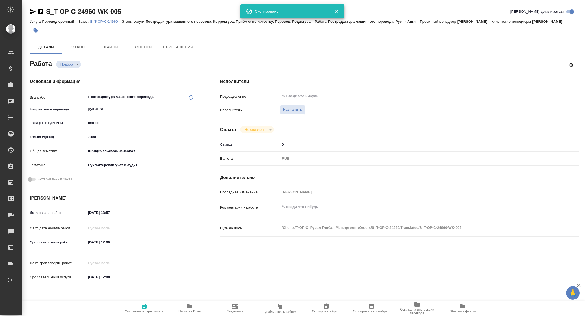
type textarea "x"
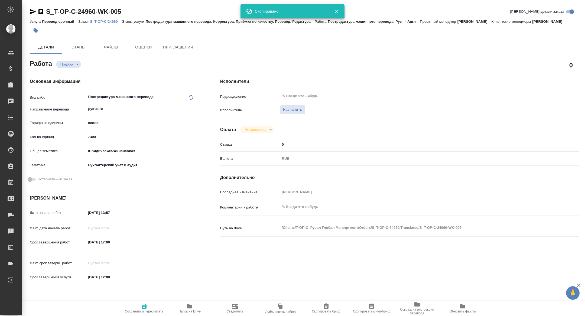
type textarea "x"
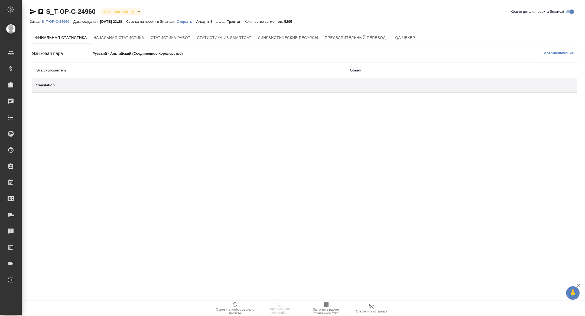
click at [314, 45] on div "Финальная статистика Начальная статистика Статистика работ Статистика из Smartc…" at bounding box center [304, 61] width 545 height 61
click at [306, 39] on span "Лингвистические ресурсы" at bounding box center [288, 37] width 60 height 7
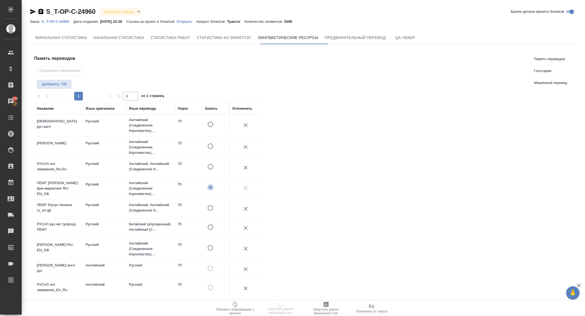
scroll to position [199, 0]
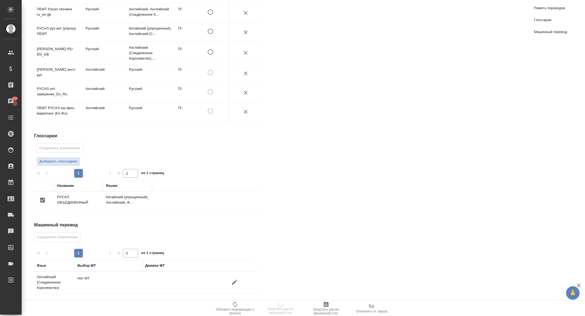
click at [233, 286] on button "button" at bounding box center [234, 282] width 13 height 13
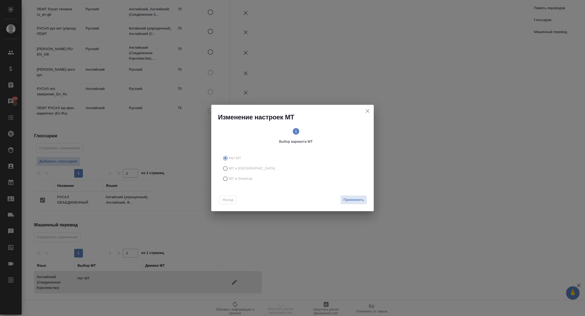
click at [244, 180] on span "МТ в Smartcat" at bounding box center [241, 178] width 24 height 5
click at [229, 180] on input "МТ в Smartcat" at bounding box center [224, 179] width 9 height 10
radio input "true"
click at [359, 201] on span "Вперед" at bounding box center [358, 200] width 14 height 6
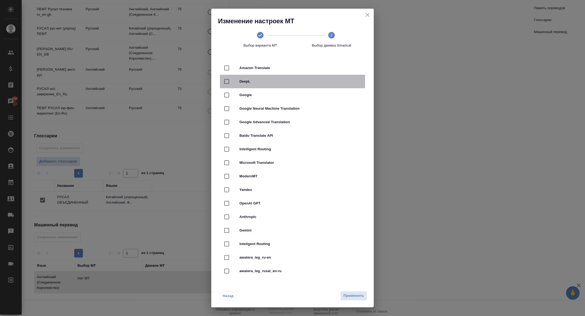
click at [243, 79] on span "DeepL" at bounding box center [299, 81] width 121 height 5
checkbox input "true"
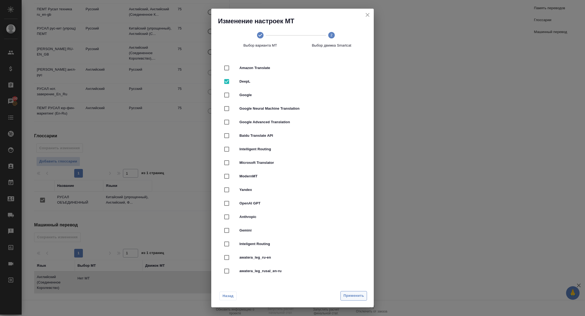
click at [355, 295] on span "Применить" at bounding box center [354, 296] width 21 height 6
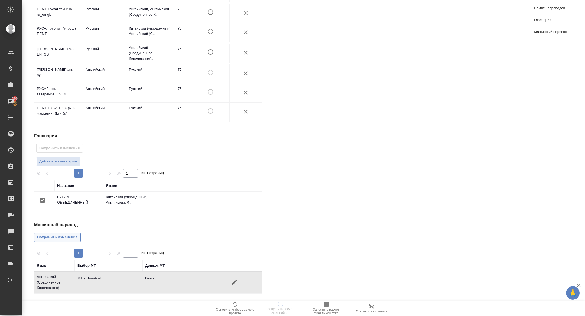
click at [58, 233] on button "Сохранить изменения" at bounding box center [57, 237] width 47 height 9
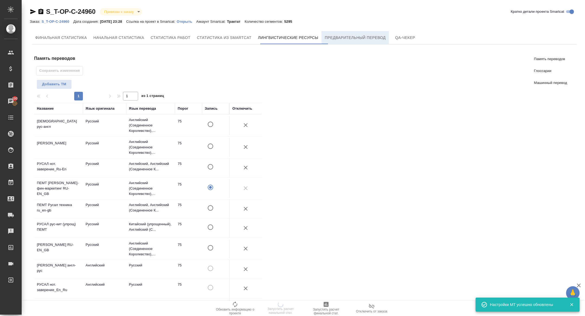
click at [356, 38] on span "Предварительный перевод" at bounding box center [355, 37] width 61 height 7
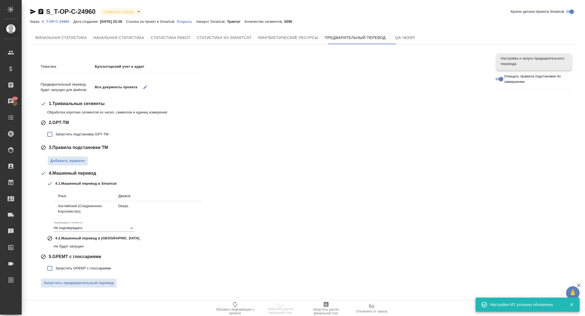
click at [70, 133] on span "Запустить подстановку GPT-TM" at bounding box center [82, 134] width 53 height 5
click at [56, 133] on input "Запустить подстановку GPT-TM" at bounding box center [49, 134] width 11 height 11
checkbox input "true"
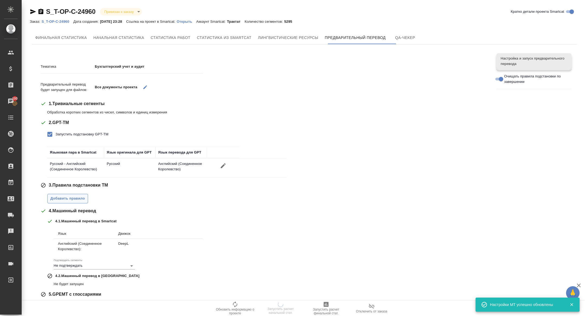
drag, startPoint x: 65, startPoint y: 190, endPoint x: 65, endPoint y: 194, distance: 3.8
click at [65, 190] on div "3 . Правила подстановки TM Добавить правило" at bounding box center [265, 192] width 448 height 21
click at [65, 194] on button "Добавить правило" at bounding box center [67, 198] width 41 height 9
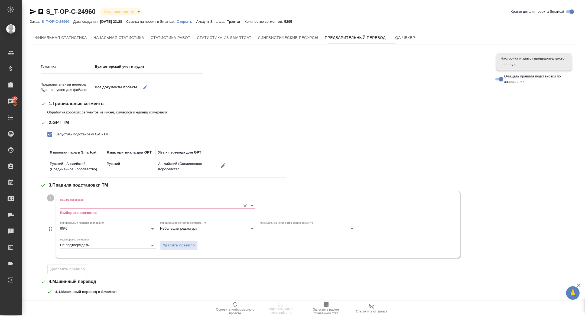
click at [79, 205] on input "Память переводов" at bounding box center [149, 205] width 178 height 7
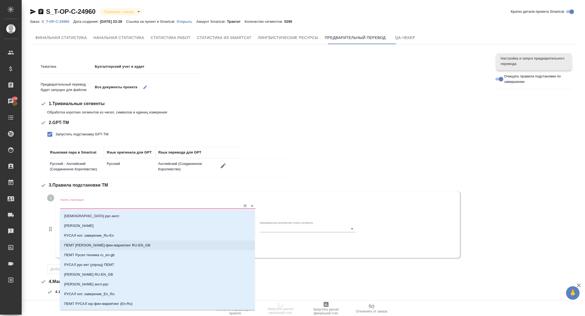
click at [133, 245] on p "ПЕМТ [PERSON_NAME]-фин-маркетинг RU-EN_GB" at bounding box center [107, 245] width 86 height 5
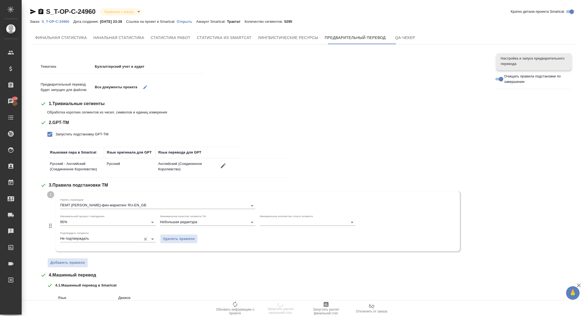
scroll to position [95, 0]
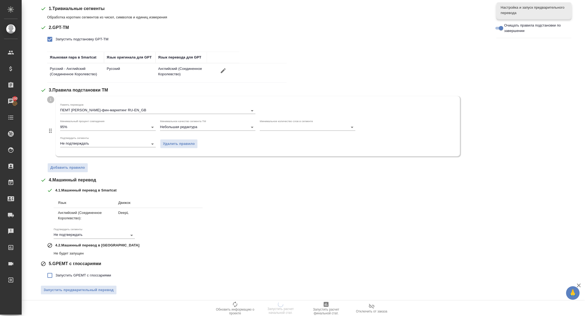
click at [64, 274] on span "Запустить GPEMT с глоссариями" at bounding box center [84, 275] width 56 height 5
click at [56, 274] on input "Запустить GPEMT с глоссариями" at bounding box center [49, 275] width 11 height 11
checkbox input "true"
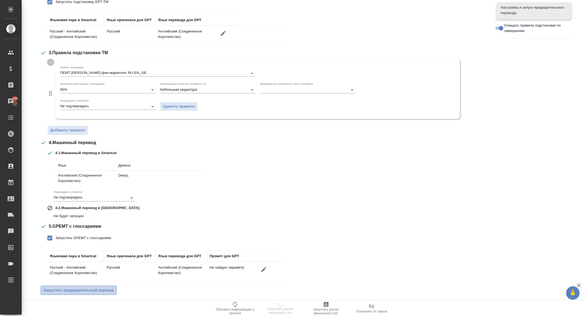
click at [76, 287] on span "Запустить предварительный перевод" at bounding box center [79, 290] width 70 height 6
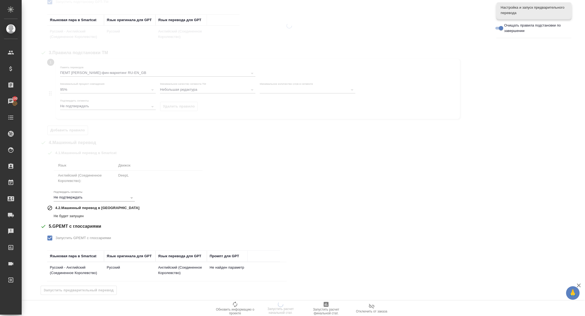
scroll to position [0, 0]
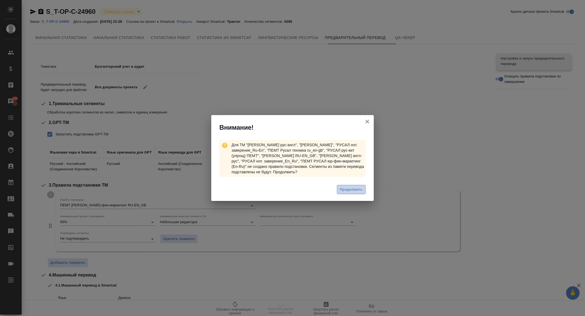
click at [346, 189] on span "Продолжить" at bounding box center [351, 190] width 23 height 6
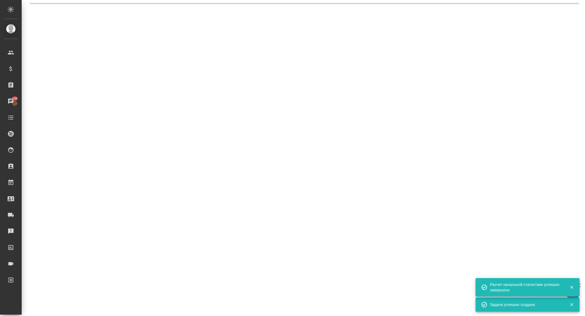
click at [268, 67] on div ".cls-1 fill:#fff; AWATERA Zhuravleva Alexandra Клиенты Спецификации Заказы 100 …" at bounding box center [292, 158] width 585 height 316
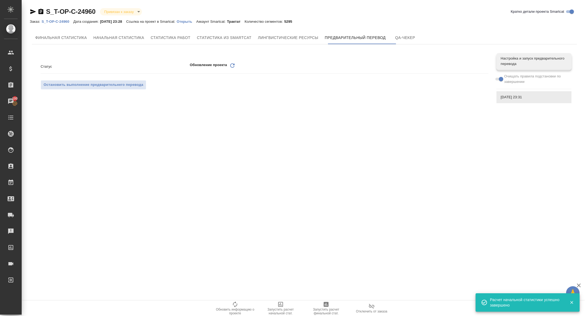
click at [232, 66] on icon "Обновить" at bounding box center [232, 65] width 7 height 7
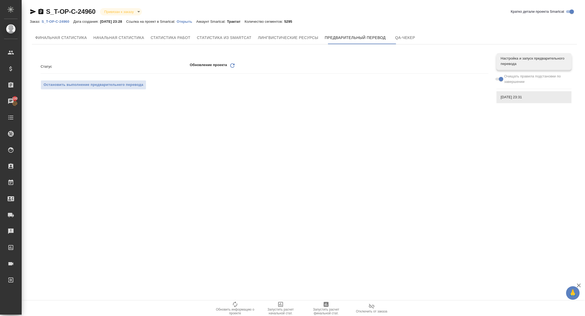
click at [233, 67] on icon "Обновить" at bounding box center [232, 65] width 7 height 7
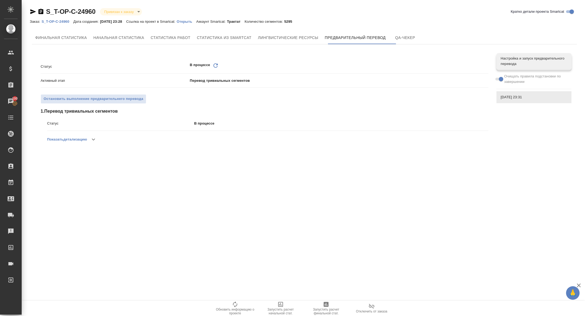
click at [215, 66] on icon "Обновить" at bounding box center [215, 65] width 7 height 7
click at [214, 64] on icon at bounding box center [215, 65] width 4 height 4
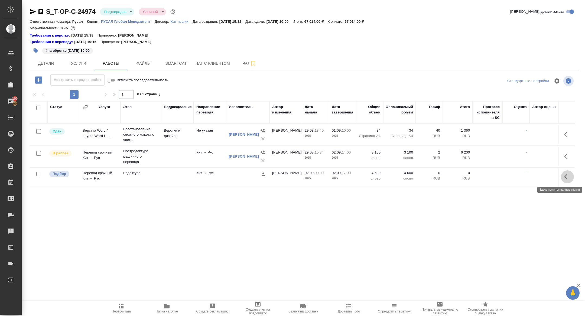
click at [564, 179] on icon "button" at bounding box center [567, 177] width 7 height 7
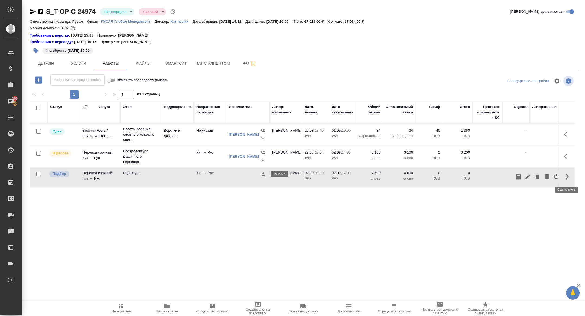
click at [262, 177] on icon "button" at bounding box center [262, 174] width 5 height 5
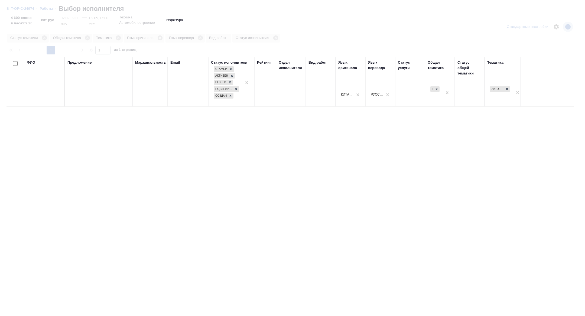
click at [44, 97] on input "text" at bounding box center [44, 96] width 35 height 7
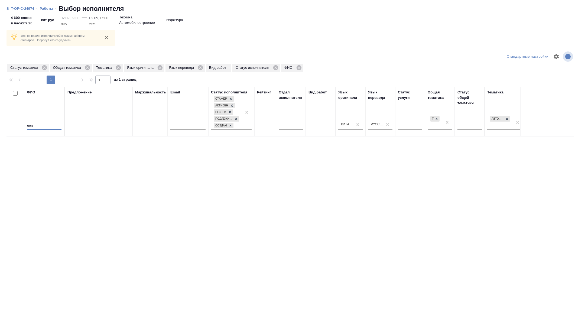
type input "лев"
click at [49, 67] on div "Статус тематики" at bounding box center [28, 68] width 42 height 9
click at [43, 67] on icon at bounding box center [44, 67] width 5 height 5
click at [77, 68] on icon at bounding box center [75, 67] width 5 height 5
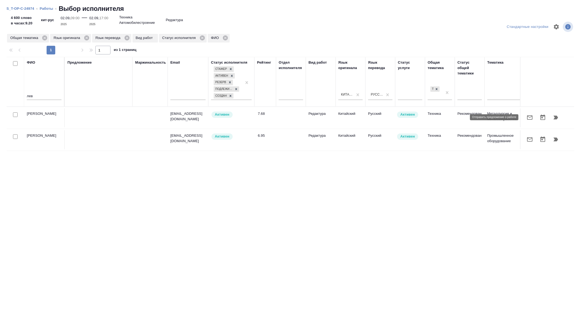
click at [533, 116] on button "button" at bounding box center [529, 117] width 13 height 13
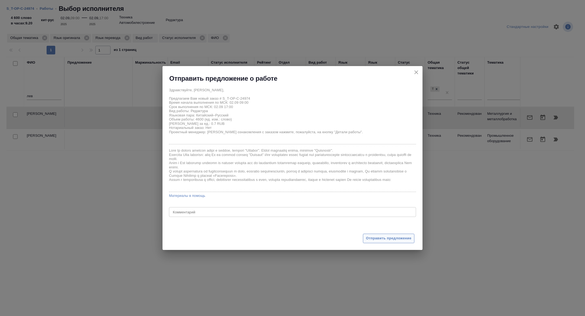
click at [391, 236] on span "Отправить предложение" at bounding box center [389, 238] width 46 height 6
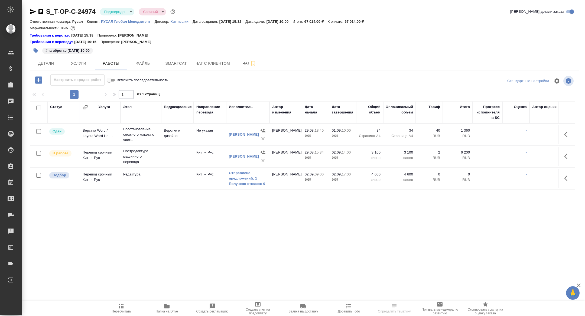
click at [128, 11] on body "🙏 .cls-1 fill:#fff; AWATERA [PERSON_NAME] Спецификации Заказы Чаты Todo Проекты…" at bounding box center [292, 158] width 585 height 316
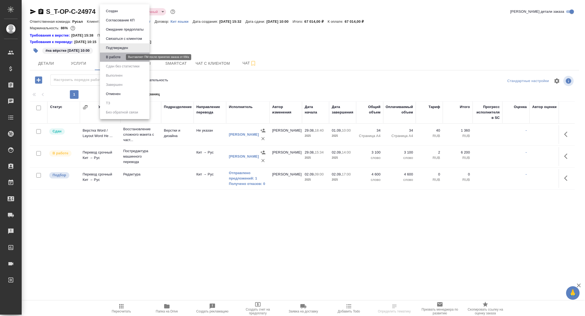
click at [122, 59] on button "В работе" at bounding box center [113, 57] width 18 height 6
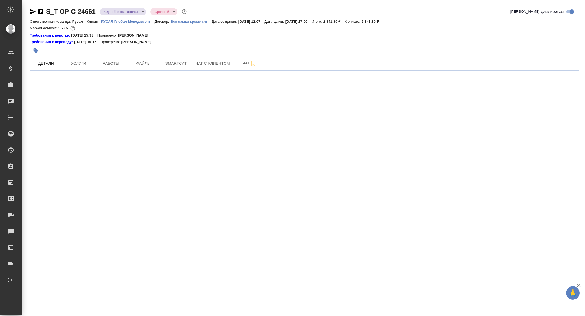
select select "RU"
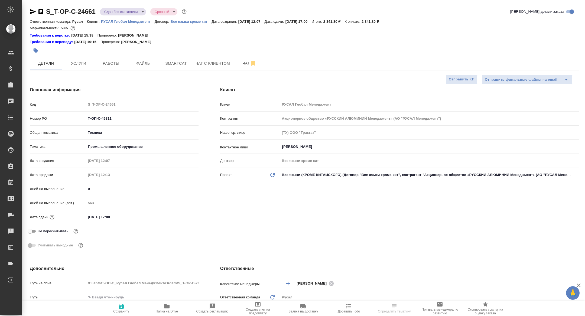
type textarea "x"
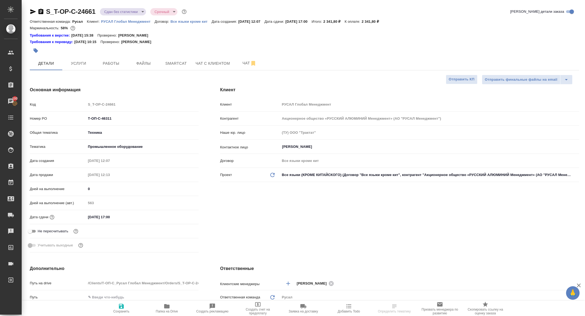
type textarea "x"
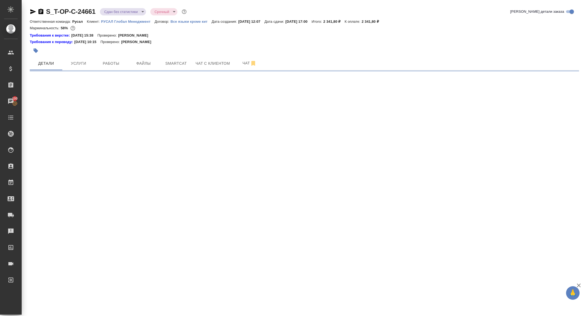
select select "RU"
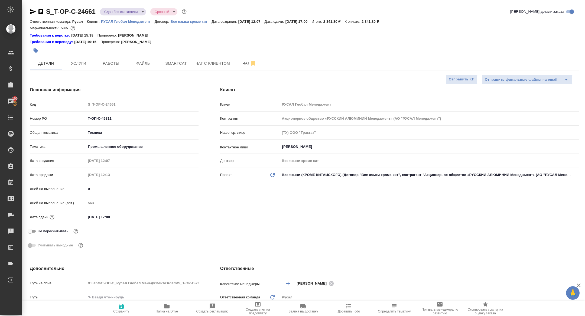
type textarea "x"
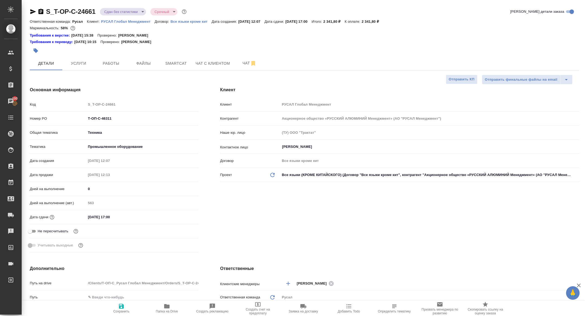
type textarea "x"
click at [114, 63] on span "Работы" at bounding box center [111, 63] width 26 height 7
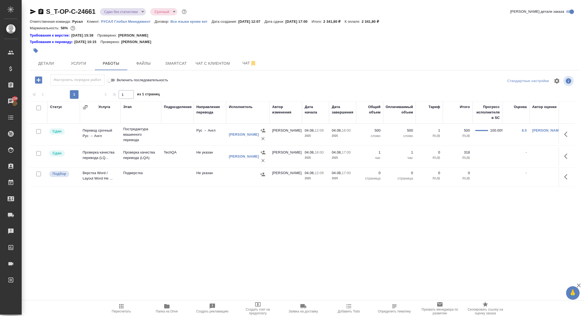
click at [565, 179] on icon "button" at bounding box center [567, 177] width 7 height 7
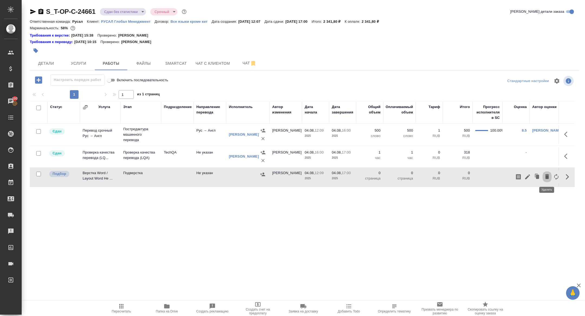
click at [547, 178] on icon "button" at bounding box center [547, 176] width 4 height 5
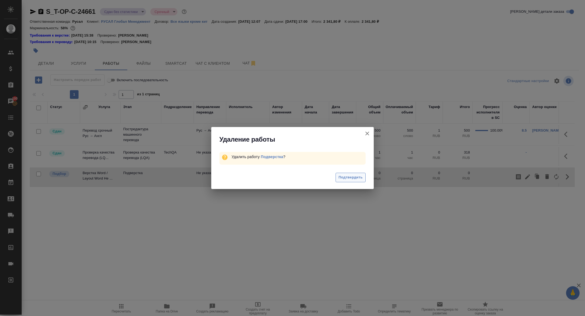
click at [357, 180] on span "Подтвердить" at bounding box center [351, 177] width 24 height 6
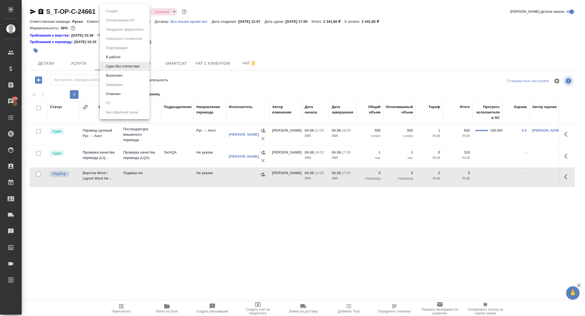
click at [118, 9] on body "🙏 .cls-1 fill:#fff; AWATERA Zhuravleva Alexandra Клиенты Спецификации Заказы 10…" at bounding box center [292, 158] width 585 height 316
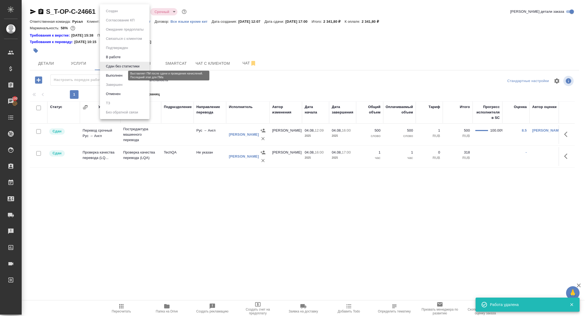
click at [120, 73] on button "Выполнен" at bounding box center [114, 76] width 20 height 6
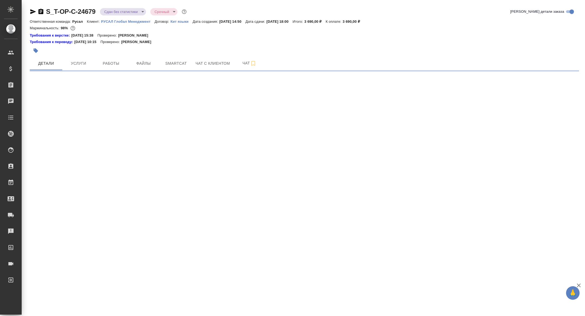
select select "RU"
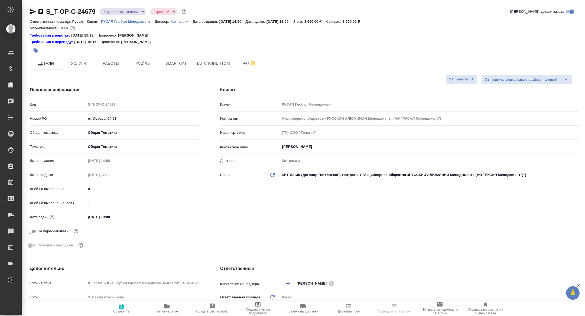
type textarea "x"
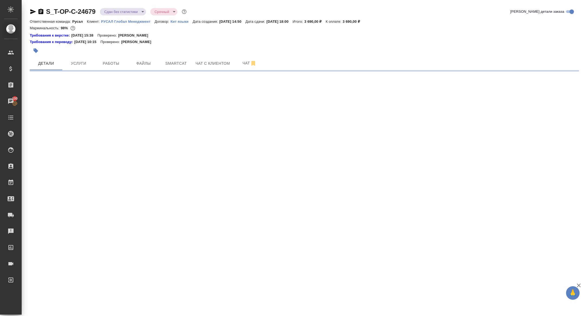
select select "RU"
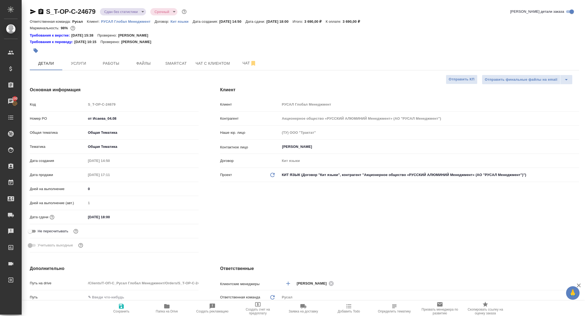
type textarea "x"
click at [112, 67] on button "Работы" at bounding box center [111, 64] width 33 height 14
type textarea "x"
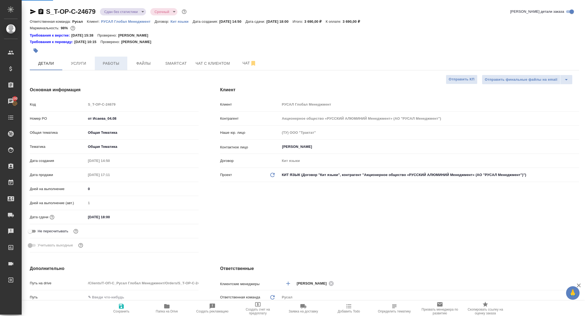
type textarea "x"
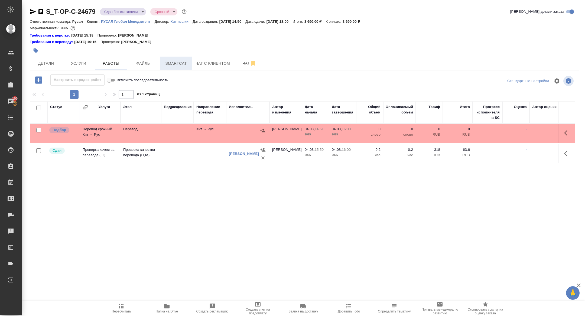
click at [190, 63] on button "Smartcat" at bounding box center [176, 64] width 33 height 14
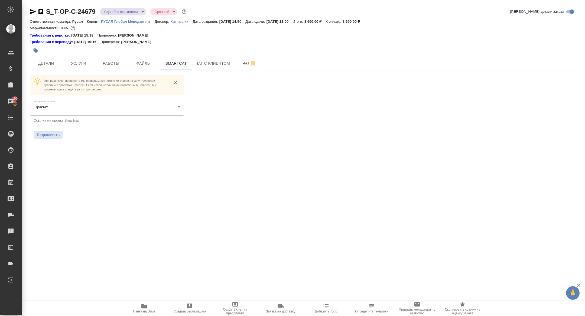
drag, startPoint x: 41, startPoint y: 12, endPoint x: 43, endPoint y: 6, distance: 6.4
click at [41, 12] on icon "button" at bounding box center [40, 11] width 5 height 5
click at [110, 62] on span "Работы" at bounding box center [111, 63] width 26 height 7
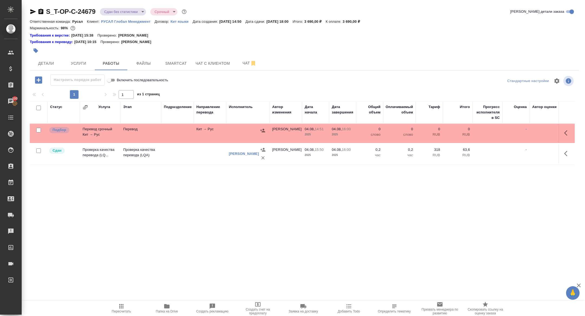
click at [563, 136] on button "button" at bounding box center [567, 133] width 13 height 13
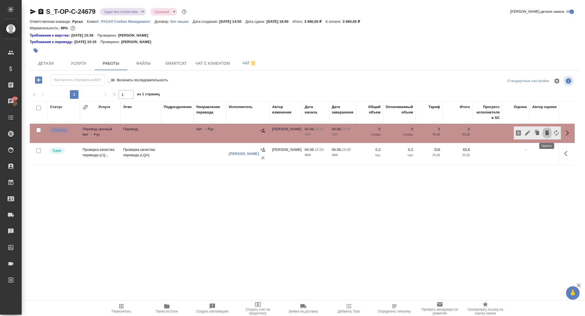
click at [546, 134] on icon "button" at bounding box center [547, 132] width 4 height 5
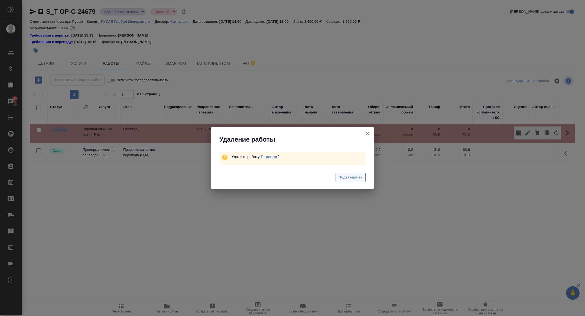
click at [354, 179] on span "Подтвердить" at bounding box center [351, 177] width 24 height 6
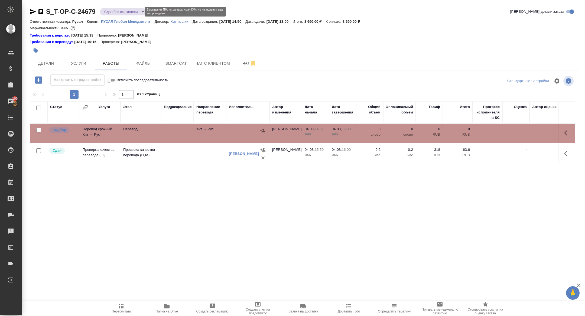
click at [124, 10] on body "🙏 .cls-1 fill:#fff; AWATERA Zhuravleva Alexandra Клиенты Спецификации Заказы 10…" at bounding box center [292, 158] width 585 height 316
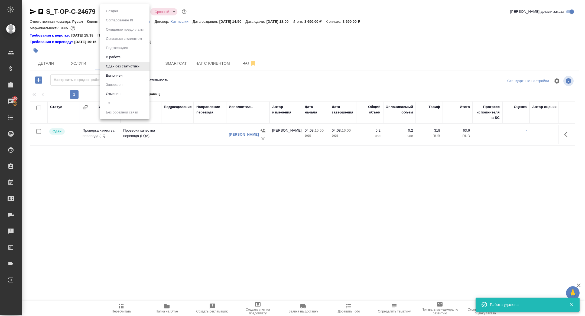
click at [121, 76] on button "Выполнен" at bounding box center [114, 76] width 20 height 6
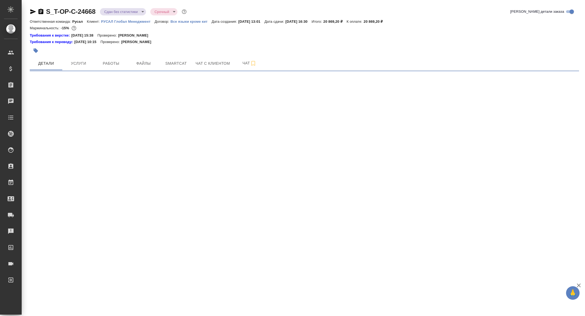
select select "RU"
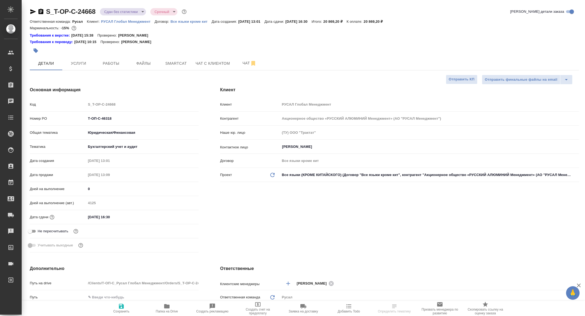
type textarea "x"
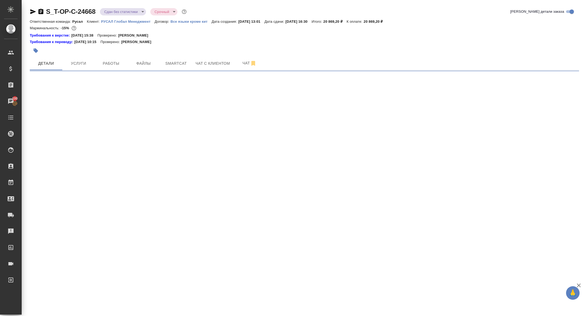
select select "RU"
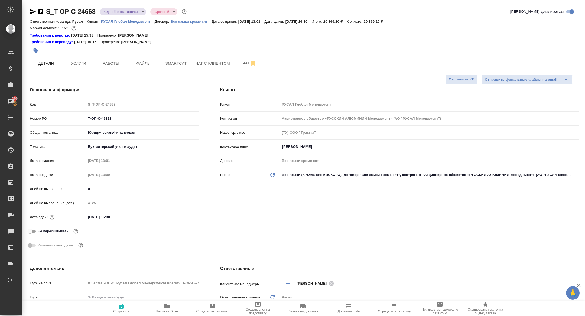
type textarea "x"
click at [118, 60] on span "Работы" at bounding box center [111, 63] width 26 height 7
type textarea "x"
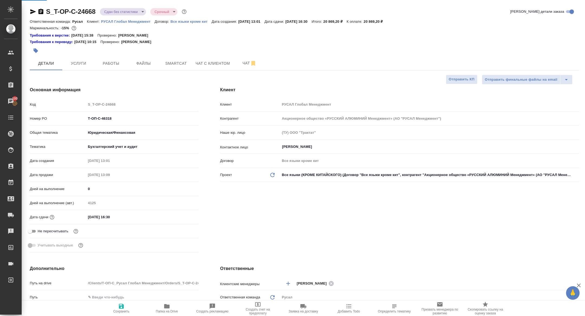
type textarea "x"
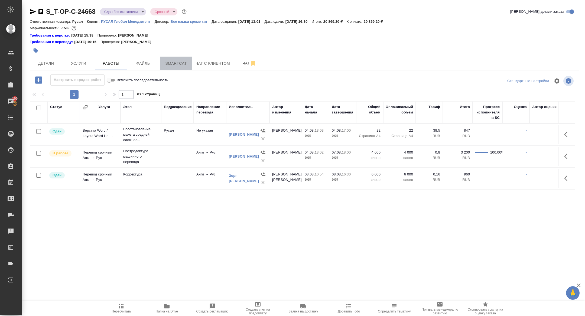
click at [173, 60] on span "Smartcat" at bounding box center [176, 63] width 26 height 7
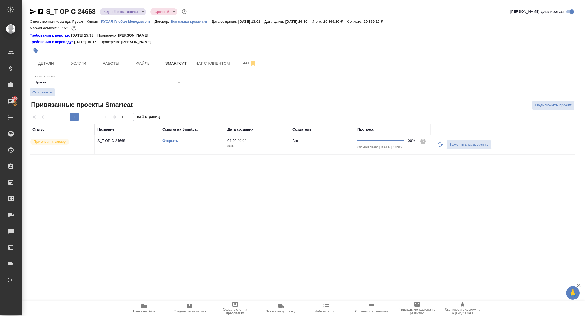
click at [121, 142] on p "S_T-OP-C-24668" at bounding box center [128, 140] width 60 height 5
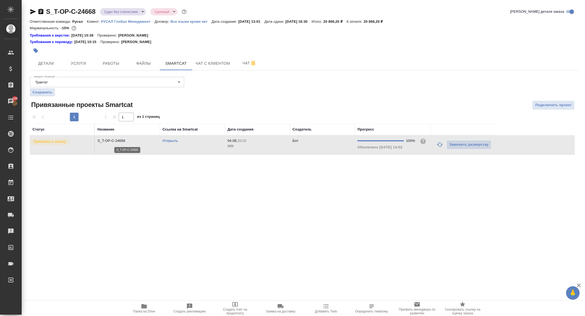
click at [121, 142] on p "S_T-OP-C-24668" at bounding box center [128, 140] width 60 height 5
click at [116, 60] on button "Работы" at bounding box center [111, 64] width 33 height 14
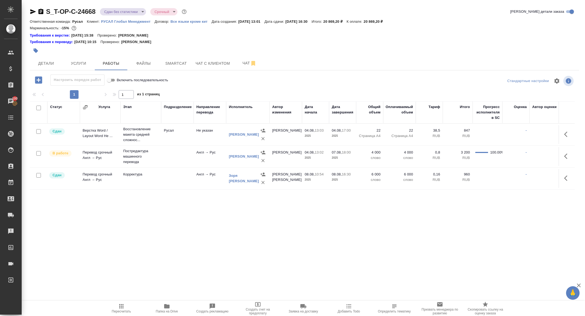
click at [261, 183] on icon "button" at bounding box center [262, 182] width 5 height 5
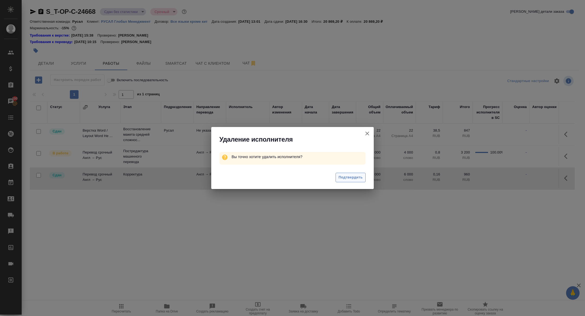
click at [338, 174] on button "Подтвердить" at bounding box center [351, 177] width 30 height 9
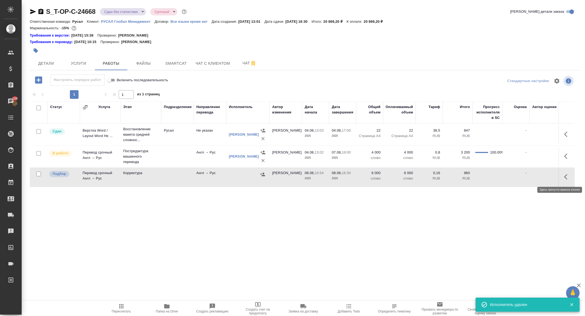
click at [564, 176] on icon "button" at bounding box center [567, 177] width 7 height 7
click at [547, 177] on icon "button" at bounding box center [547, 176] width 4 height 5
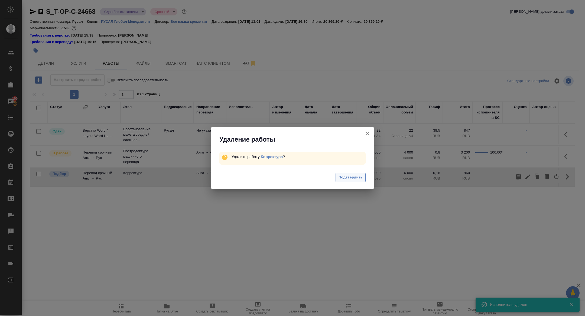
click at [353, 176] on span "Подтвердить" at bounding box center [351, 177] width 24 height 6
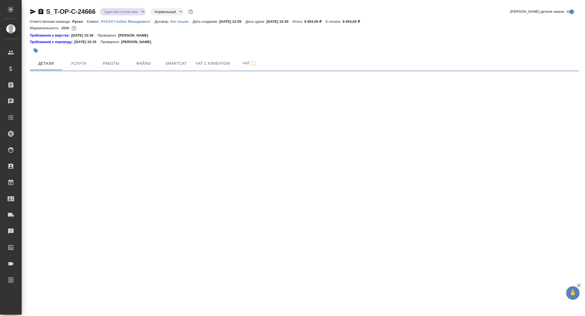
select select "RU"
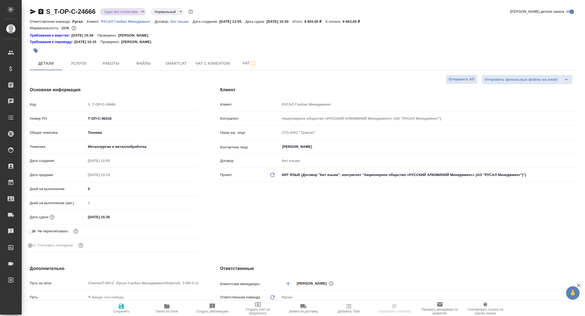
type textarea "x"
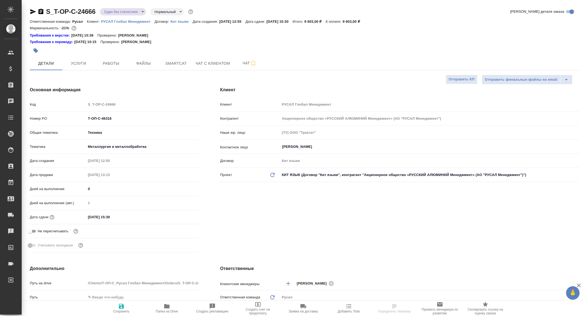
type textarea "x"
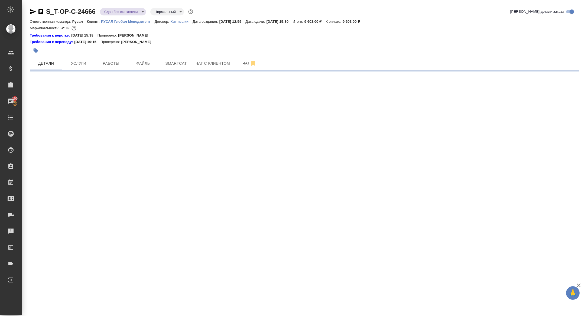
select select "RU"
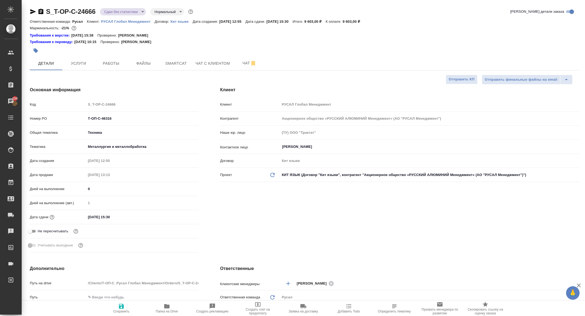
type textarea "x"
click at [118, 69] on button "Работы" at bounding box center [111, 64] width 33 height 14
type textarea "x"
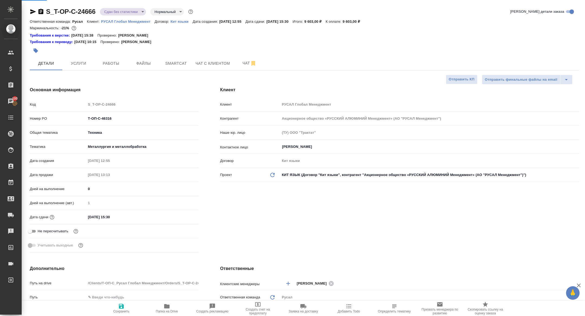
type textarea "x"
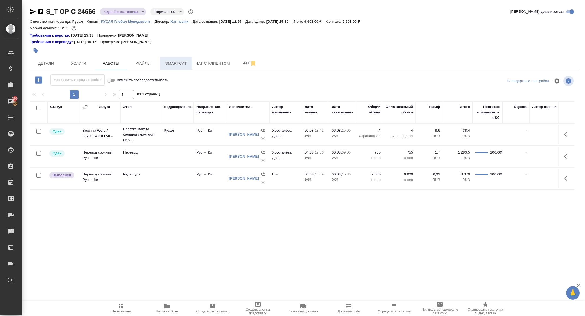
click at [170, 64] on span "Smartcat" at bounding box center [176, 63] width 26 height 7
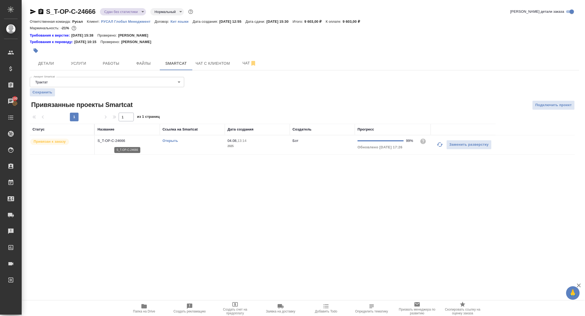
click at [116, 141] on p "S_T-OP-C-24666" at bounding box center [128, 140] width 60 height 5
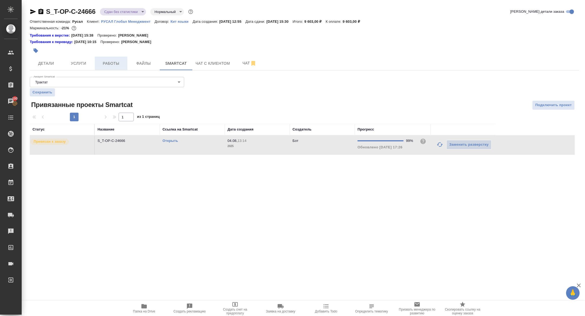
click at [118, 61] on span "Работы" at bounding box center [111, 63] width 26 height 7
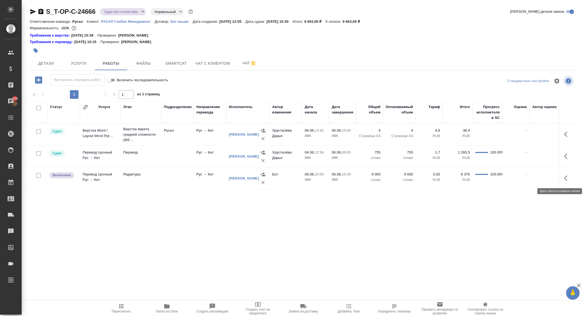
click at [563, 178] on button "button" at bounding box center [567, 178] width 13 height 13
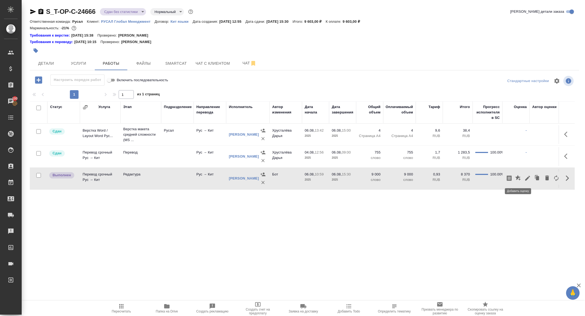
click at [523, 178] on button "button" at bounding box center [518, 178] width 9 height 13
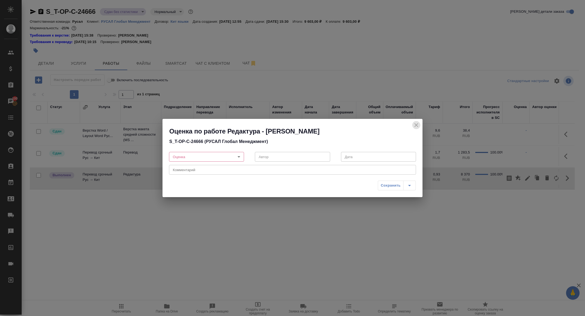
click at [415, 122] on icon "close" at bounding box center [416, 125] width 7 height 7
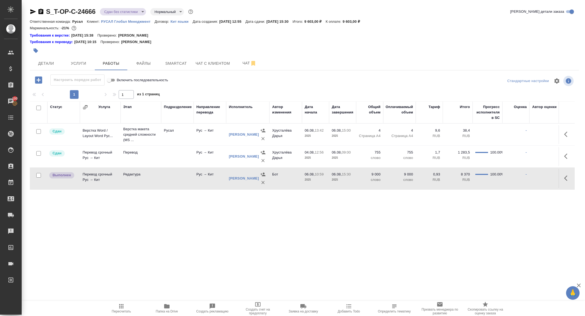
click at [569, 175] on icon "button" at bounding box center [567, 178] width 7 height 7
click at [526, 178] on icon "button" at bounding box center [527, 178] width 7 height 7
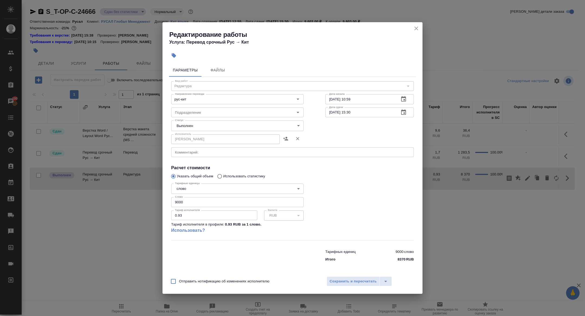
click at [192, 126] on body "🙏 .cls-1 fill:#fff; AWATERA Zhuravleva Alexandra Клиенты Спецификации Заказы 10…" at bounding box center [292, 158] width 585 height 316
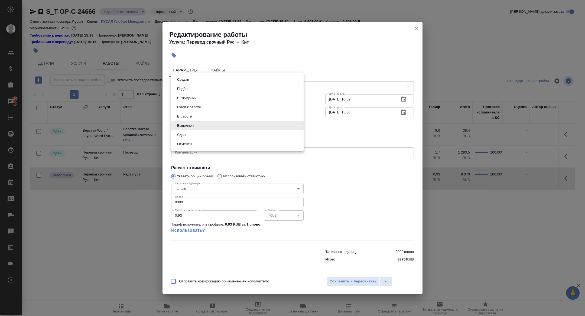
click at [183, 135] on button "Сдан" at bounding box center [182, 135] width 12 height 6
type input "closed"
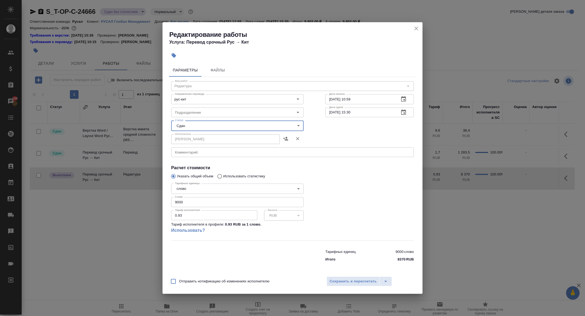
click at [352, 288] on div "Отправить нотификацию об изменениях исполнителю Сохранить и пересчитать" at bounding box center [293, 283] width 260 height 21
click at [348, 284] on span "Сохранить и пересчитать" at bounding box center [353, 281] width 47 height 6
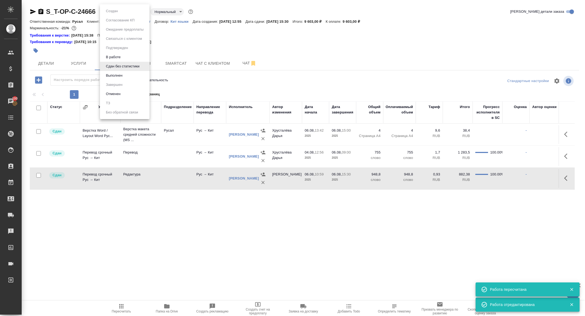
click at [111, 12] on body "🙏 .cls-1 fill:#fff; AWATERA Zhuravleva Alexandra Клиенты Спецификации Заказы 10…" at bounding box center [292, 158] width 585 height 316
click at [117, 77] on button "Выполнен" at bounding box center [114, 76] width 20 height 6
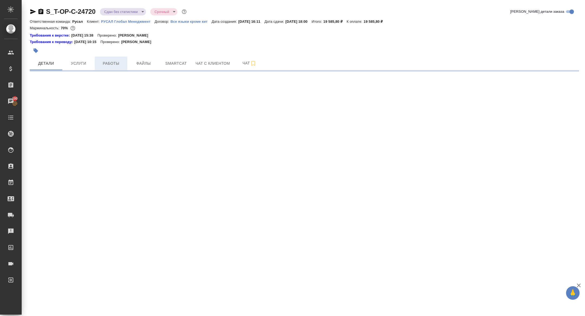
click at [109, 58] on button "Работы" at bounding box center [111, 64] width 33 height 14
select select "RU"
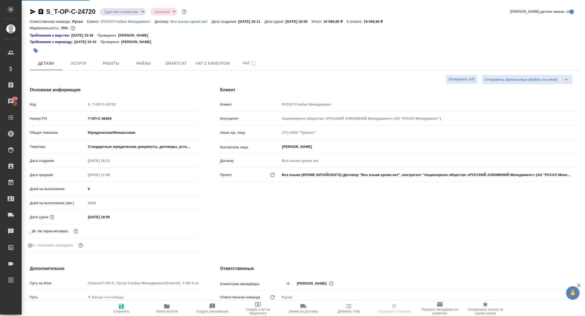
type textarea "x"
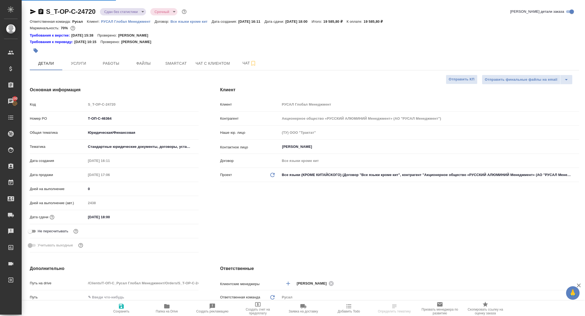
type textarea "x"
click at [116, 63] on span "Работы" at bounding box center [111, 63] width 26 height 7
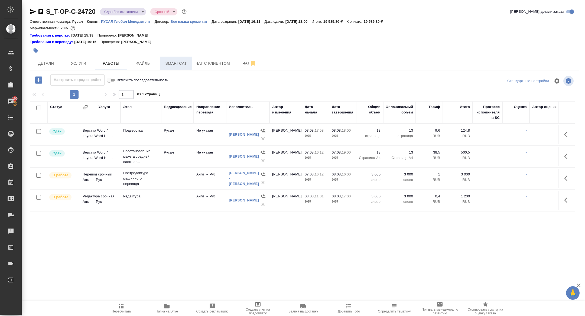
click at [185, 63] on span "Smartcat" at bounding box center [176, 63] width 26 height 7
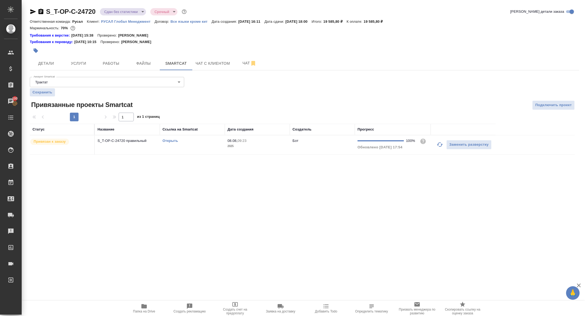
click at [119, 141] on p "S_T-OP-C-24720 правильный" at bounding box center [128, 140] width 60 height 5
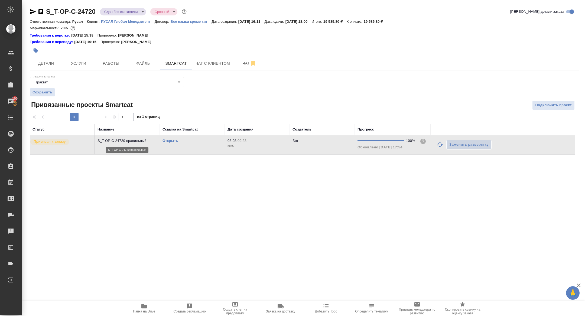
click at [119, 141] on p "S_T-OP-C-24720 правильный" at bounding box center [128, 140] width 60 height 5
click at [100, 68] on button "Работы" at bounding box center [111, 64] width 33 height 14
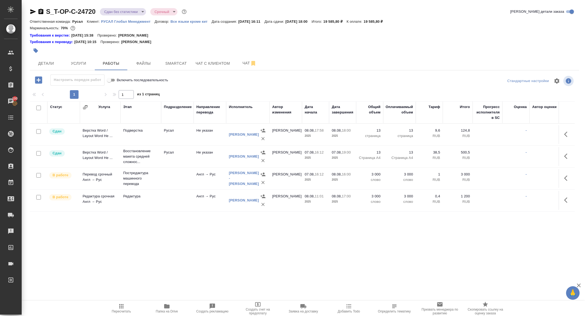
click at [566, 178] on icon "button" at bounding box center [567, 178] width 7 height 7
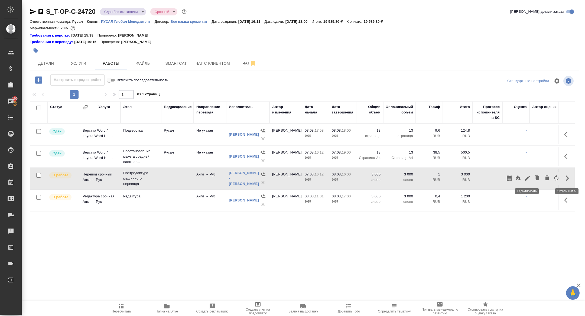
click at [527, 177] on icon "button" at bounding box center [527, 178] width 5 height 5
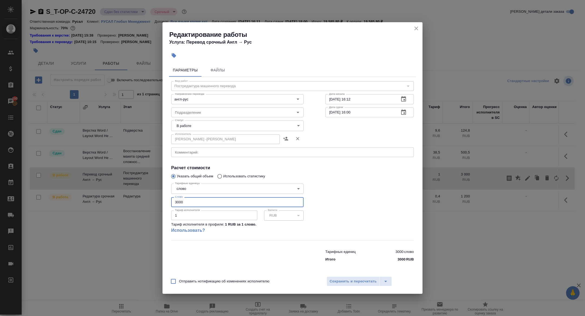
drag, startPoint x: 191, startPoint y: 202, endPoint x: 135, endPoint y: 201, distance: 56.1
click at [137, 202] on div "Редактирование работы Услуга: Перевод срочный Англ → Рус Параметры Файлы Вид ра…" at bounding box center [292, 158] width 585 height 316
type input "2936"
click at [189, 125] on body "🙏 .cls-1 fill:#fff; AWATERA Zhuravleva Alexandra Клиенты Спецификации Заказы 10…" at bounding box center [292, 158] width 585 height 316
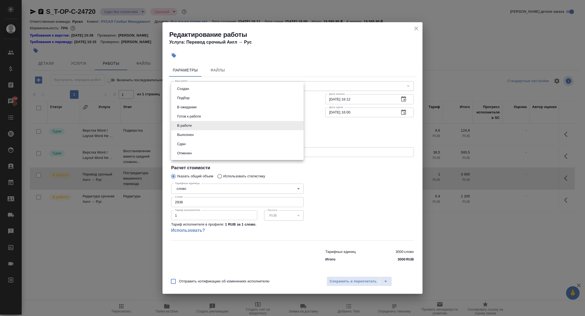
click at [189, 145] on li "Сдан" at bounding box center [237, 144] width 132 height 9
type input "closed"
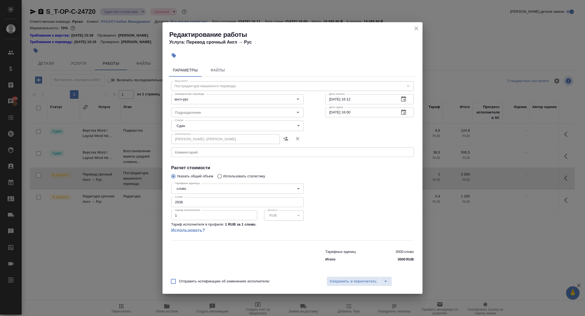
click at [343, 287] on div "Отправить нотификацию об изменениях исполнителю Сохранить и пересчитать" at bounding box center [293, 283] width 260 height 21
click at [338, 284] on span "Сохранить и пересчитать" at bounding box center [353, 281] width 47 height 6
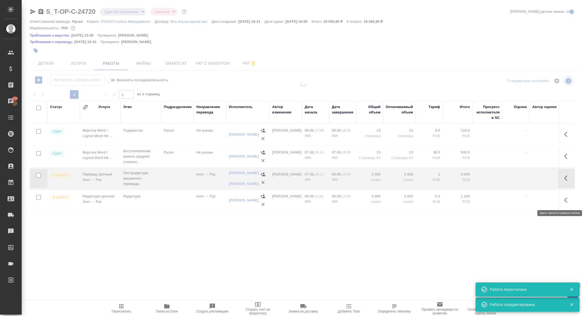
click at [566, 200] on icon "button" at bounding box center [567, 200] width 7 height 7
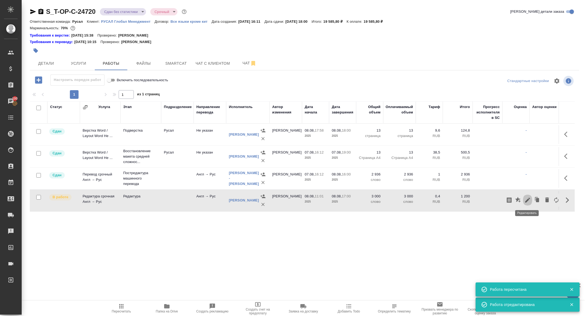
click at [529, 198] on icon "button" at bounding box center [527, 200] width 7 height 7
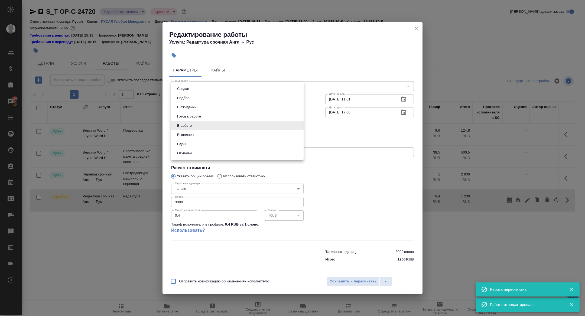
click at [200, 125] on body "🙏 .cls-1 fill:#fff; AWATERA Zhuravleva Alexandra Клиенты Спецификации Заказы 10…" at bounding box center [292, 158] width 585 height 316
click at [184, 147] on li "Сдан" at bounding box center [237, 144] width 132 height 9
type input "closed"
click at [350, 283] on span "Сохранить и пересчитать" at bounding box center [353, 281] width 47 height 6
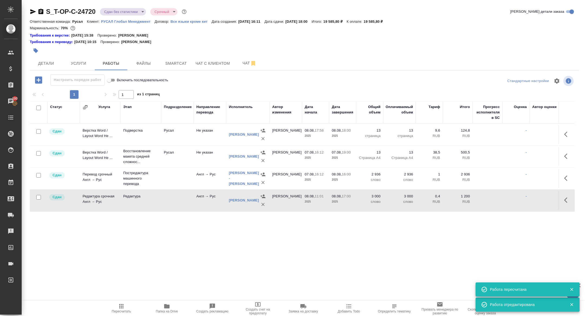
click at [127, 7] on div "S_T-OP-C-24720 Сдан без статистики distributed Срочный urgent" at bounding box center [109, 11] width 158 height 9
click at [126, 8] on body "🙏 .cls-1 fill:#fff; AWATERA Zhuravleva Alexandra Клиенты Спецификации Заказы 10…" at bounding box center [292, 158] width 585 height 316
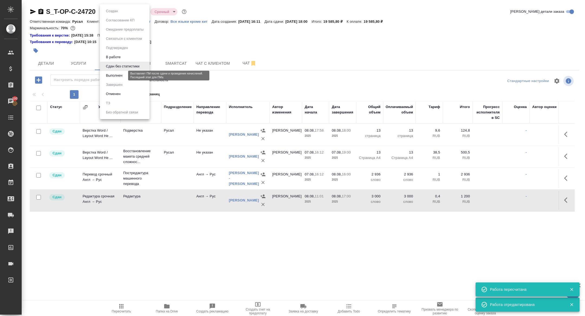
click at [112, 74] on button "Выполнен" at bounding box center [114, 76] width 20 height 6
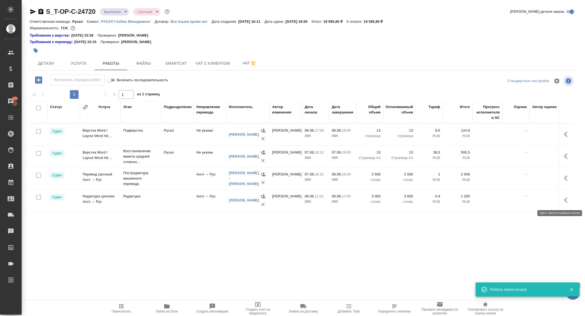
click at [566, 195] on button "button" at bounding box center [567, 200] width 13 height 13
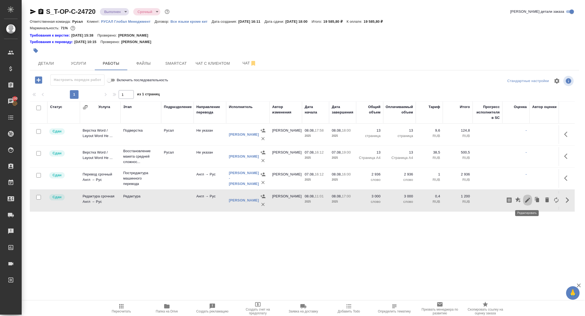
click at [526, 199] on icon "button" at bounding box center [527, 200] width 7 height 7
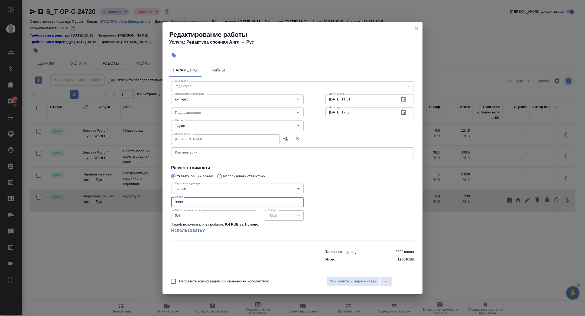
drag, startPoint x: 190, startPoint y: 204, endPoint x: 134, endPoint y: 197, distance: 56.3
click at [134, 197] on div "Редактирование работы Услуга: Редактура срочная Англ → Рус Параметры Файлы Вид …" at bounding box center [292, 158] width 585 height 316
type input "2936"
click at [343, 278] on button "Сохранить и пересчитать" at bounding box center [353, 282] width 53 height 10
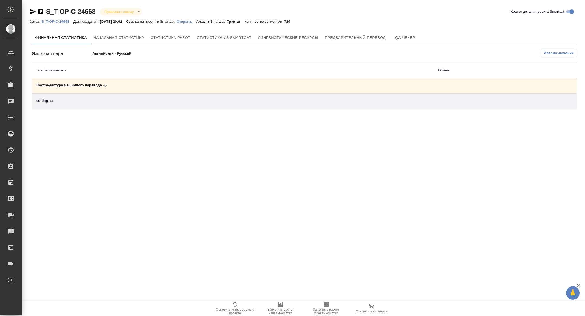
click at [120, 85] on div "Постредактура машинного перевода" at bounding box center [232, 86] width 393 height 7
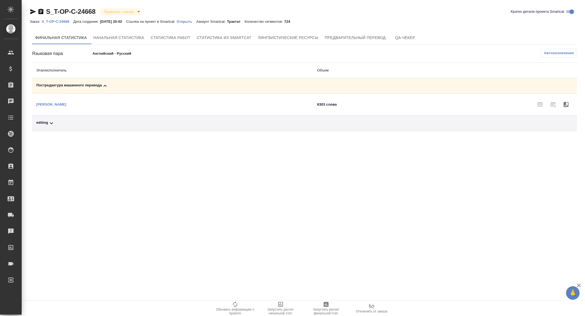
click at [568, 55] on span "Автоназначение" at bounding box center [559, 52] width 30 height 5
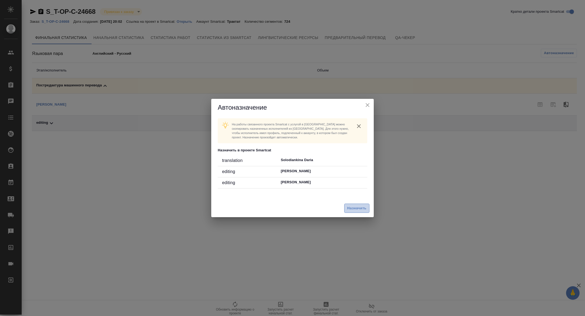
click at [354, 205] on span "Назначить" at bounding box center [356, 208] width 19 height 6
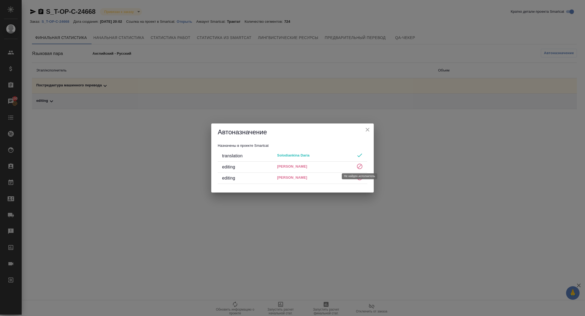
click at [359, 167] on icon at bounding box center [359, 166] width 5 height 5
click at [365, 131] on icon "close" at bounding box center [367, 130] width 7 height 7
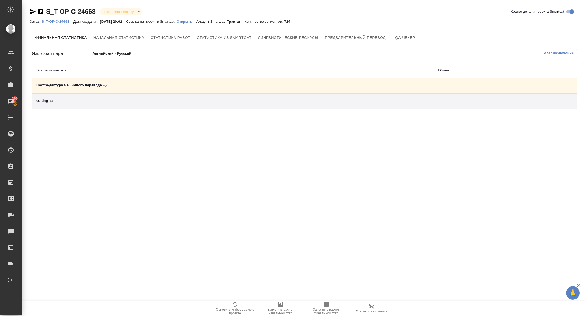
click at [217, 85] on div "Постредактура машинного перевода" at bounding box center [232, 86] width 393 height 7
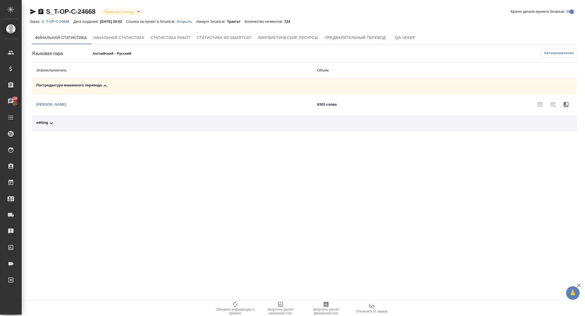
click at [149, 124] on div "editing" at bounding box center [172, 123] width 272 height 7
click at [553, 55] on span "Автоназначение" at bounding box center [559, 52] width 30 height 5
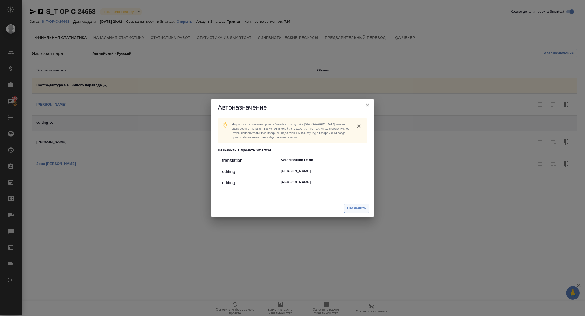
click at [357, 212] on button "Назначить" at bounding box center [356, 208] width 25 height 9
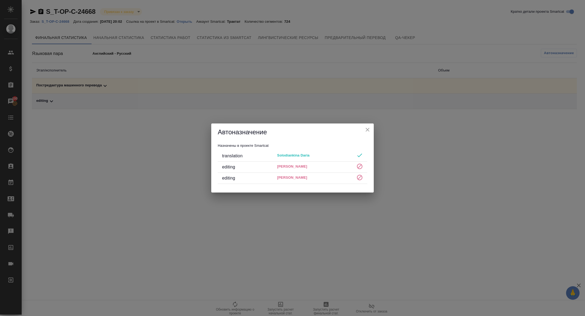
click at [371, 133] on div "Автоназначение" at bounding box center [292, 132] width 163 height 17
drag, startPoint x: 359, startPoint y: 125, endPoint x: 362, endPoint y: 125, distance: 3.0
click at [359, 125] on div "Автоназначение" at bounding box center [292, 132] width 163 height 17
click at [366, 128] on icon "close" at bounding box center [367, 130] width 7 height 7
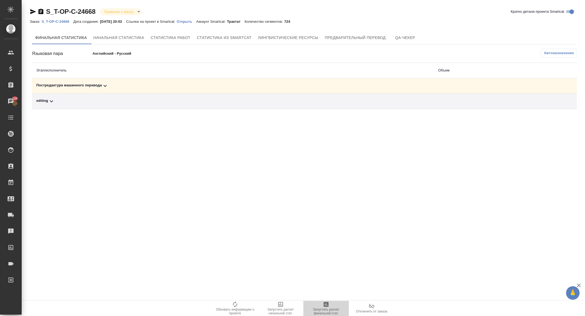
click at [330, 316] on button "Запустить расчет финальной стат." at bounding box center [326, 308] width 46 height 15
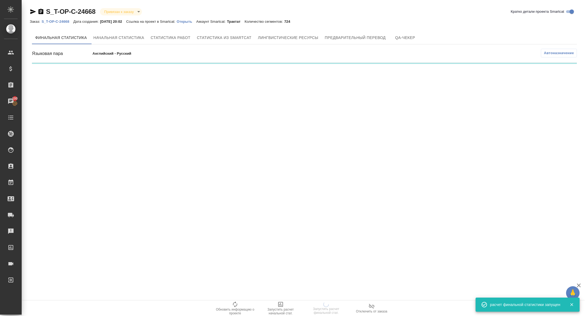
click at [192, 21] on p "Открыть" at bounding box center [187, 22] width 20 height 4
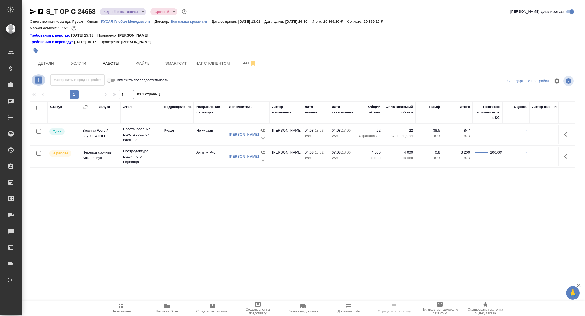
click at [36, 80] on icon "button" at bounding box center [38, 79] width 7 height 7
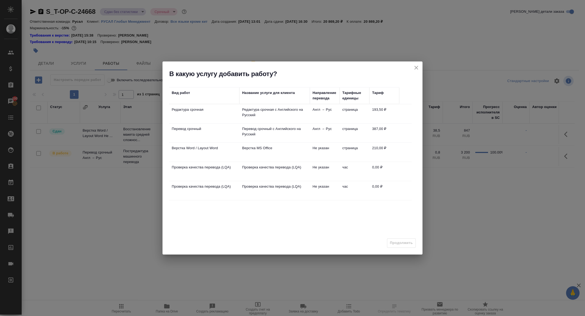
click at [190, 153] on td "Верстка Word / Layout Word" at bounding box center [204, 152] width 70 height 19
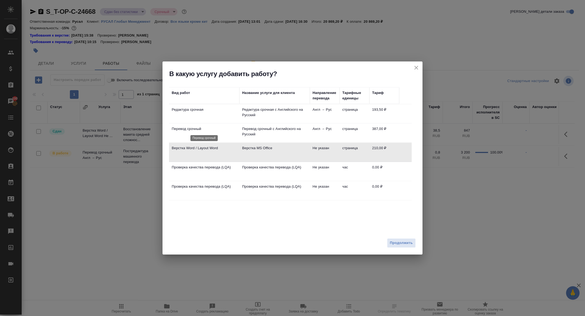
click at [190, 129] on p "Перевод срочный" at bounding box center [204, 128] width 65 height 5
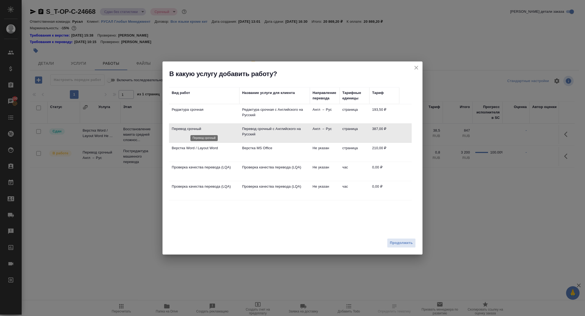
click at [190, 129] on p "Перевод срочный" at bounding box center [204, 128] width 65 height 5
click at [402, 241] on span "Продолжить" at bounding box center [401, 243] width 23 height 6
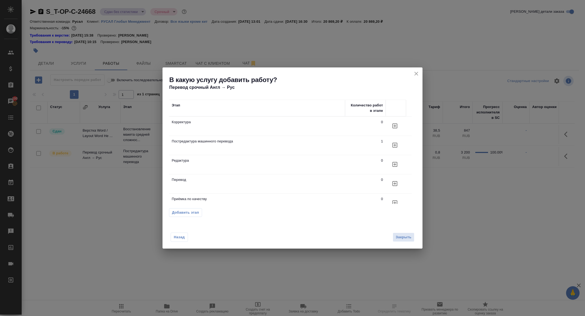
click at [394, 124] on icon "button" at bounding box center [395, 126] width 7 height 7
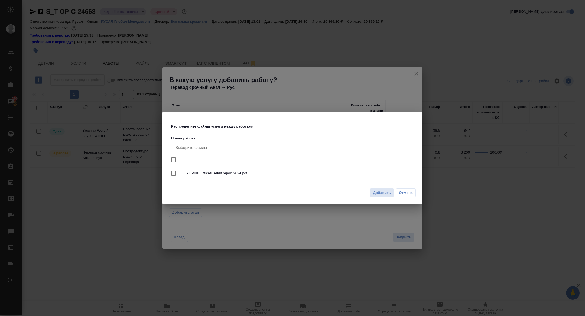
click at [417, 72] on div "Распределите файлы услуги между работами Новая работа Выберите файлы AL Plus_Of…" at bounding box center [292, 158] width 585 height 316
click at [405, 193] on span "Отмена" at bounding box center [406, 192] width 14 height 5
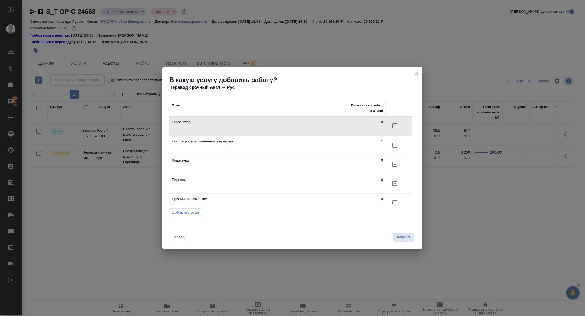
click at [413, 77] on icon "close" at bounding box center [416, 73] width 7 height 7
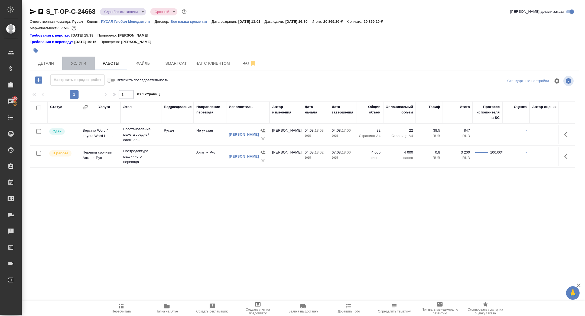
click at [91, 62] on span "Услуги" at bounding box center [79, 63] width 26 height 7
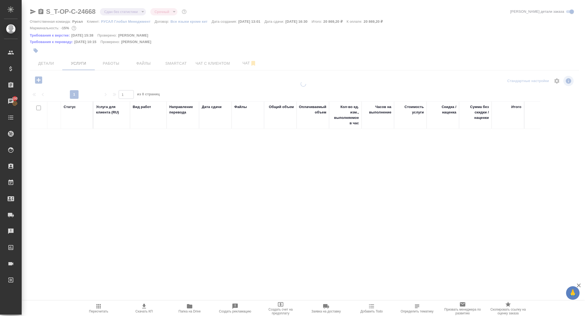
click at [40, 80] on div at bounding box center [303, 116] width 563 height 232
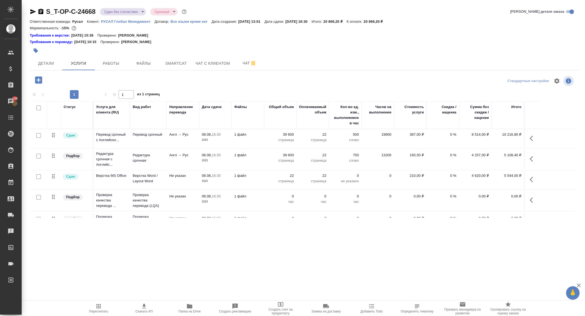
click at [40, 80] on icon "button" at bounding box center [38, 79] width 9 height 9
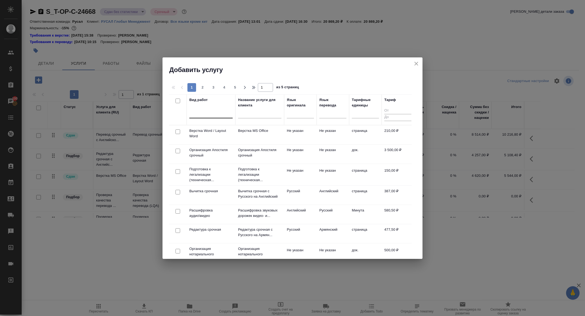
click at [195, 109] on div at bounding box center [210, 113] width 43 height 8
type input "r"
type input "л"
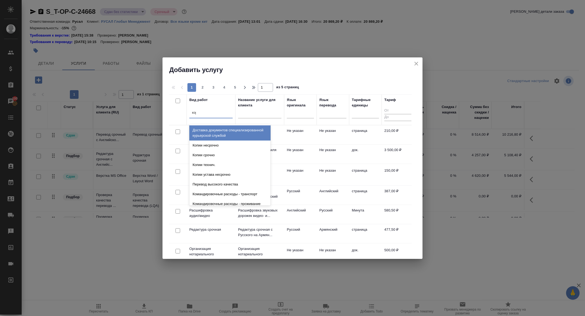
type input "корр"
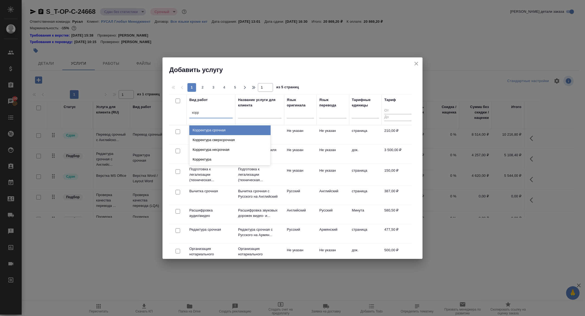
click at [210, 131] on div "Корректура срочная" at bounding box center [229, 130] width 81 height 10
click at [210, 131] on div "Вид работ option Корректура срочная focused, 252 of 633. 4 results available fo…" at bounding box center [290, 175] width 243 height 163
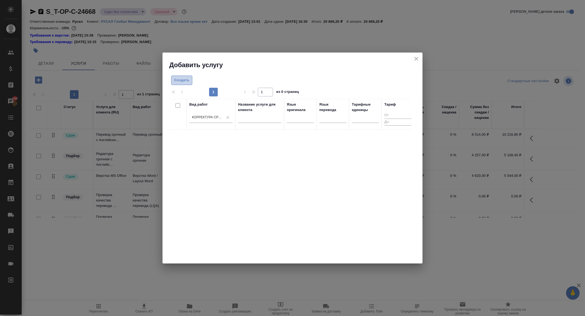
click at [182, 84] on button "Создать" at bounding box center [181, 80] width 21 height 9
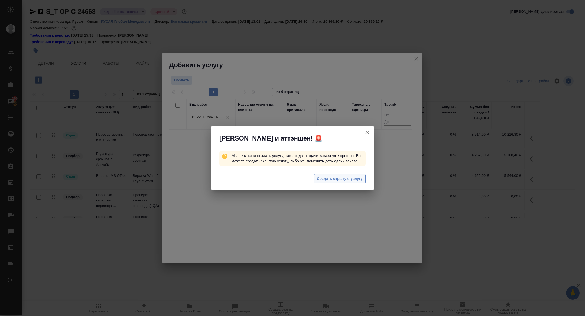
click at [337, 180] on span "Создать скрытую услугу" at bounding box center [340, 179] width 46 height 6
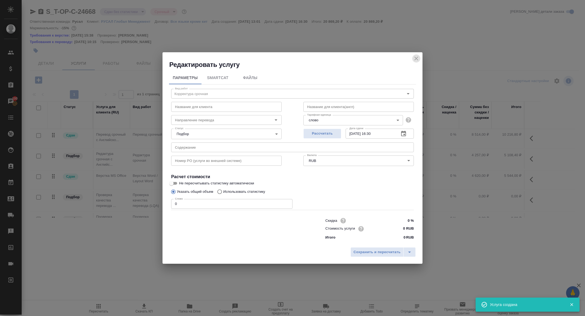
click at [416, 59] on icon "close" at bounding box center [416, 59] width 4 height 4
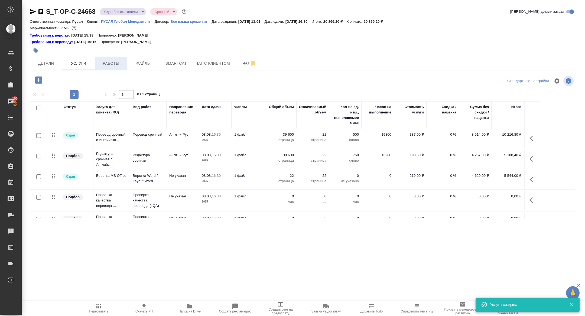
click at [114, 60] on span "Работы" at bounding box center [111, 63] width 26 height 7
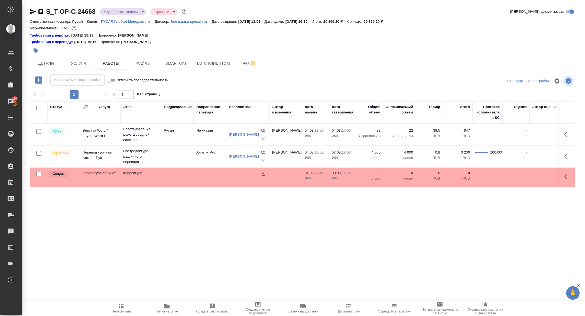
drag, startPoint x: 570, startPoint y: 176, endPoint x: 563, endPoint y: 178, distance: 7.7
click at [570, 176] on icon "button" at bounding box center [567, 177] width 7 height 7
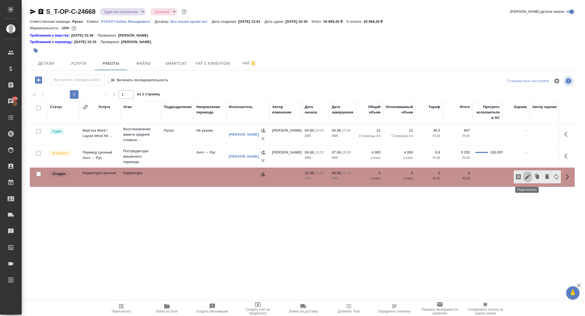
click at [529, 177] on icon "button" at bounding box center [527, 177] width 7 height 7
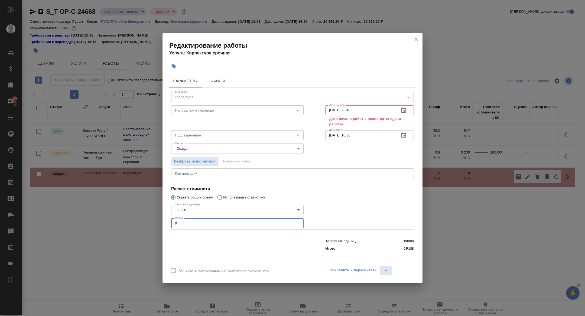
drag, startPoint x: 186, startPoint y: 225, endPoint x: 138, endPoint y: 222, distance: 48.3
click at [138, 222] on div "Редактирование работы Услуга: Корректура срочная Параметры Файлы Вид работ Корр…" at bounding box center [292, 158] width 585 height 316
type input "6300"
click at [407, 108] on button "button" at bounding box center [403, 110] width 13 height 13
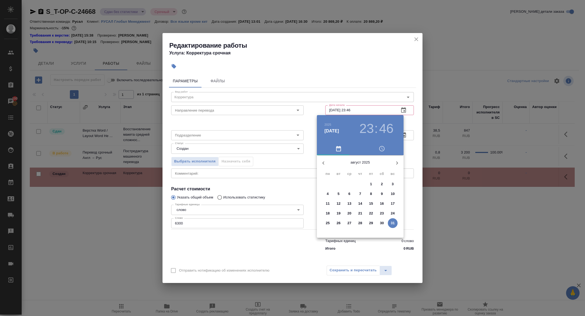
click at [323, 157] on button "button" at bounding box center [323, 163] width 13 height 13
click at [340, 192] on span "8" at bounding box center [339, 193] width 10 height 5
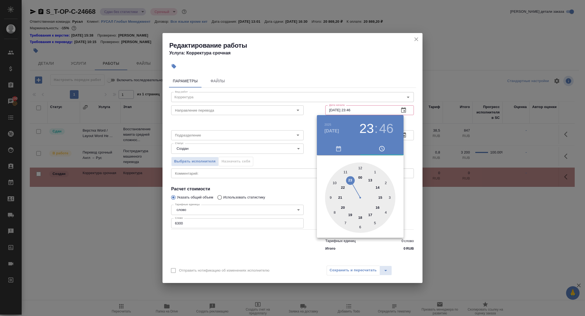
click at [359, 168] on div at bounding box center [360, 198] width 70 height 70
click at [366, 137] on div "2025 июль 8 12 : 46" at bounding box center [360, 128] width 87 height 27
click at [332, 206] on div at bounding box center [360, 198] width 70 height 70
click at [274, 145] on div at bounding box center [292, 158] width 585 height 316
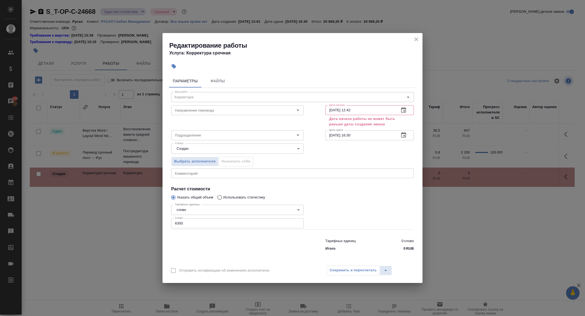
click at [407, 109] on icon "button" at bounding box center [403, 110] width 7 height 7
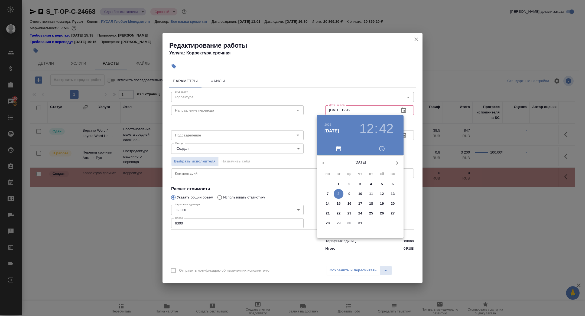
click at [366, 130] on h3 "12" at bounding box center [366, 128] width 14 height 15
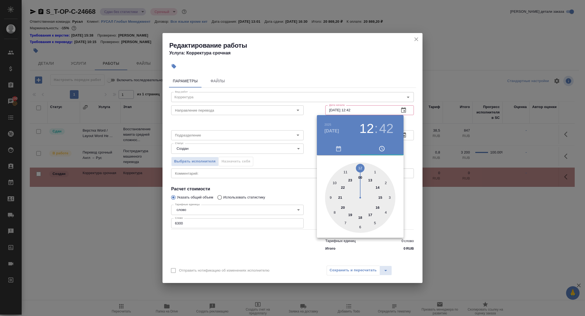
click at [379, 206] on div at bounding box center [360, 198] width 70 height 70
click at [360, 227] on div at bounding box center [360, 198] width 70 height 70
click at [327, 132] on h4 "июль 8" at bounding box center [332, 131] width 15 height 7
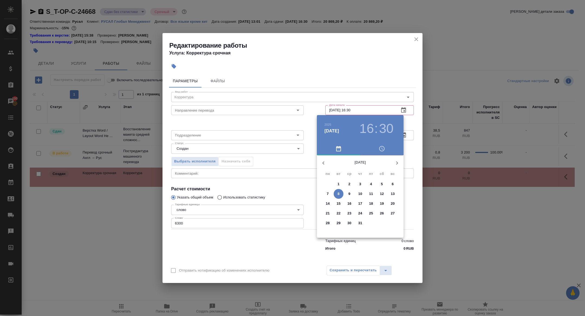
click at [328, 194] on p "7" at bounding box center [328, 193] width 2 height 5
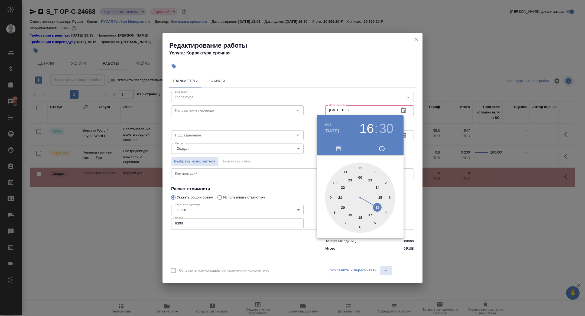
click at [322, 133] on div "2025 июль 7 16 : 30" at bounding box center [360, 128] width 78 height 15
click at [334, 126] on div "2025" at bounding box center [341, 124] width 33 height 7
click at [329, 128] on h4 "июль 7" at bounding box center [332, 131] width 15 height 7
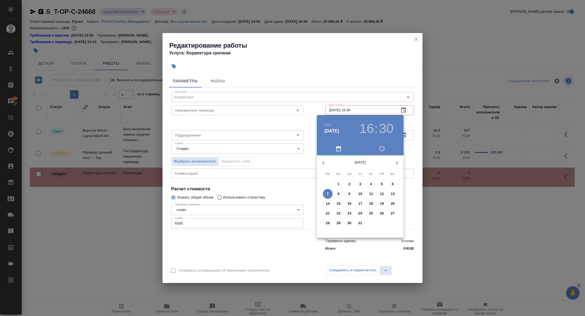
click at [370, 183] on span "4" at bounding box center [371, 184] width 10 height 5
type input "04.07.2025 16:30"
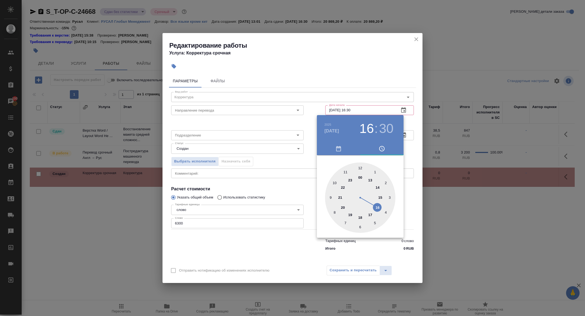
click at [266, 150] on div at bounding box center [292, 158] width 585 height 316
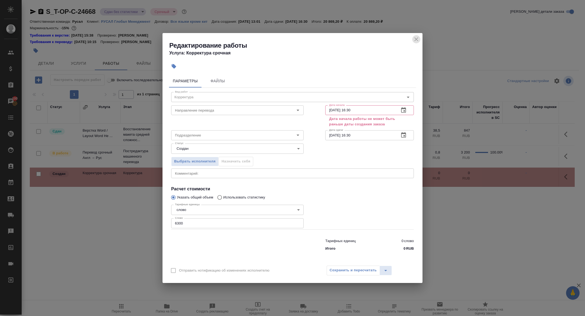
click at [419, 38] on icon "close" at bounding box center [416, 39] width 7 height 7
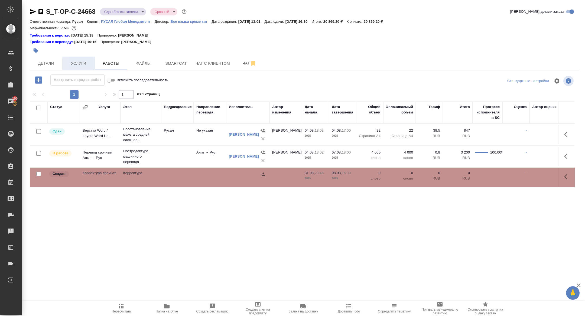
click at [88, 63] on span "Услуги" at bounding box center [79, 63] width 26 height 7
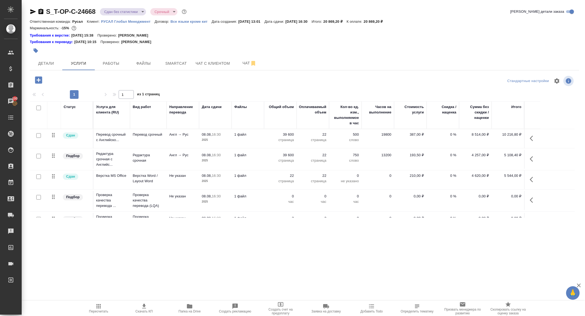
scroll to position [34, 0]
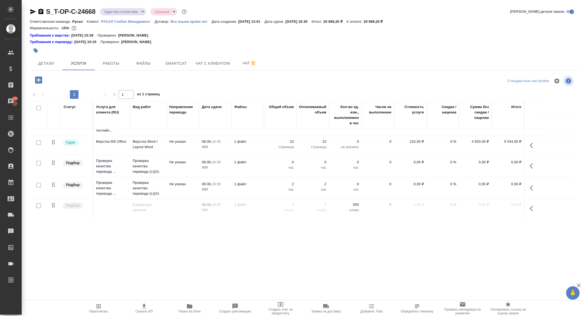
click at [533, 205] on icon "button" at bounding box center [533, 208] width 7 height 7
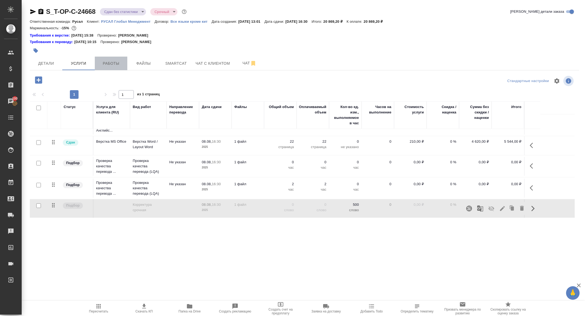
click at [112, 62] on span "Работы" at bounding box center [111, 63] width 26 height 7
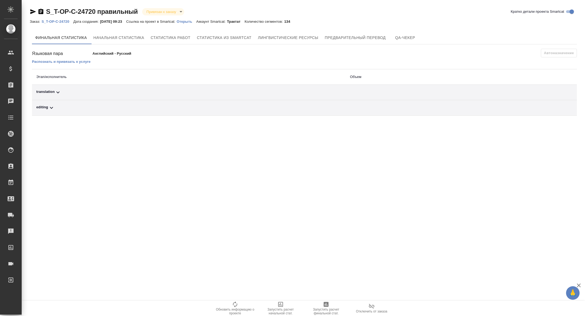
click at [98, 109] on div "editing" at bounding box center [188, 108] width 305 height 7
click at [98, 91] on div "translation" at bounding box center [129, 92] width 186 height 7
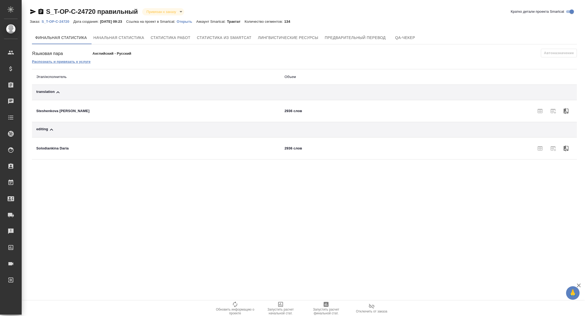
click at [82, 63] on p "Распознать и привязать к услуге" at bounding box center [61, 62] width 59 height 4
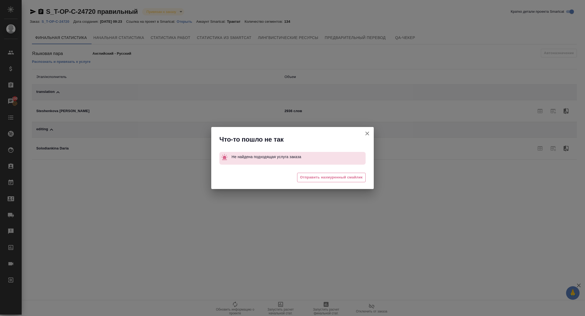
click at [371, 132] on button "Кратко детали проекта Smartcat" at bounding box center [367, 133] width 13 height 13
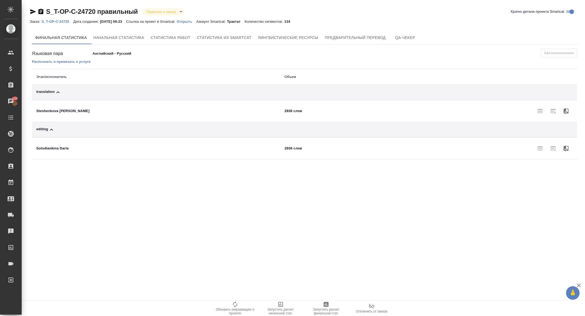
click at [190, 21] on p "Открыть" at bounding box center [187, 22] width 20 height 4
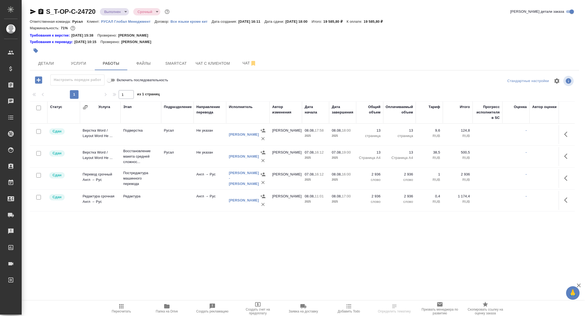
click at [122, 313] on span "Пересчитать" at bounding box center [121, 312] width 19 height 4
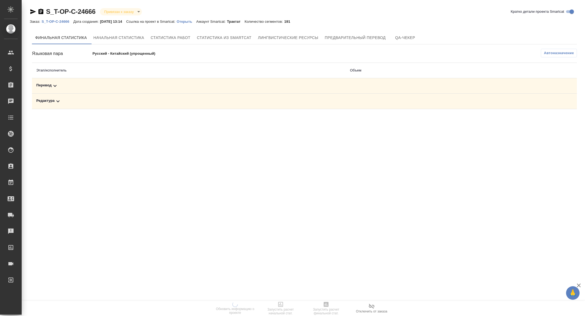
click at [102, 96] on td "Редактура" at bounding box center [189, 101] width 314 height 15
drag, startPoint x: 103, startPoint y: 103, endPoint x: 103, endPoint y: 97, distance: 6.0
click at [103, 103] on div "Редактура" at bounding box center [188, 101] width 305 height 7
click at [105, 86] on div "Перевод" at bounding box center [126, 86] width 180 height 7
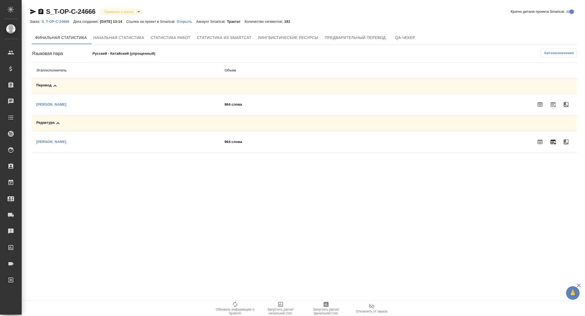
click at [555, 140] on icon "button" at bounding box center [553, 142] width 5 height 5
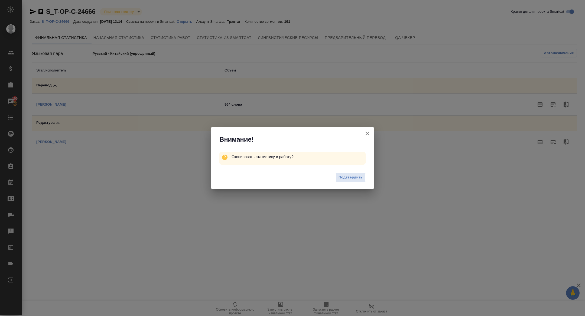
click at [368, 136] on icon "button" at bounding box center [367, 133] width 7 height 7
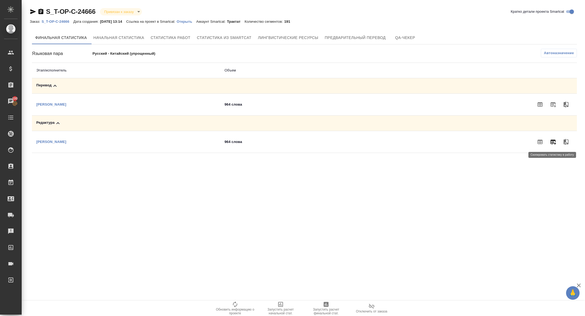
click at [556, 143] on icon "button" at bounding box center [553, 142] width 7 height 7
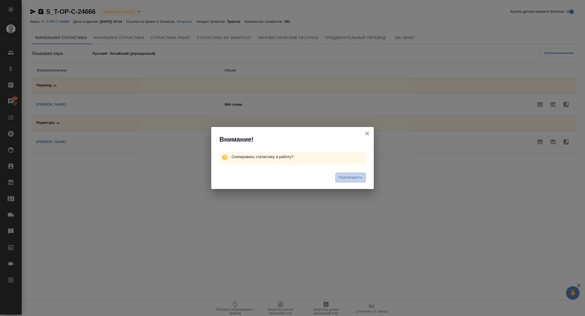
click at [361, 174] on span "Подтвердить" at bounding box center [351, 177] width 24 height 6
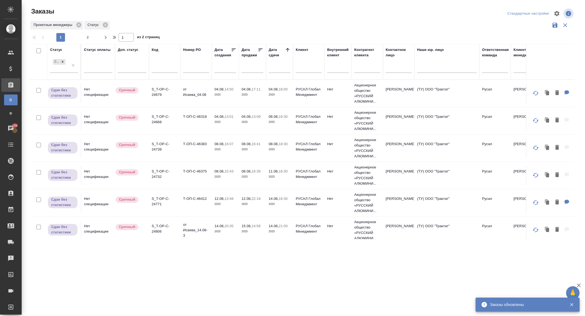
scroll to position [523, 0]
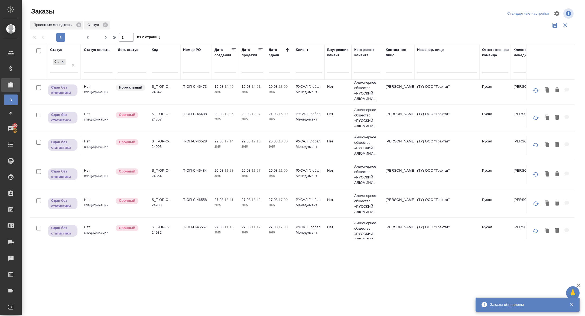
click at [62, 62] on icon at bounding box center [63, 62] width 4 height 4
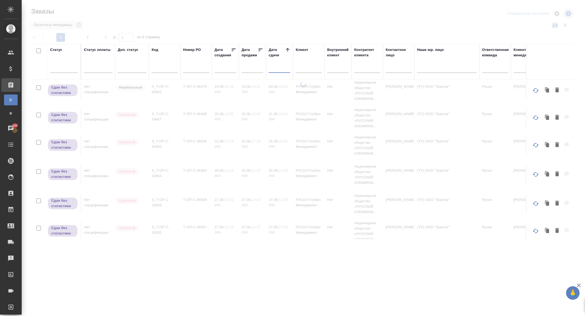
click at [278, 65] on input "text" at bounding box center [281, 68] width 18 height 8
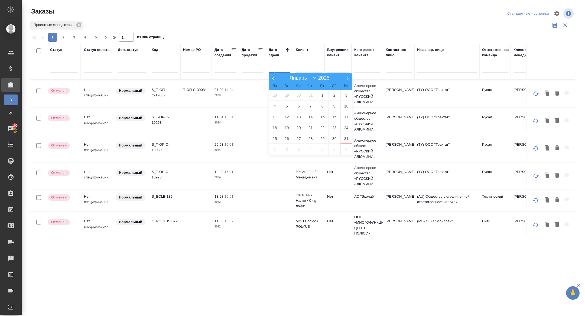
scroll to position [455, 0]
click at [277, 148] on span "1" at bounding box center [275, 149] width 12 height 11
type div "2025-08-31T21:00:00.000Z"
click at [286, 148] on span "2" at bounding box center [287, 149] width 12 height 11
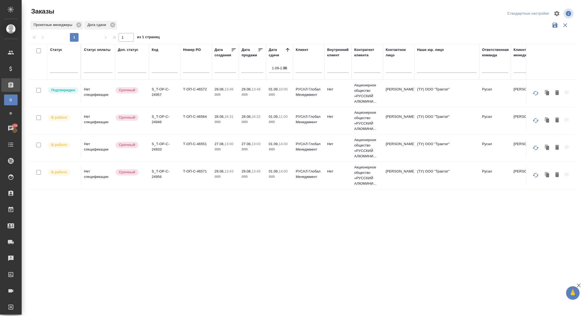
scroll to position [0, 0]
click at [158, 121] on p "S_T-OP-C-24946" at bounding box center [165, 119] width 26 height 11
click at [161, 145] on p "S_T-OP-C-24933" at bounding box center [165, 146] width 26 height 11
click at [158, 176] on p "S_T-OP-C-24956" at bounding box center [165, 174] width 26 height 11
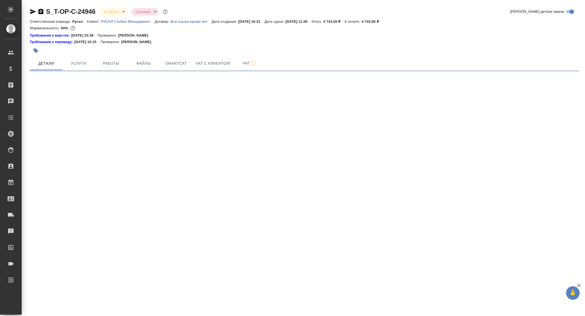
select select "RU"
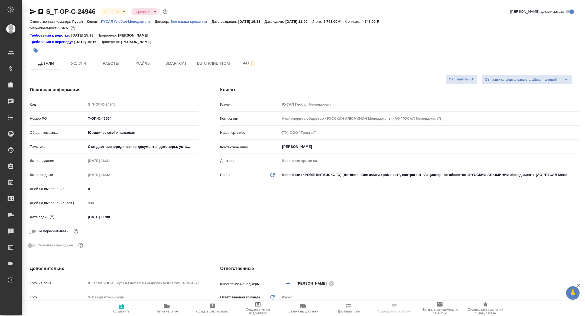
type textarea "x"
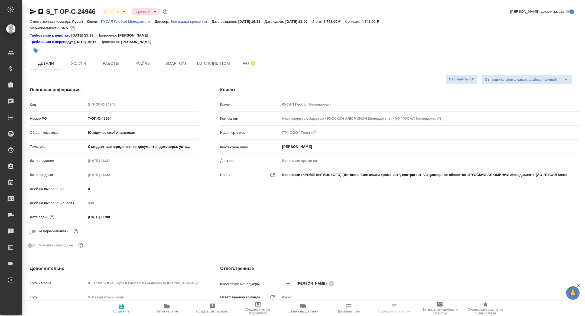
type textarea "x"
click at [109, 66] on span "Работы" at bounding box center [111, 63] width 26 height 7
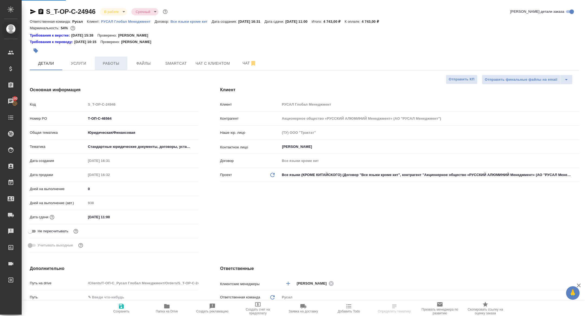
type textarea "x"
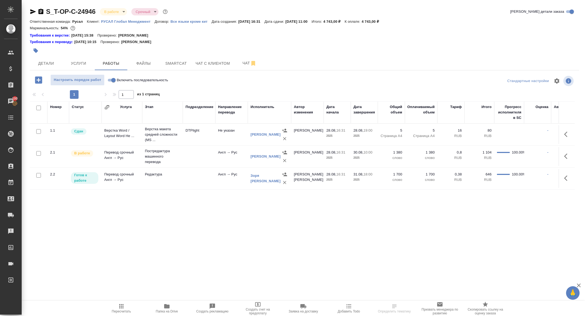
click at [173, 299] on div ".cls-1 fill:#fff; AWATERA [PERSON_NAME] Спецификации Заказы 100 Чаты Todo Проек…" at bounding box center [292, 158] width 585 height 316
click at [169, 312] on span "Папка на Drive" at bounding box center [167, 312] width 22 height 4
click at [175, 67] on button "Smartcat" at bounding box center [176, 64] width 33 height 14
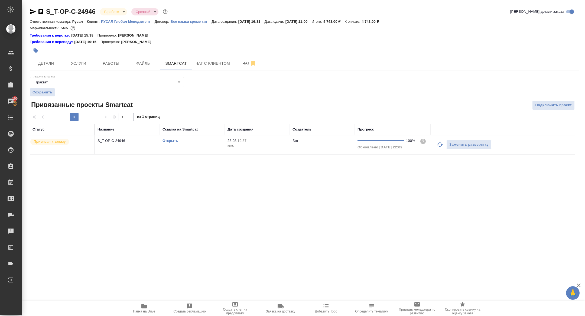
click at [117, 143] on p "S_T-OP-C-24946" at bounding box center [128, 140] width 60 height 5
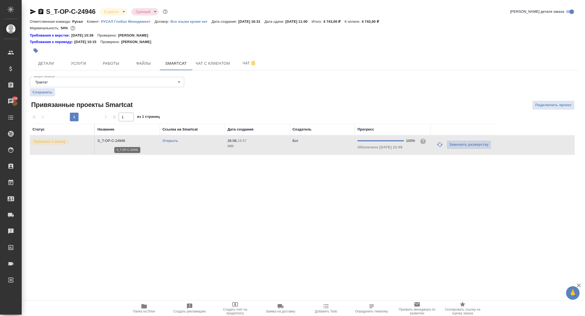
click at [117, 143] on p "S_T-OP-C-24946" at bounding box center [128, 140] width 60 height 5
click at [113, 63] on span "Работы" at bounding box center [111, 63] width 26 height 7
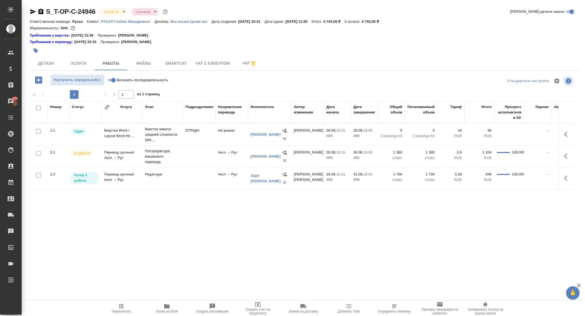
click at [171, 310] on span "Папка на Drive" at bounding box center [167, 312] width 22 height 4
click at [47, 66] on span "Детали" at bounding box center [46, 63] width 26 height 7
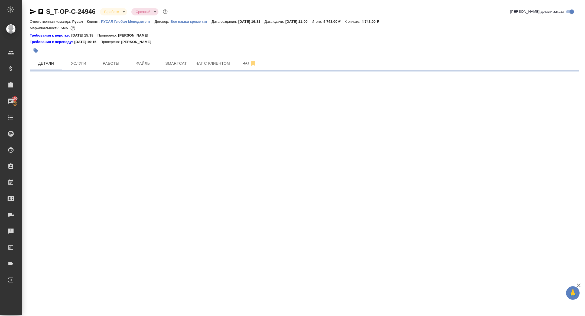
select select "RU"
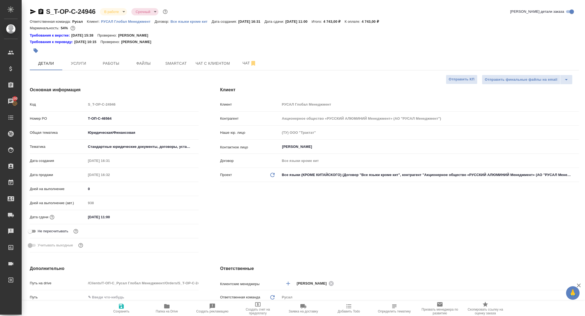
type textarea "x"
drag, startPoint x: 121, startPoint y: 118, endPoint x: 54, endPoint y: 114, distance: 67.6
click at [54, 114] on div "Номер PO Т-ОП-С-46564" at bounding box center [114, 118] width 169 height 9
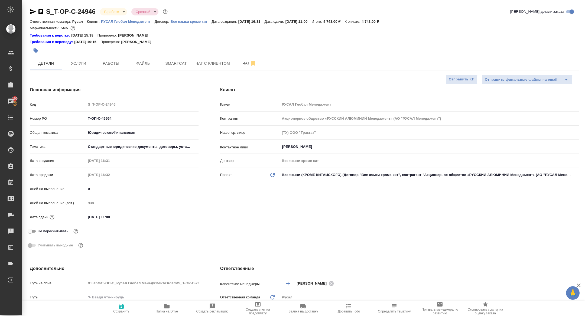
type textarea "x"
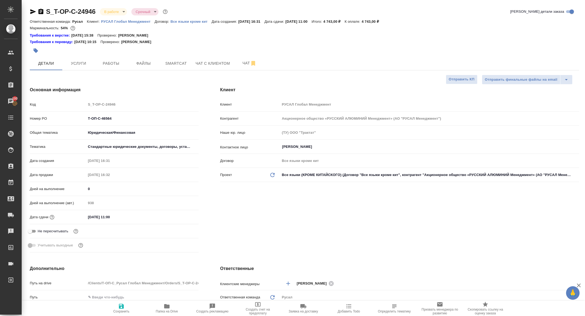
type textarea "x"
click at [115, 9] on body "🙏 .cls-1 fill:#fff; AWATERA Zhuravleva Alexandra Клиенты Спецификации Заказы 10…" at bounding box center [292, 158] width 585 height 316
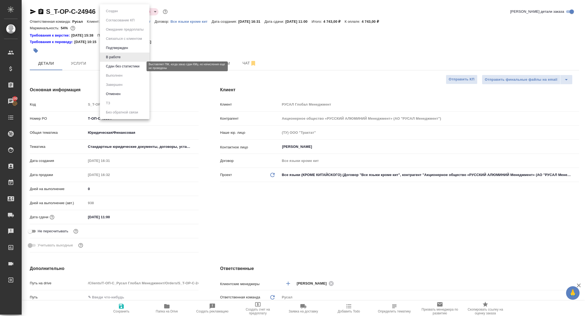
click at [117, 67] on button "Сдан без статистики" at bounding box center [122, 66] width 37 height 6
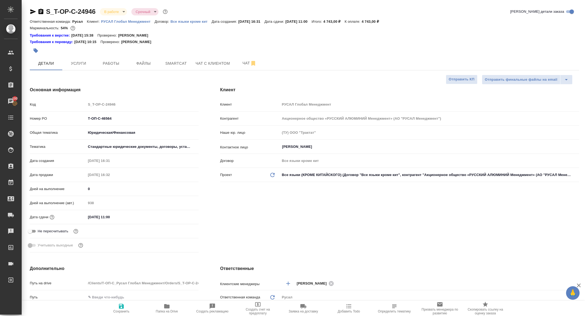
select select "RU"
type textarea "x"
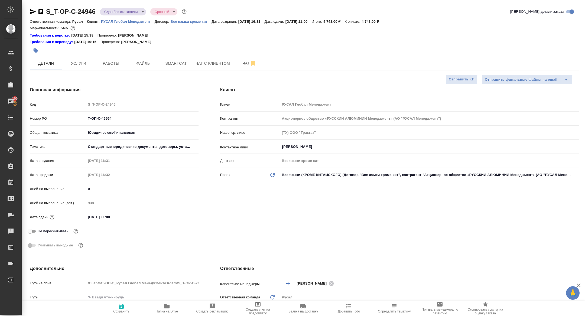
type textarea "x"
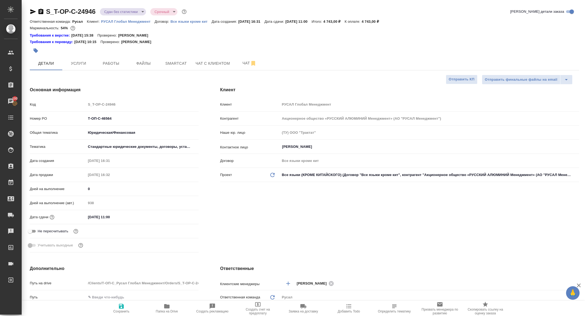
type textarea "x"
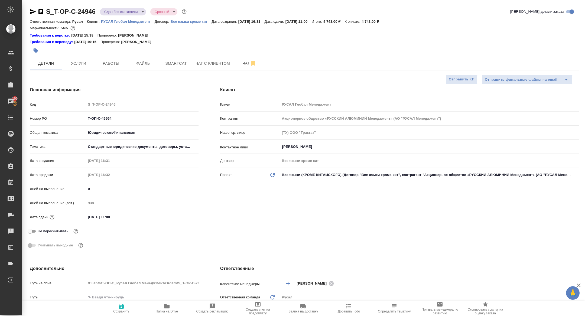
type textarea "x"
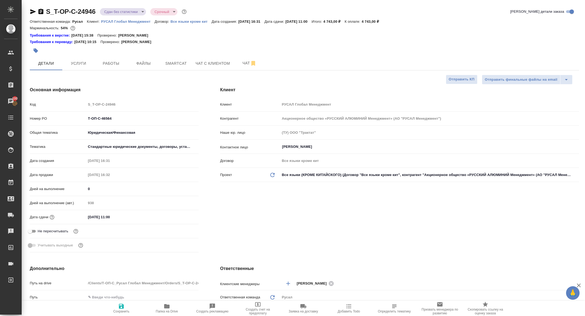
type textarea "x"
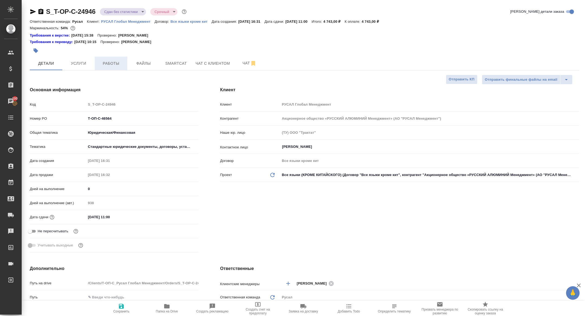
click at [111, 57] on button "Работы" at bounding box center [111, 64] width 33 height 14
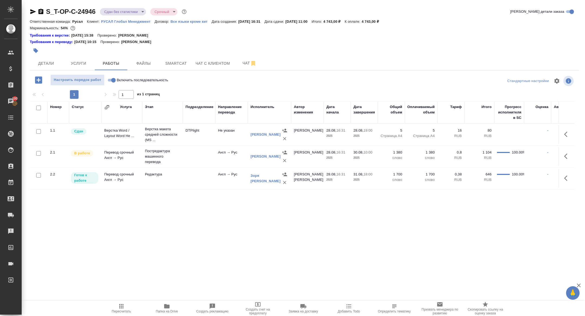
click at [566, 153] on icon "button" at bounding box center [567, 156] width 7 height 7
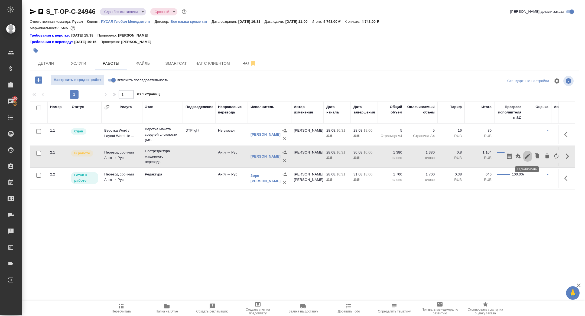
click at [527, 155] on icon "button" at bounding box center [527, 156] width 7 height 7
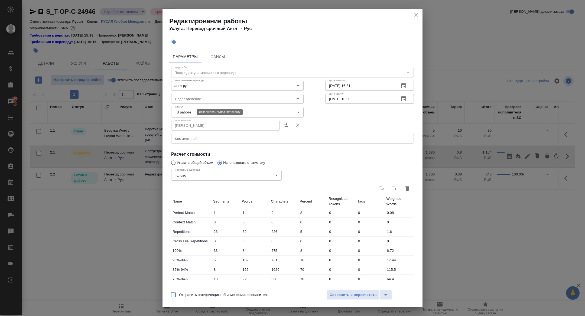
click at [181, 113] on body "🙏 .cls-1 fill:#fff; AWATERA Zhuravleva Alexandra Клиенты Спецификации Заказы 10…" at bounding box center [292, 158] width 585 height 316
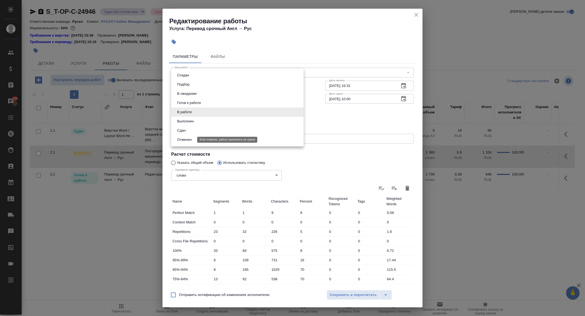
click at [181, 130] on button "Сдан" at bounding box center [182, 131] width 12 height 6
type input "closed"
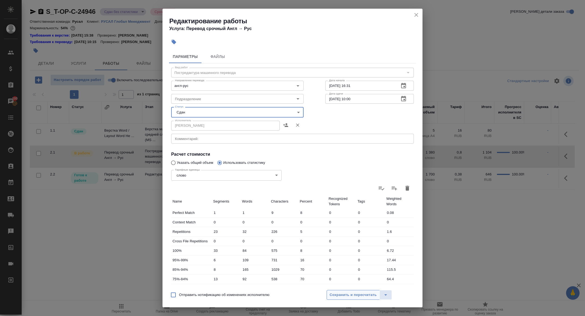
click at [353, 291] on button "Сохранить и пересчитать" at bounding box center [353, 295] width 53 height 10
click at [359, 295] on span "Сохранить и пересчитать" at bounding box center [353, 295] width 47 height 6
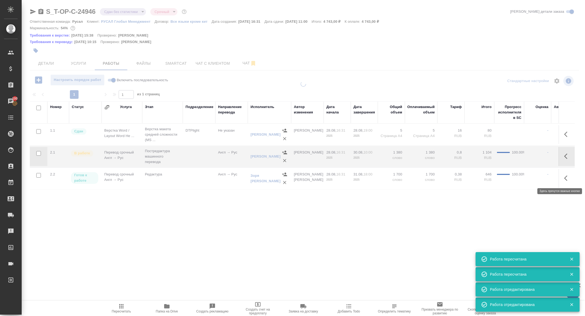
click at [566, 180] on icon "button" at bounding box center [567, 178] width 7 height 7
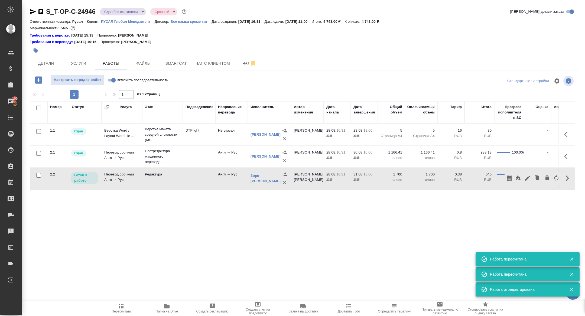
click at [525, 177] on icon "button" at bounding box center [527, 178] width 7 height 7
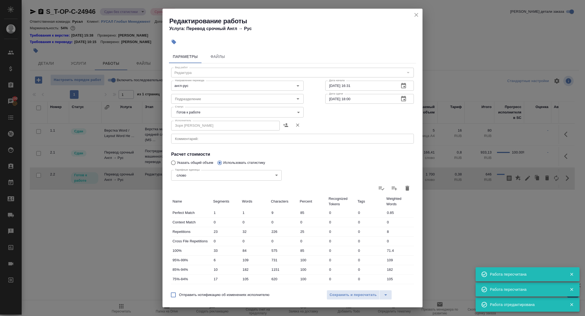
click at [180, 117] on div "Исполнитель Зоря Татьяна Николаевна Исполнитель" at bounding box center [237, 125] width 154 height 35
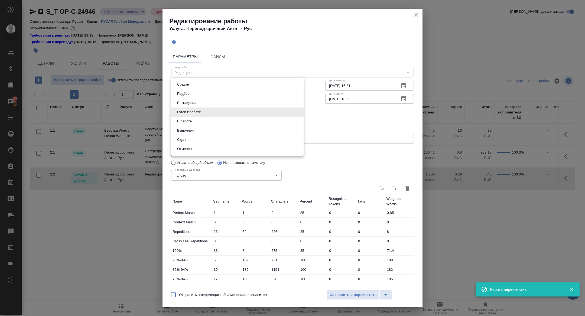
click at [184, 116] on body "🙏 .cls-1 fill:#fff; AWATERA Zhuravleva Alexandra Клиенты Спецификации Заказы 10…" at bounding box center [292, 158] width 585 height 316
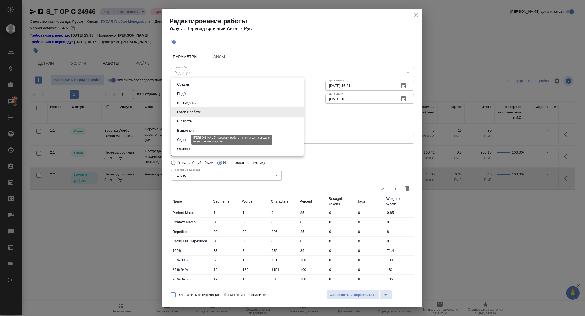
click at [185, 137] on button "Сдан" at bounding box center [182, 140] width 12 height 6
type input "closed"
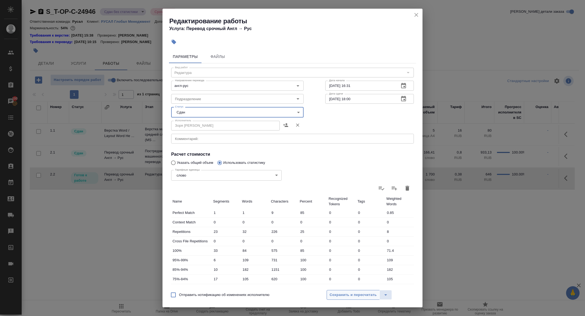
click at [344, 296] on span "Сохранить и пересчитать" at bounding box center [353, 295] width 47 height 6
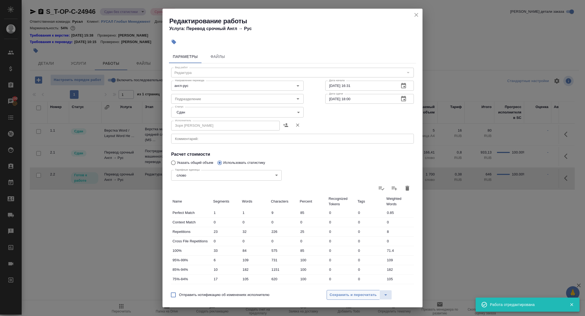
click at [344, 296] on span "Сохранить и пересчитать" at bounding box center [353, 295] width 47 height 6
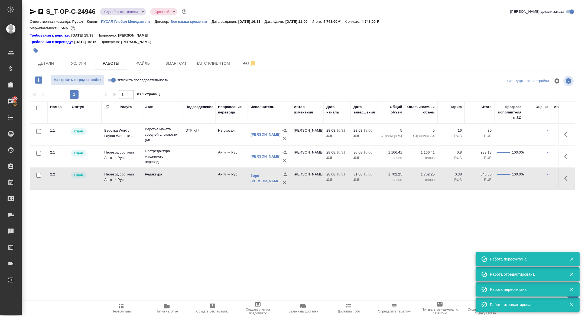
click at [114, 79] on input "Включить последовательность" at bounding box center [114, 80] width 20 height 7
checkbox input "true"
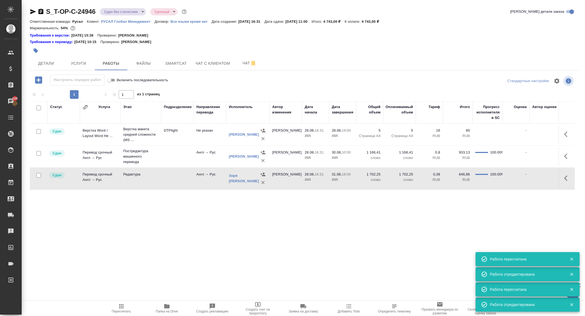
click at [114, 79] on input "Включить последовательность" at bounding box center [109, 80] width 20 height 7
checkbox input "false"
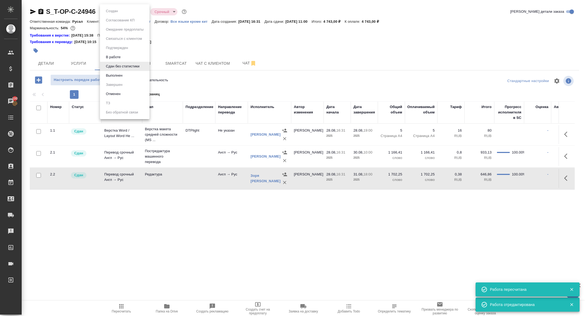
click at [110, 9] on body "🙏 .cls-1 fill:#fff; AWATERA Zhuravleva Alexandra Клиенты Спецификации Заказы 10…" at bounding box center [292, 158] width 585 height 316
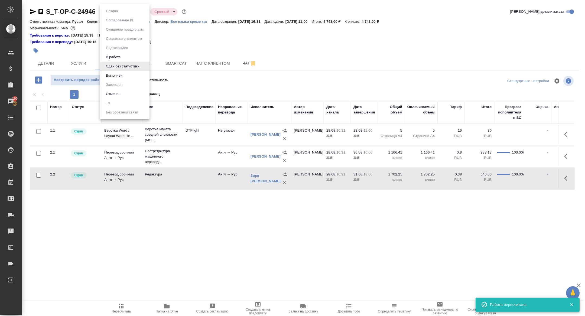
click at [112, 74] on button "Выполнен" at bounding box center [114, 76] width 20 height 6
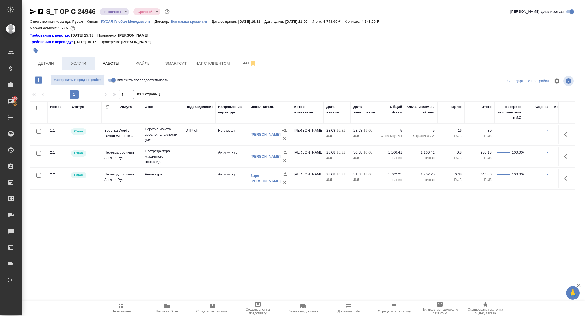
click at [77, 64] on span "Услуги" at bounding box center [79, 63] width 26 height 7
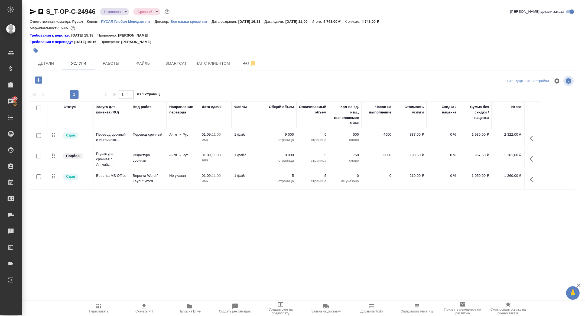
click at [530, 139] on icon "button" at bounding box center [533, 138] width 7 height 7
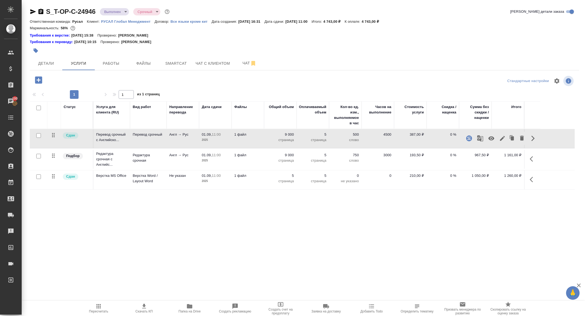
click at [500, 138] on icon "button" at bounding box center [502, 138] width 7 height 7
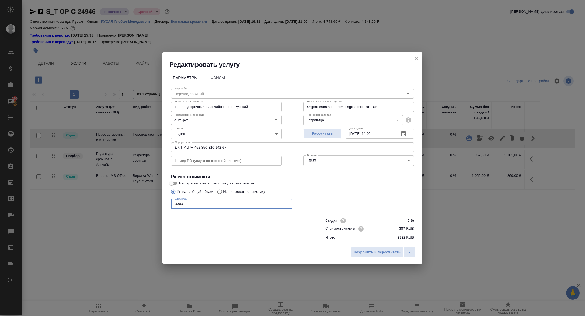
drag, startPoint x: 177, startPoint y: 204, endPoint x: 162, endPoint y: 204, distance: 14.9
click at [163, 204] on div "Параметры Файлы Вид работ Перевод срочный Вид работ Название для клиента Перево…" at bounding box center [293, 157] width 260 height 176
type input "12000"
click at [352, 254] on button "Сохранить и пересчитать" at bounding box center [377, 252] width 53 height 10
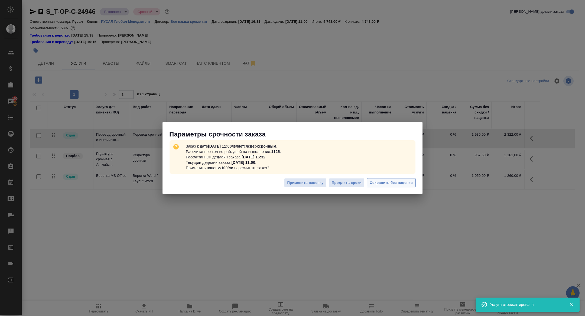
click at [389, 184] on span "Сохранить без наценки" at bounding box center [391, 183] width 43 height 6
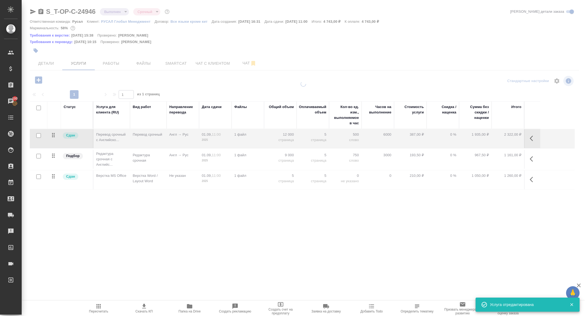
click at [529, 159] on button "button" at bounding box center [533, 159] width 13 height 13
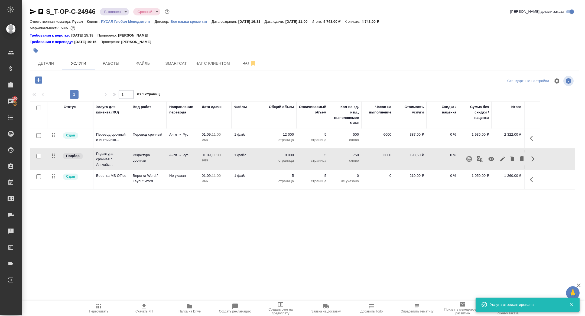
click at [504, 158] on icon "button" at bounding box center [502, 159] width 7 height 7
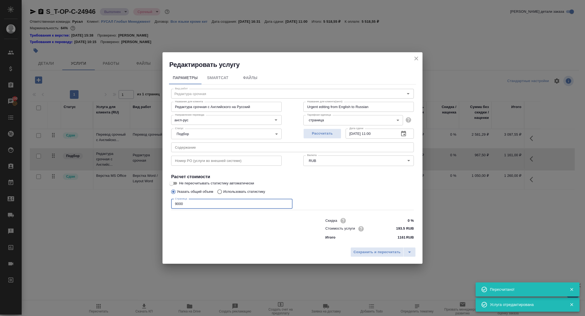
drag, startPoint x: 177, startPoint y: 205, endPoint x: 161, endPoint y: 204, distance: 15.2
click at [162, 204] on div "Редактировать услугу Параметры SmartCat Файлы Вид работ Редактура срочная Вид р…" at bounding box center [292, 158] width 585 height 316
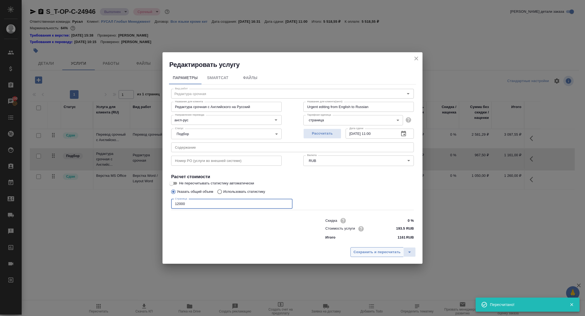
type input "12000"
click at [372, 248] on button "Сохранить и пересчитать" at bounding box center [377, 252] width 53 height 10
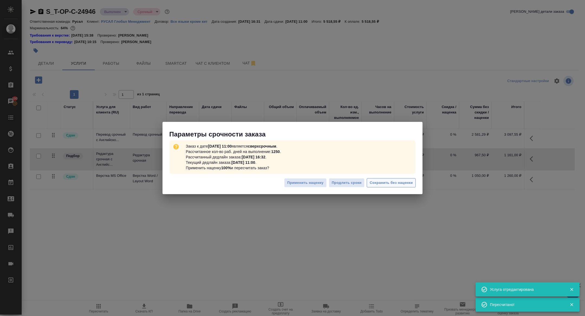
click at [370, 185] on span "Сохранить без наценки" at bounding box center [391, 183] width 43 height 6
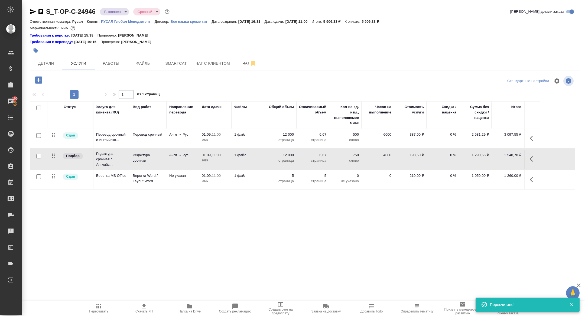
click at [532, 136] on icon "button" at bounding box center [531, 138] width 3 height 5
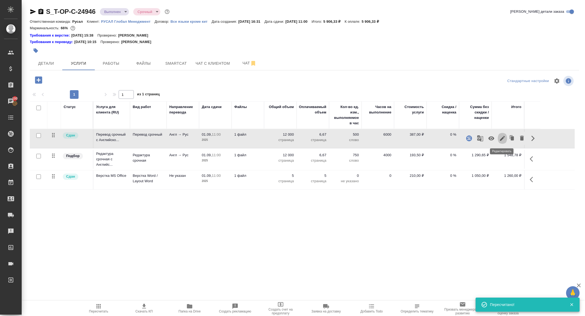
click at [501, 137] on icon "button" at bounding box center [502, 138] width 7 height 7
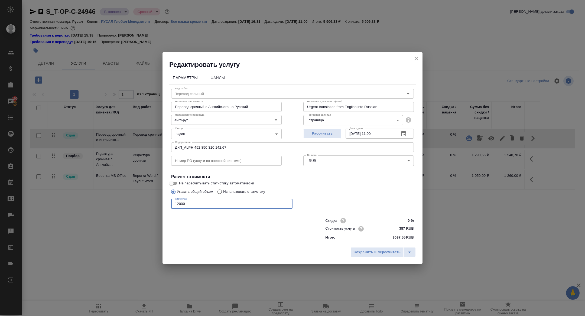
drag, startPoint x: 179, startPoint y: 204, endPoint x: 153, endPoint y: 204, distance: 25.7
click at [154, 204] on div "Редактировать услугу Параметры Файлы Вид работ Перевод срочный Вид работ Назван…" at bounding box center [292, 158] width 585 height 316
type input "15000"
click at [372, 251] on span "Сохранить и пересчитать" at bounding box center [377, 252] width 47 height 6
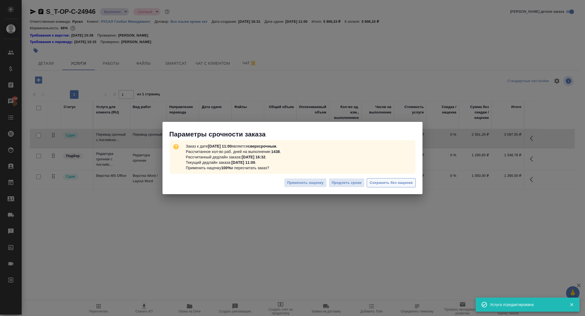
click at [389, 182] on span "Сохранить без наценки" at bounding box center [391, 183] width 43 height 6
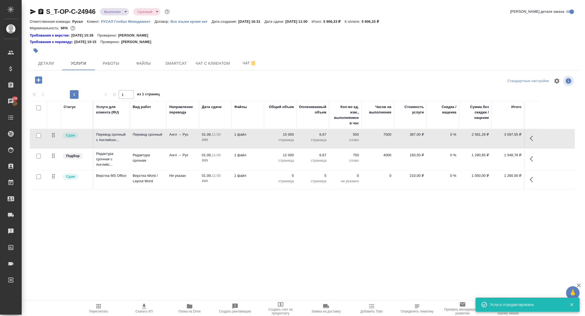
click at [531, 157] on icon "button" at bounding box center [533, 159] width 7 height 7
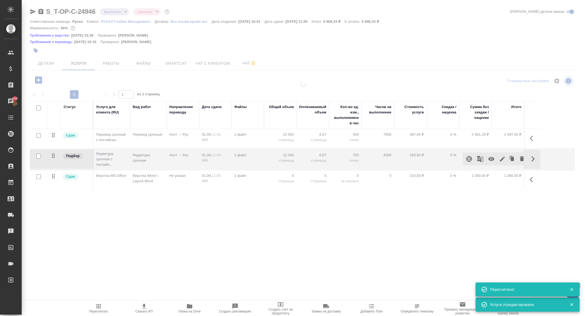
click at [500, 158] on icon "button" at bounding box center [502, 159] width 7 height 7
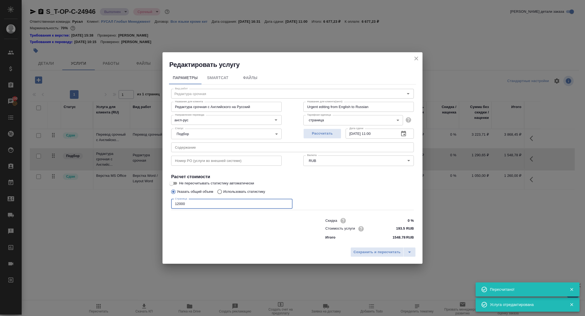
drag, startPoint x: 179, startPoint y: 203, endPoint x: 160, endPoint y: 203, distance: 19.0
click at [160, 203] on div "Редактировать услугу Параметры SmartCat Файлы Вид работ Редактура срочная Вид р…" at bounding box center [292, 158] width 585 height 316
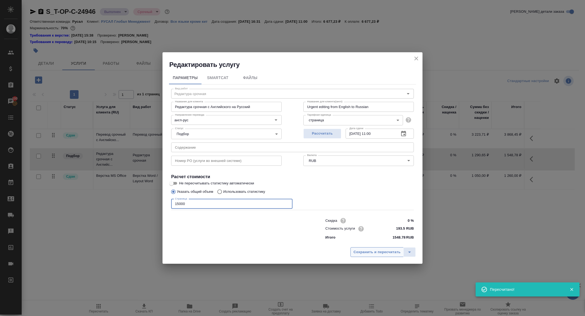
type input "15000"
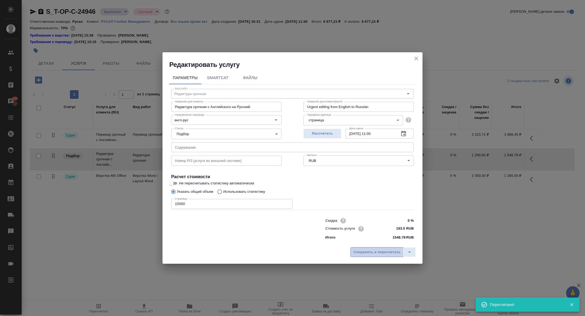
click at [371, 255] on span "Сохранить и пересчитать" at bounding box center [377, 252] width 47 height 6
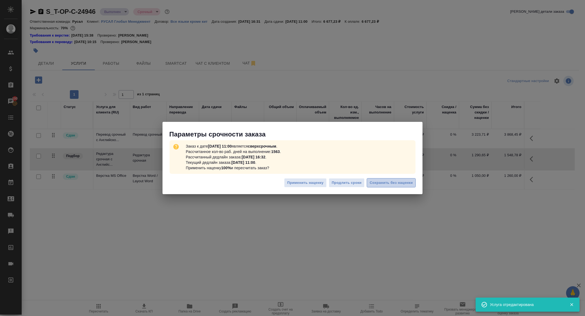
click at [388, 183] on span "Сохранить без наценки" at bounding box center [391, 183] width 43 height 6
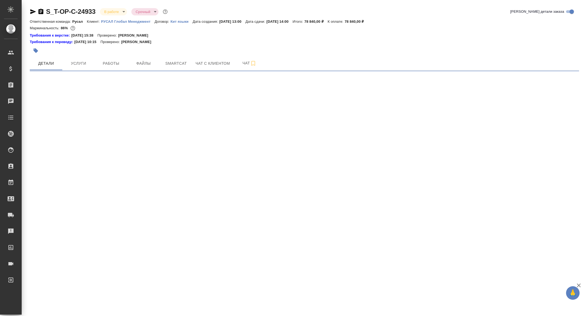
select select "RU"
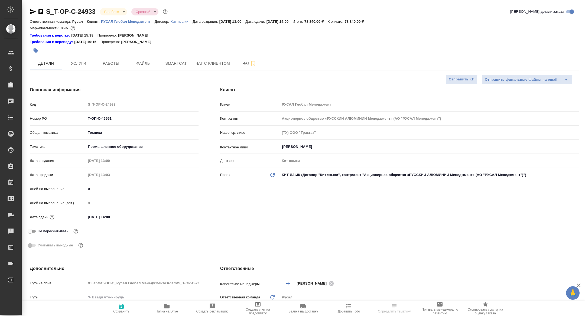
type textarea "x"
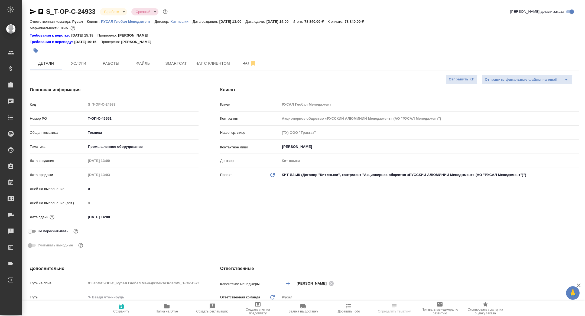
type textarea "x"
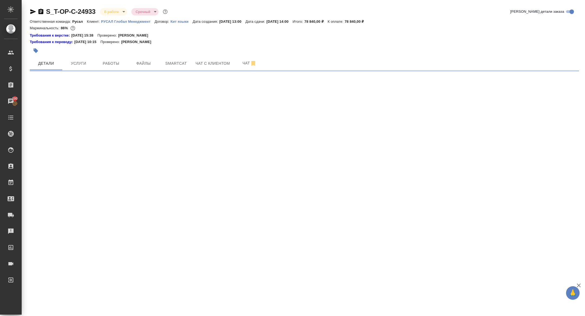
select select "RU"
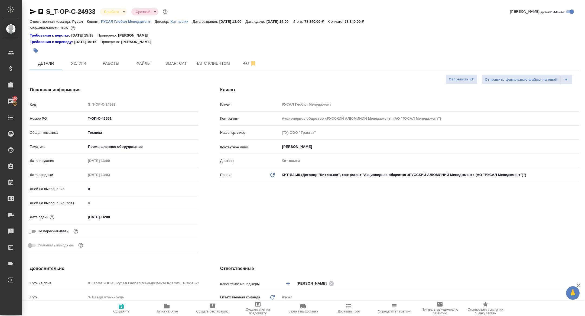
type textarea "x"
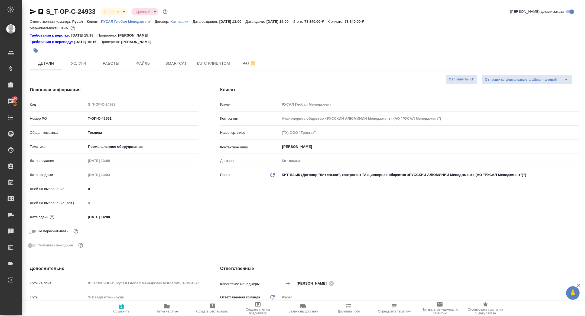
type textarea "x"
click at [109, 63] on span "Работы" at bounding box center [111, 63] width 26 height 7
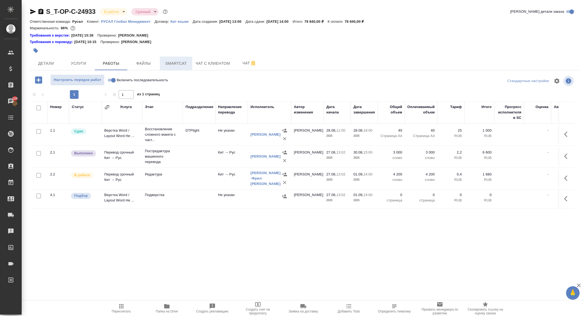
click at [170, 63] on span "Smartcat" at bounding box center [176, 63] width 26 height 7
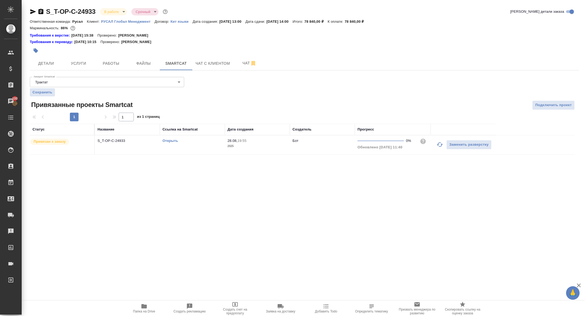
click at [439, 143] on icon "button" at bounding box center [440, 144] width 6 height 4
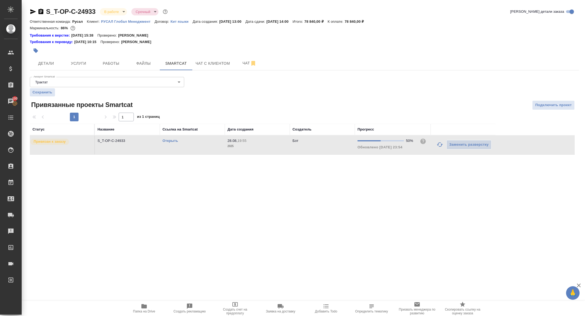
click at [173, 139] on link "Открыть" at bounding box center [170, 141] width 15 height 4
click at [115, 62] on span "Работы" at bounding box center [111, 63] width 26 height 7
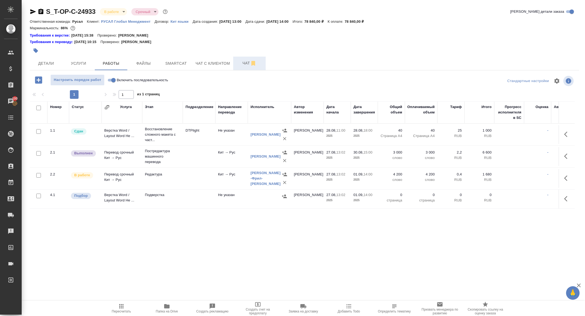
click at [246, 68] on button "Чат" at bounding box center [249, 64] width 33 height 14
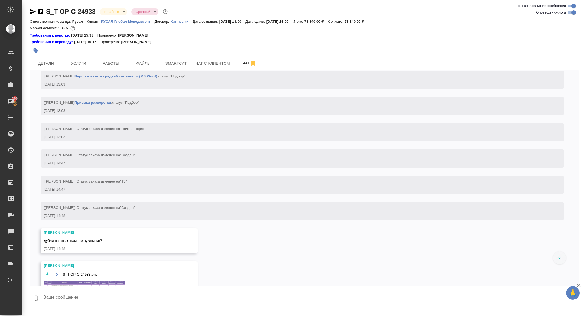
scroll to position [410, 0]
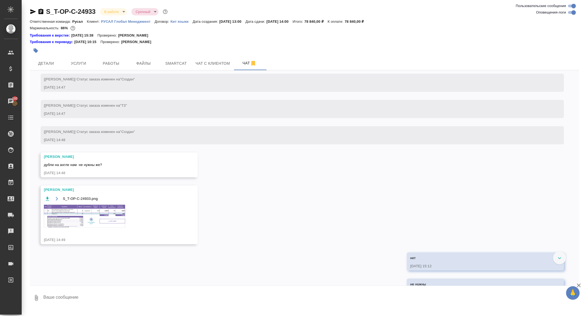
click at [85, 228] on img at bounding box center [84, 216] width 81 height 23
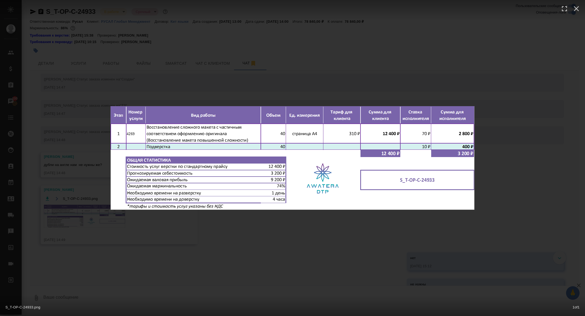
click at [85, 230] on div "S_T-OP-C-24933.png 1 of 1" at bounding box center [292, 158] width 585 height 316
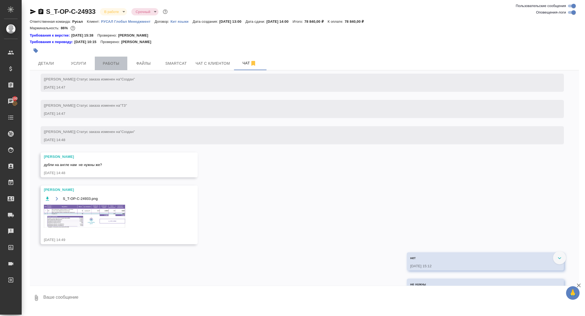
click at [108, 61] on span "Работы" at bounding box center [111, 63] width 26 height 7
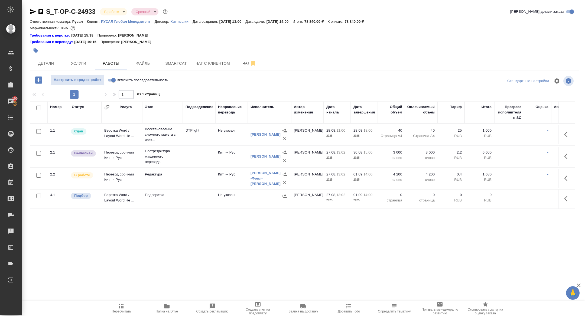
click at [567, 199] on icon "button" at bounding box center [567, 199] width 7 height 7
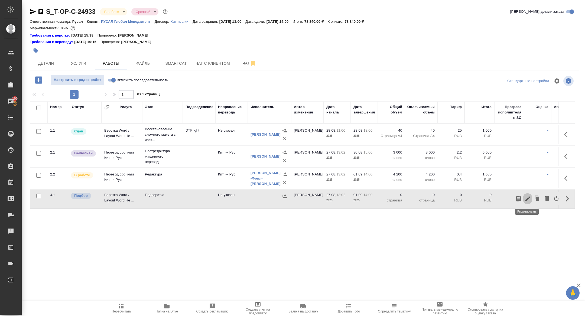
click at [528, 199] on icon "button" at bounding box center [527, 198] width 5 height 5
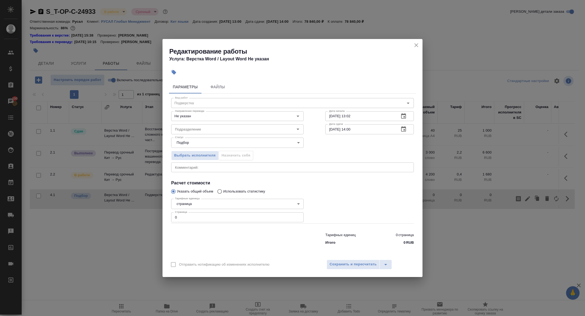
click at [404, 115] on icon "button" at bounding box center [403, 115] width 5 height 5
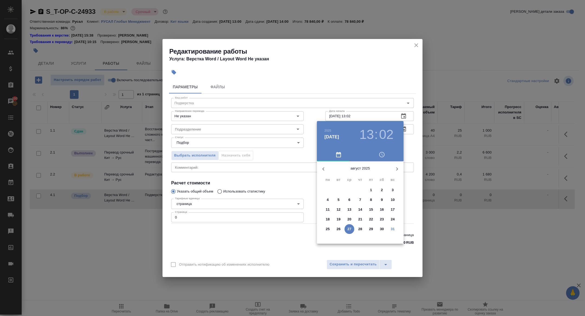
click at [399, 167] on icon "button" at bounding box center [397, 169] width 7 height 7
click at [329, 190] on span "1" at bounding box center [328, 189] width 10 height 5
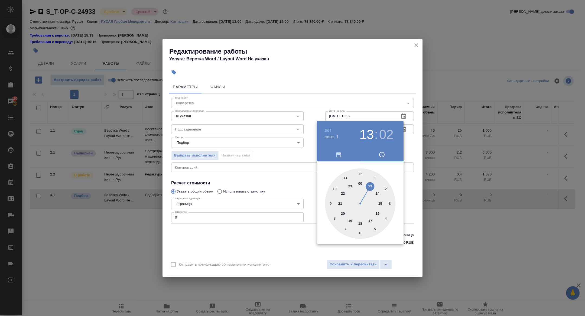
click at [361, 175] on div at bounding box center [360, 204] width 70 height 70
click at [360, 173] on div at bounding box center [360, 204] width 70 height 70
type input "01.09.2025 12:00"
click at [261, 147] on div at bounding box center [292, 158] width 585 height 316
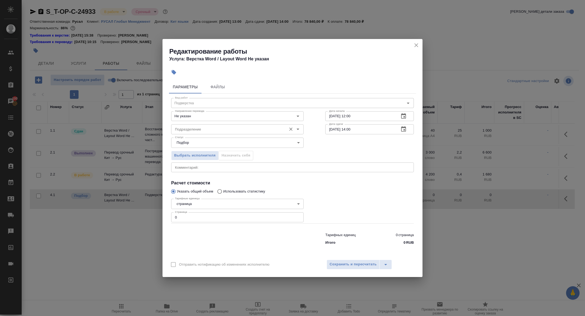
click at [208, 131] on input "Подразделение" at bounding box center [228, 129] width 111 height 7
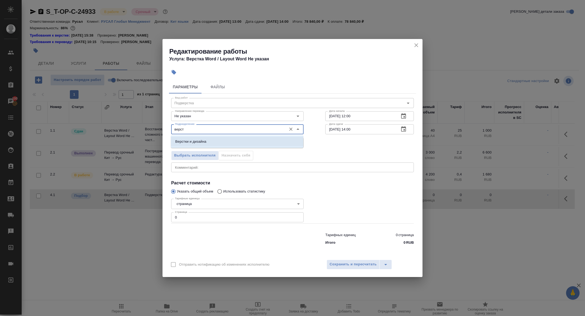
click at [223, 144] on li "Верстки и дизайна" at bounding box center [237, 142] width 132 height 10
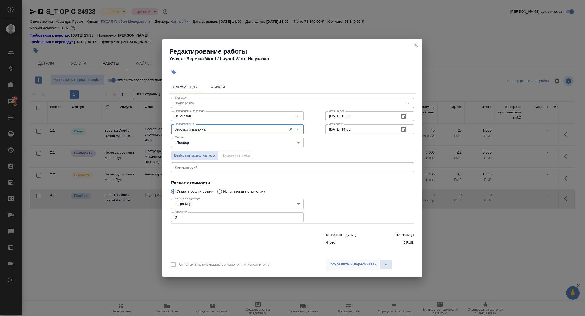
type input "Верстки и дизайна"
click at [346, 263] on span "Сохранить и пересчитать" at bounding box center [353, 264] width 47 height 6
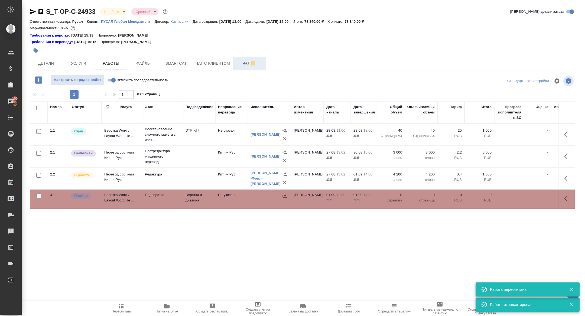
click at [240, 60] on span "Чат" at bounding box center [250, 63] width 26 height 7
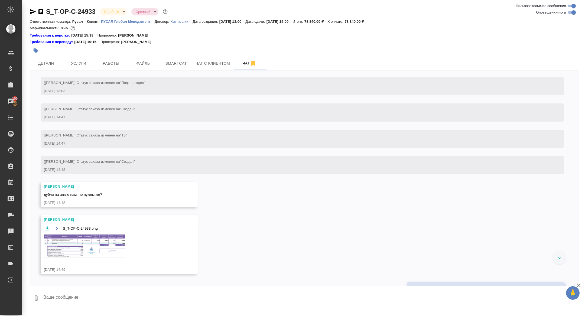
scroll to position [421, 0]
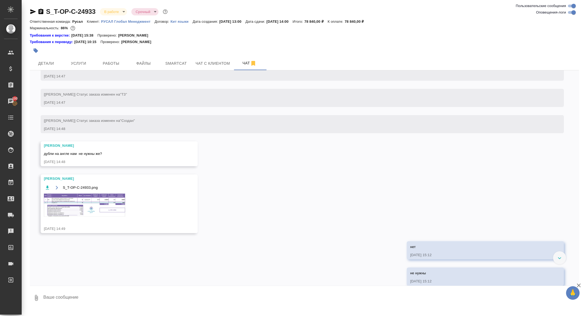
click at [106, 213] on img at bounding box center [84, 205] width 81 height 23
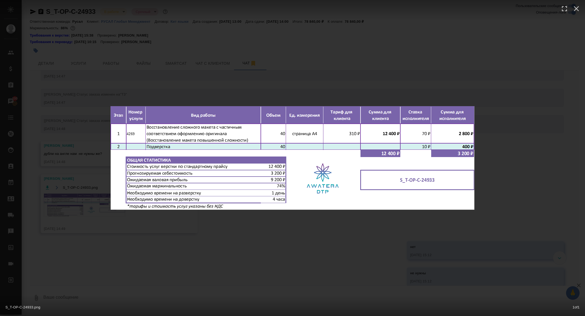
click at [66, 171] on div "S_T-OP-C-24933.png 1 of 1" at bounding box center [292, 158] width 585 height 316
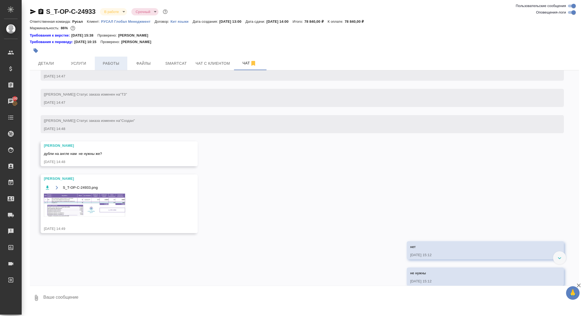
click at [111, 64] on span "Работы" at bounding box center [111, 63] width 26 height 7
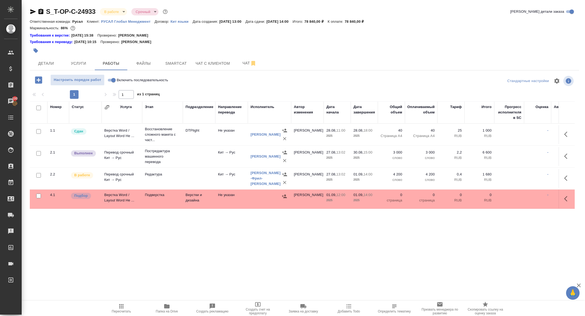
click at [564, 197] on icon "button" at bounding box center [567, 199] width 7 height 7
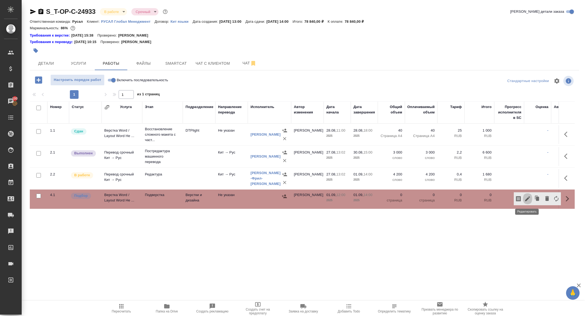
click at [530, 197] on icon "button" at bounding box center [527, 198] width 5 height 5
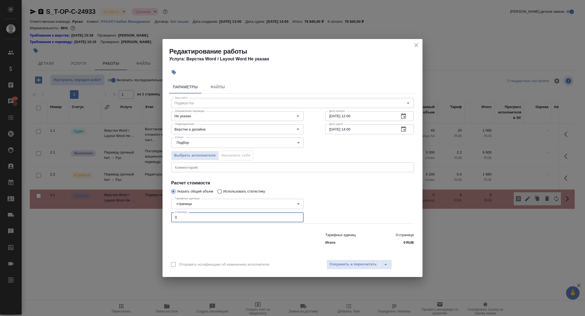
drag, startPoint x: 192, startPoint y: 215, endPoint x: 154, endPoint y: 215, distance: 37.7
click at [154, 215] on div "Редактирование работы Услуга: Верстка Word / Layout Word Не указан Параметры Фа…" at bounding box center [292, 158] width 585 height 316
type input "40"
click at [350, 261] on span "Сохранить и пересчитать" at bounding box center [353, 264] width 47 height 6
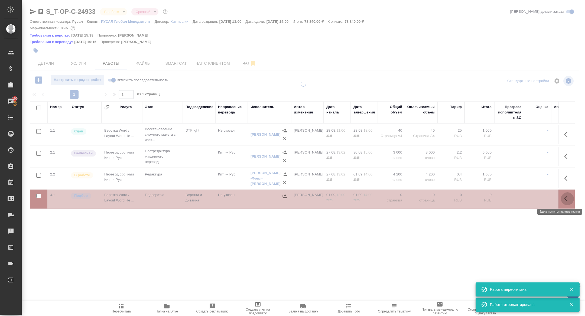
click at [566, 199] on icon "button" at bounding box center [567, 199] width 7 height 7
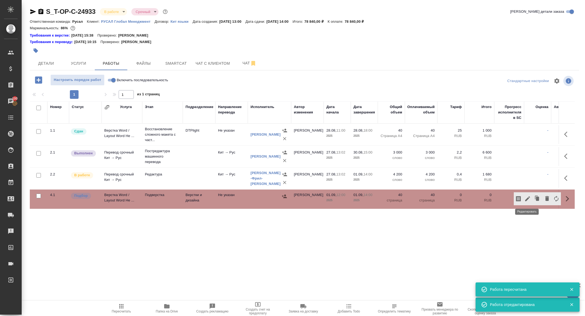
click at [525, 198] on icon "button" at bounding box center [527, 199] width 7 height 7
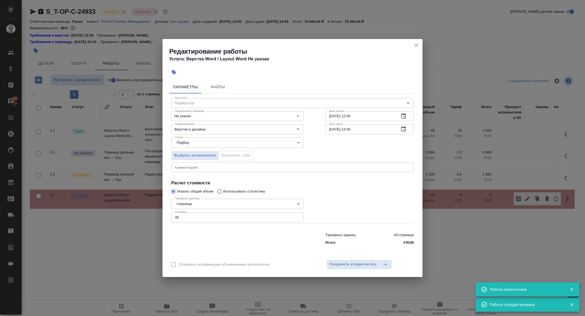
click at [174, 75] on icon "button" at bounding box center [173, 72] width 5 height 5
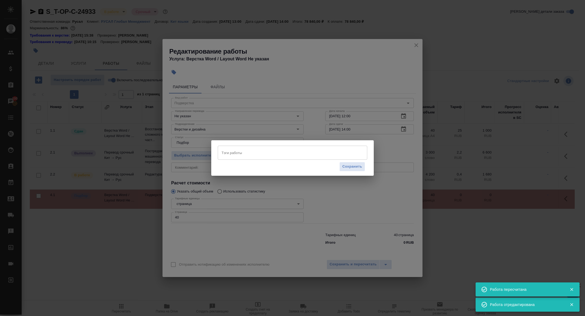
click at [234, 151] on input "Тэги работы" at bounding box center [287, 152] width 134 height 9
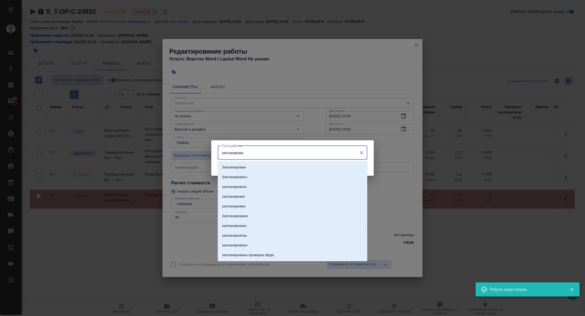
type input "запланирован"
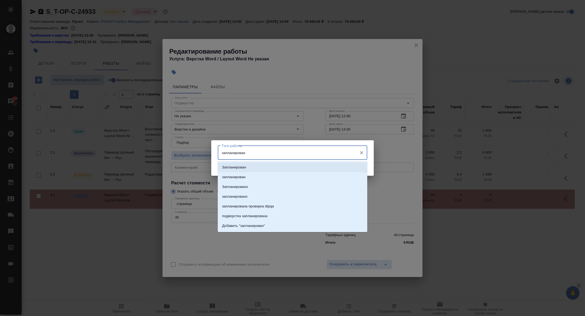
click at [240, 167] on p "Запланирован" at bounding box center [234, 167] width 24 height 5
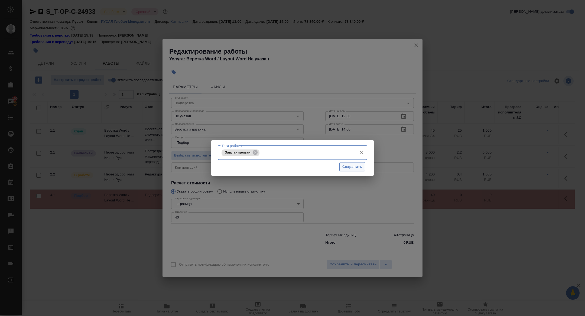
click at [360, 163] on button "Сохранить" at bounding box center [352, 166] width 26 height 9
click at [355, 165] on span "Сохранить" at bounding box center [352, 167] width 20 height 6
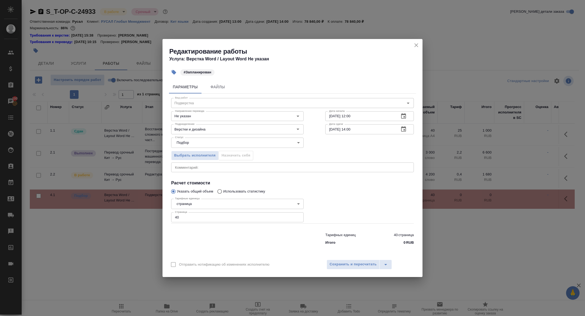
click at [356, 258] on div "Отправить нотификацию об изменениях исполнителю Сохранить и пересчитать" at bounding box center [293, 266] width 260 height 21
click at [351, 262] on span "Сохранить и пересчитать" at bounding box center [353, 264] width 47 height 6
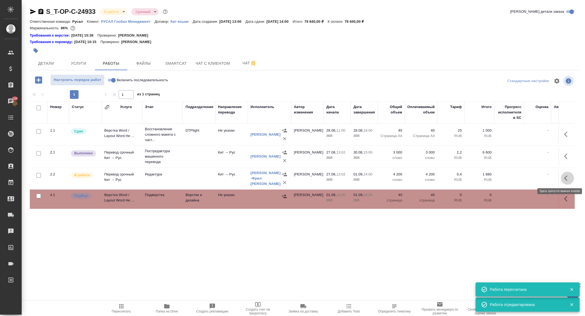
click at [566, 176] on icon "button" at bounding box center [565, 178] width 3 height 5
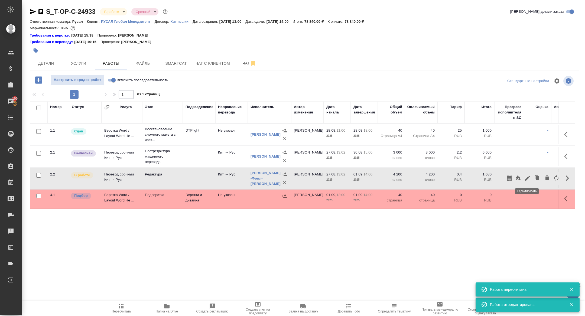
click at [528, 180] on icon "button" at bounding box center [527, 178] width 7 height 7
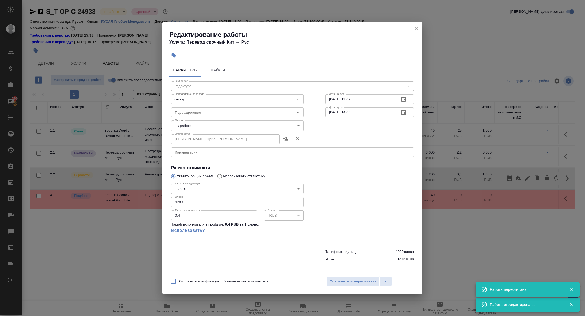
click at [405, 115] on icon "button" at bounding box center [403, 112] width 7 height 7
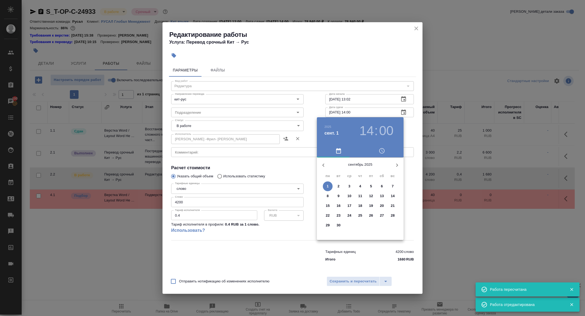
click at [362, 131] on h3 "14" at bounding box center [366, 130] width 14 height 15
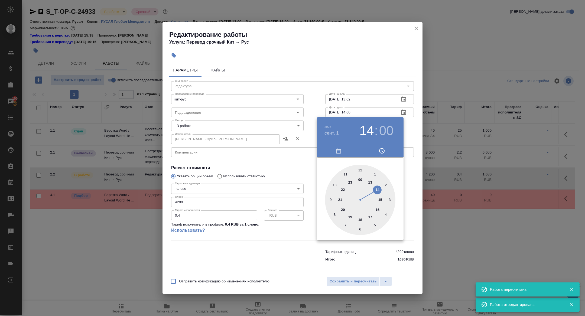
click at [359, 169] on div at bounding box center [360, 200] width 70 height 70
type input "01.09.2025 12:00"
click at [277, 178] on div at bounding box center [292, 158] width 585 height 316
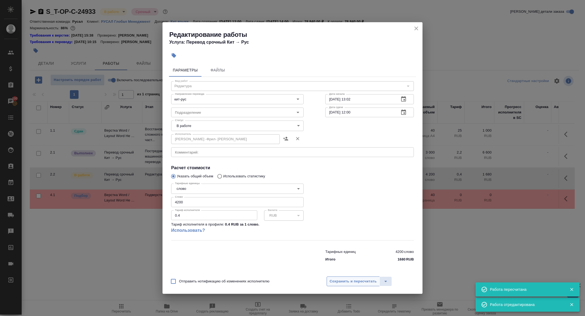
click at [359, 283] on span "Сохранить и пересчитать" at bounding box center [353, 281] width 47 height 6
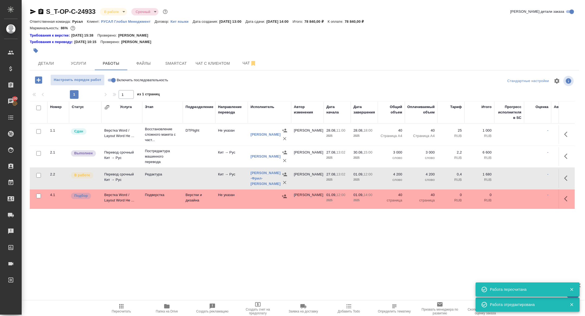
click at [40, 12] on icon "button" at bounding box center [41, 11] width 7 height 7
click at [32, 11] on icon "button" at bounding box center [33, 11] width 6 height 5
click at [33, 11] on icon "button" at bounding box center [33, 11] width 6 height 5
click at [44, 62] on span "Детали" at bounding box center [46, 63] width 26 height 7
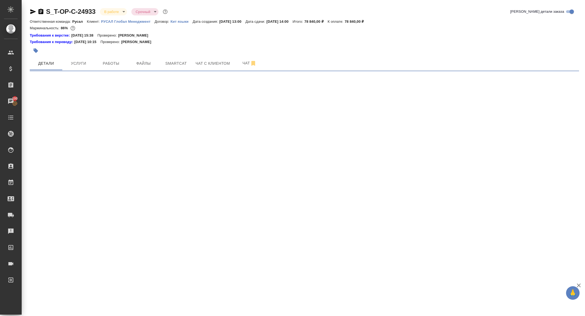
select select "RU"
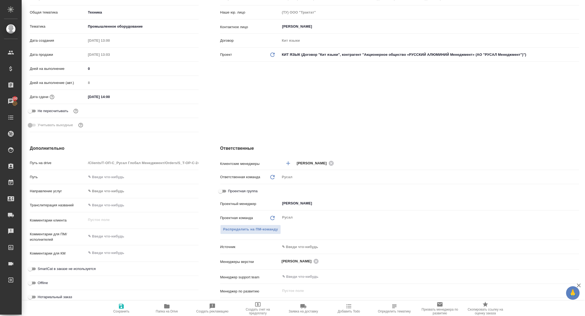
type textarea "x"
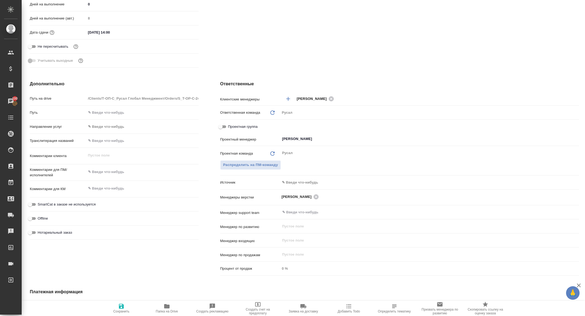
scroll to position [191, 0]
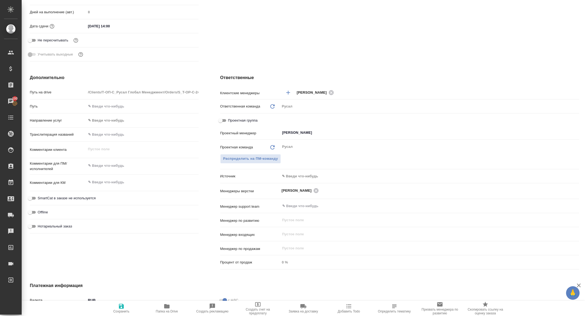
click at [219, 121] on input "Проектная группа" at bounding box center [221, 120] width 20 height 7
checkbox input "true"
type textarea "x"
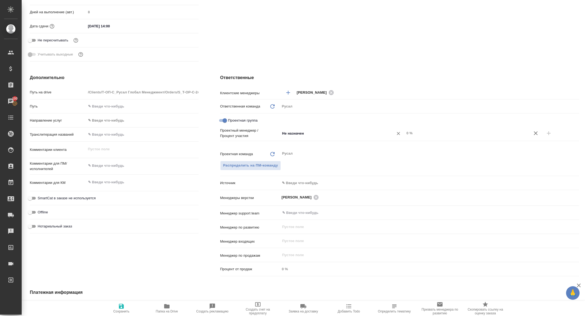
click at [309, 137] on div "Не назначен ​" at bounding box center [342, 133] width 125 height 10
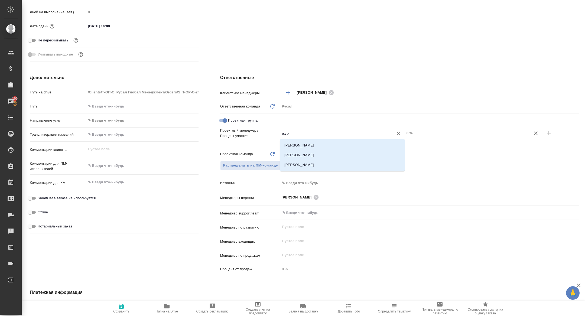
type input "жура"
click at [320, 153] on li "[PERSON_NAME]" at bounding box center [342, 155] width 125 height 10
type textarea "x"
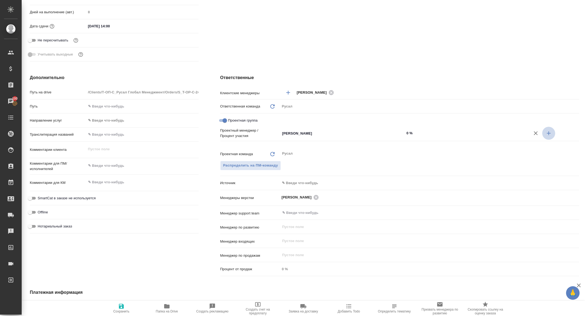
click at [545, 132] on button "button" at bounding box center [548, 133] width 13 height 13
type textarea "x"
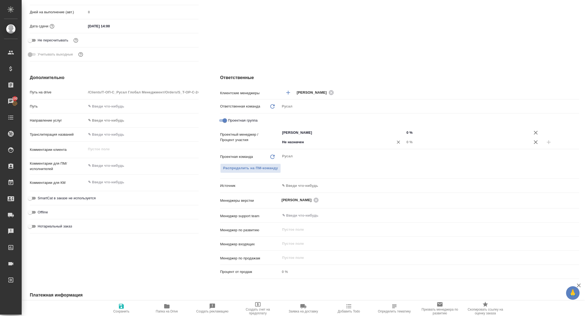
click at [322, 139] on input "Не назначен" at bounding box center [333, 142] width 103 height 7
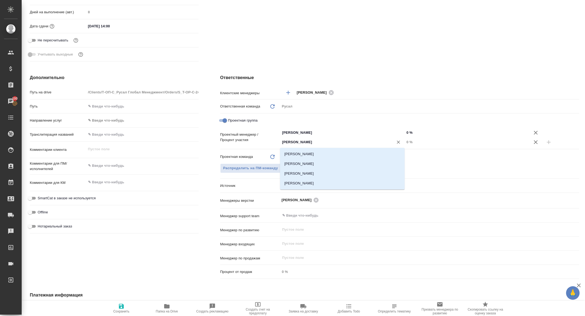
type input "кирилл"
click at [306, 152] on li "Авдеенко Кирилл" at bounding box center [342, 154] width 125 height 10
type textarea "x"
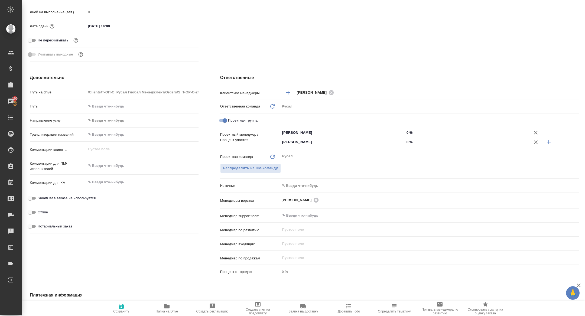
click at [405, 142] on input "0 %" at bounding box center [467, 142] width 125 height 8
type textarea "x"
type input "20 %"
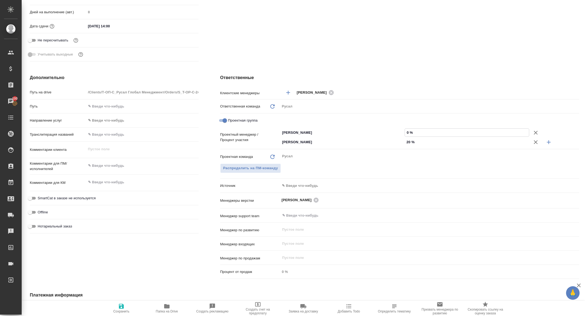
click at [407, 133] on input "0 %" at bounding box center [467, 133] width 124 height 8
type input "80 %"
type textarea "x"
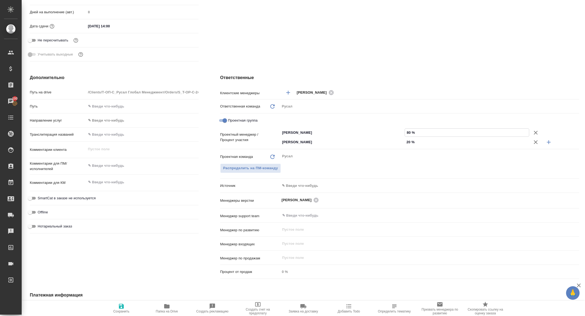
type input "80 %"
click at [132, 302] on button "Сохранить" at bounding box center [122, 308] width 46 height 15
type textarea "x"
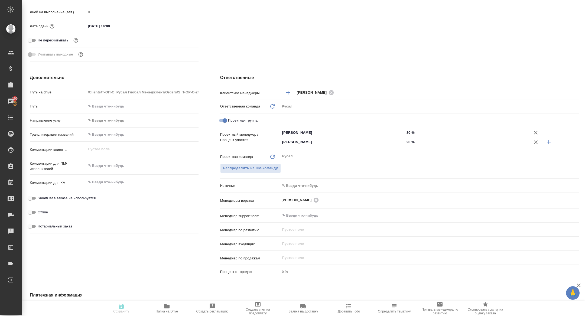
type textarea "x"
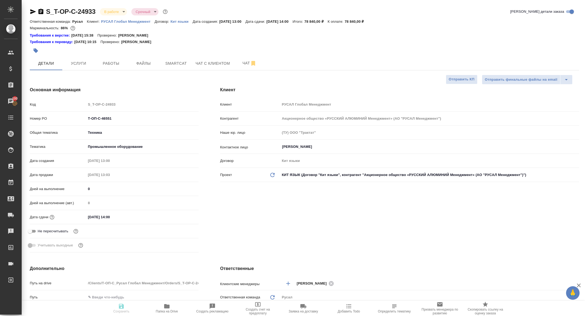
type textarea "x"
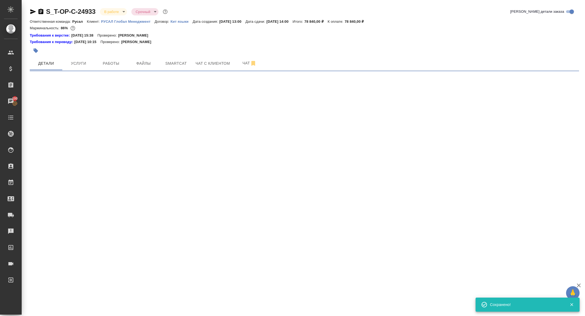
select select "RU"
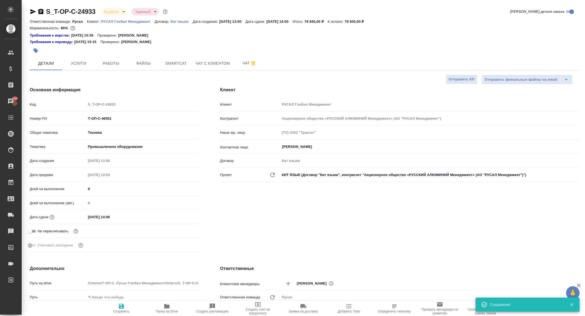
type textarea "x"
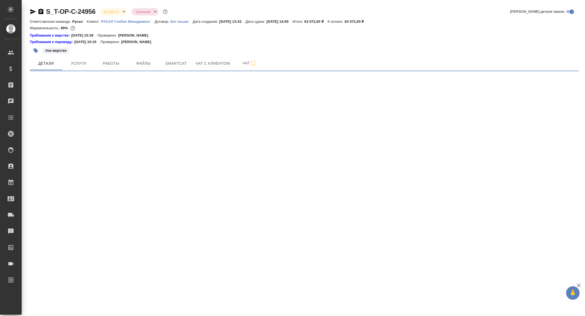
select select "RU"
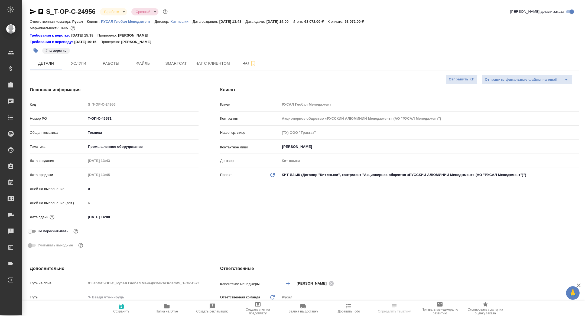
type textarea "x"
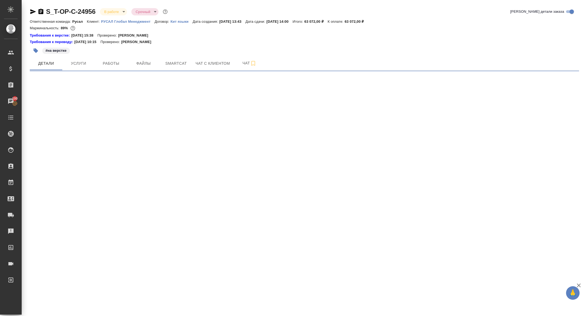
select select "RU"
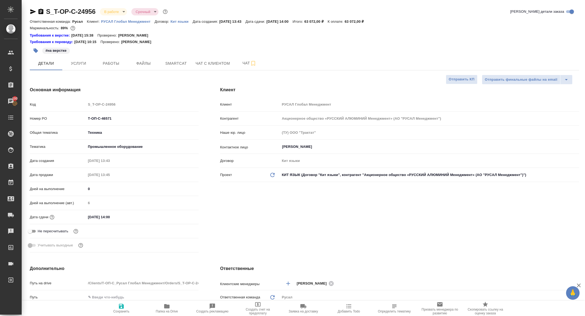
type textarea "x"
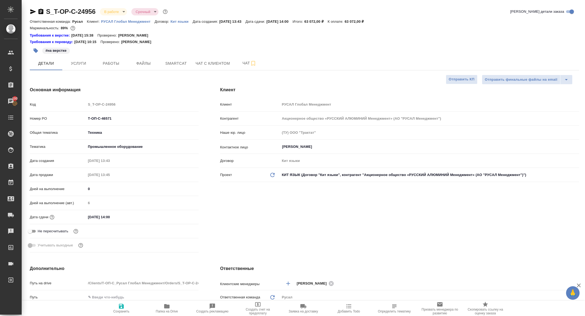
type textarea "x"
click at [110, 67] on button "Работы" at bounding box center [111, 64] width 33 height 14
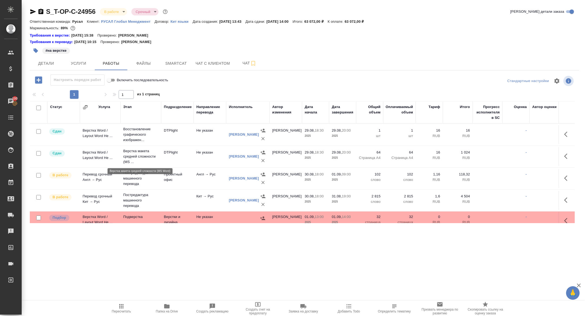
scroll to position [7, 0]
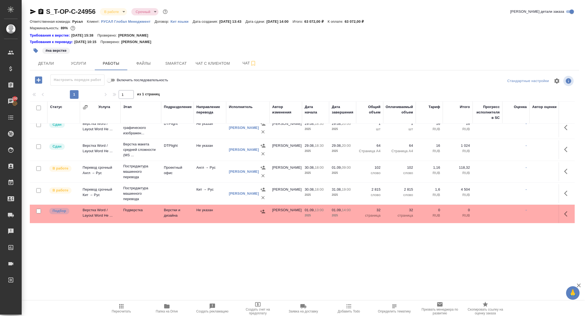
click at [32, 12] on icon "button" at bounding box center [33, 11] width 7 height 7
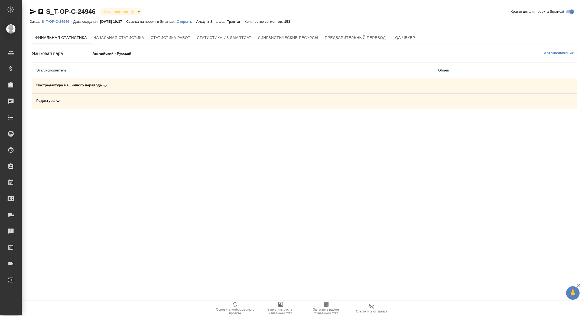
click at [105, 88] on icon at bounding box center [105, 86] width 7 height 7
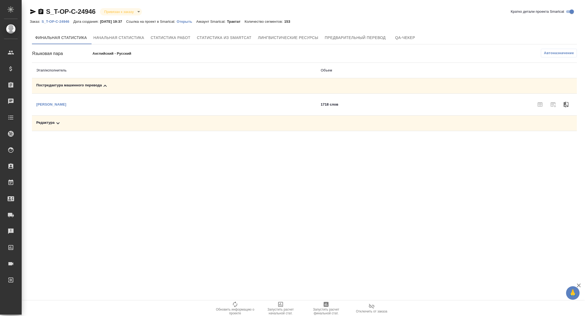
click at [107, 122] on div "Редактура" at bounding box center [174, 123] width 276 height 7
click at [327, 309] on span "Запустить расчет финальной стат." at bounding box center [326, 312] width 39 height 8
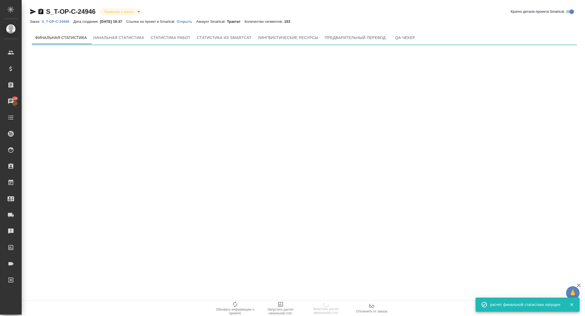
click at [193, 21] on p "Открыть" at bounding box center [187, 22] width 20 height 4
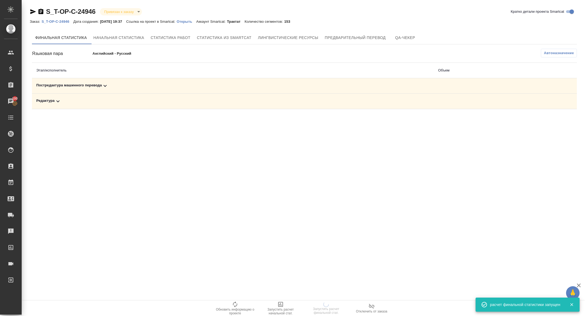
click at [108, 90] on td "Постредактура машинного перевода" at bounding box center [233, 85] width 402 height 15
click at [190, 22] on p "Открыть" at bounding box center [187, 22] width 20 height 4
click at [93, 104] on div "Редактура" at bounding box center [232, 101] width 393 height 7
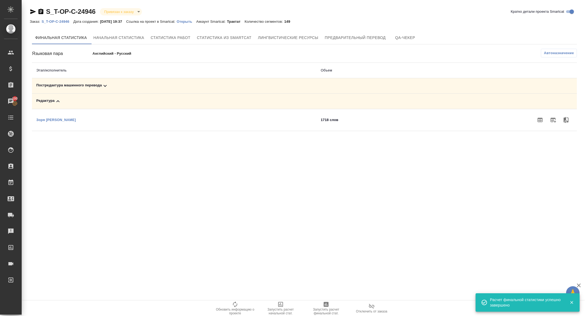
click at [115, 79] on td "Постредактура машинного перевода" at bounding box center [174, 85] width 284 height 15
click at [110, 87] on div "Постредактура машинного перевода" at bounding box center [174, 86] width 276 height 7
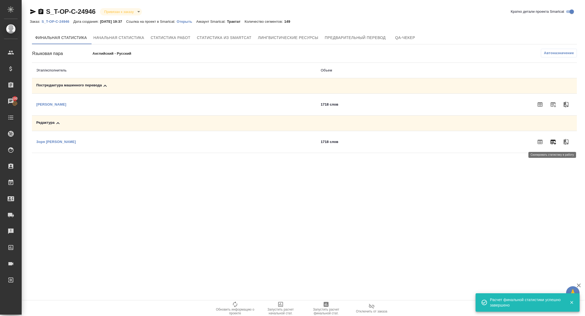
click at [553, 137] on button "button" at bounding box center [553, 141] width 13 height 13
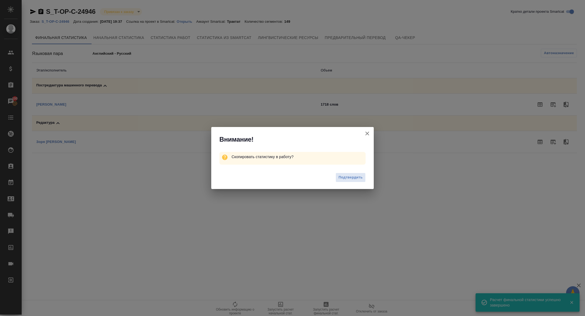
click at [361, 172] on div "Подтвердить" at bounding box center [292, 178] width 163 height 22
click at [357, 174] on span "Подтвердить" at bounding box center [351, 177] width 24 height 6
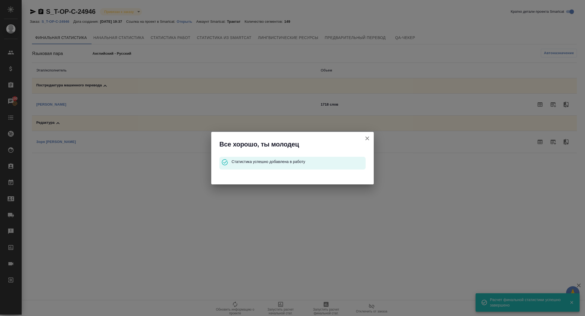
click at [368, 140] on icon "button" at bounding box center [367, 138] width 7 height 7
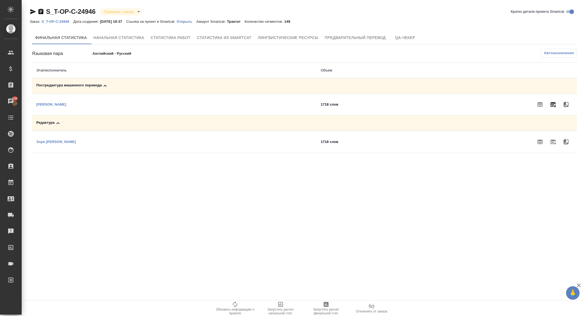
click at [553, 105] on icon "button" at bounding box center [553, 104] width 5 height 5
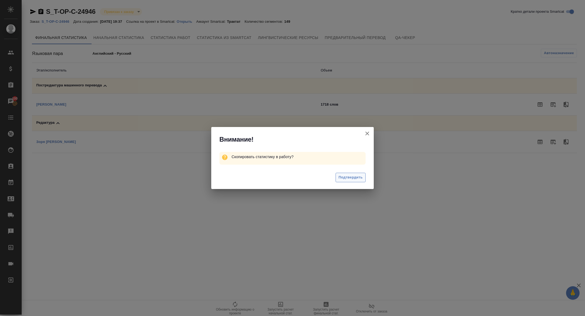
click at [354, 179] on span "Подтвердить" at bounding box center [351, 177] width 24 height 6
